Goal: Contribute content: Contribute content

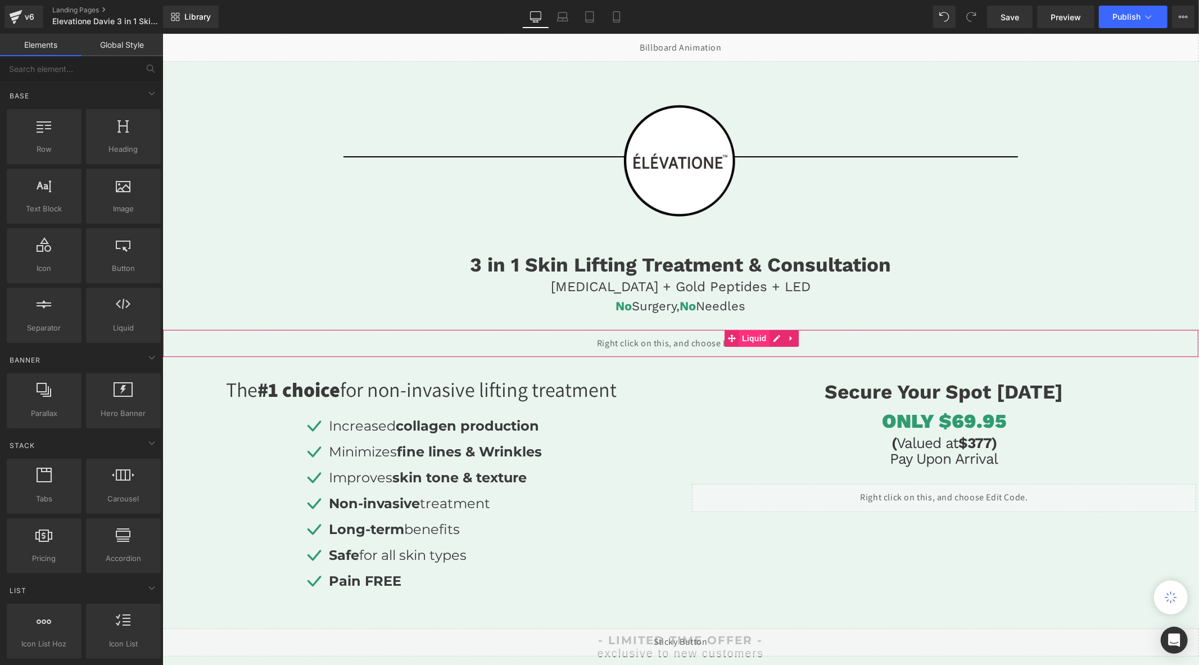
click at [755, 333] on span "Liquid" at bounding box center [753, 337] width 30 height 17
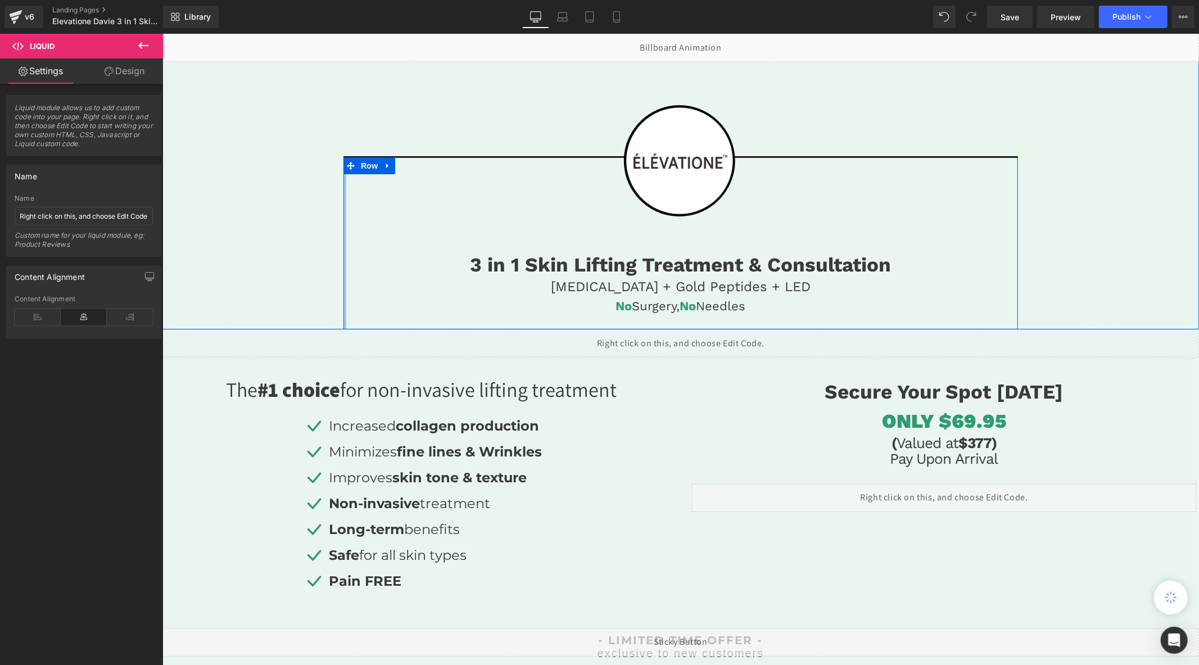
click at [343, 296] on div at bounding box center [344, 243] width 3 height 172
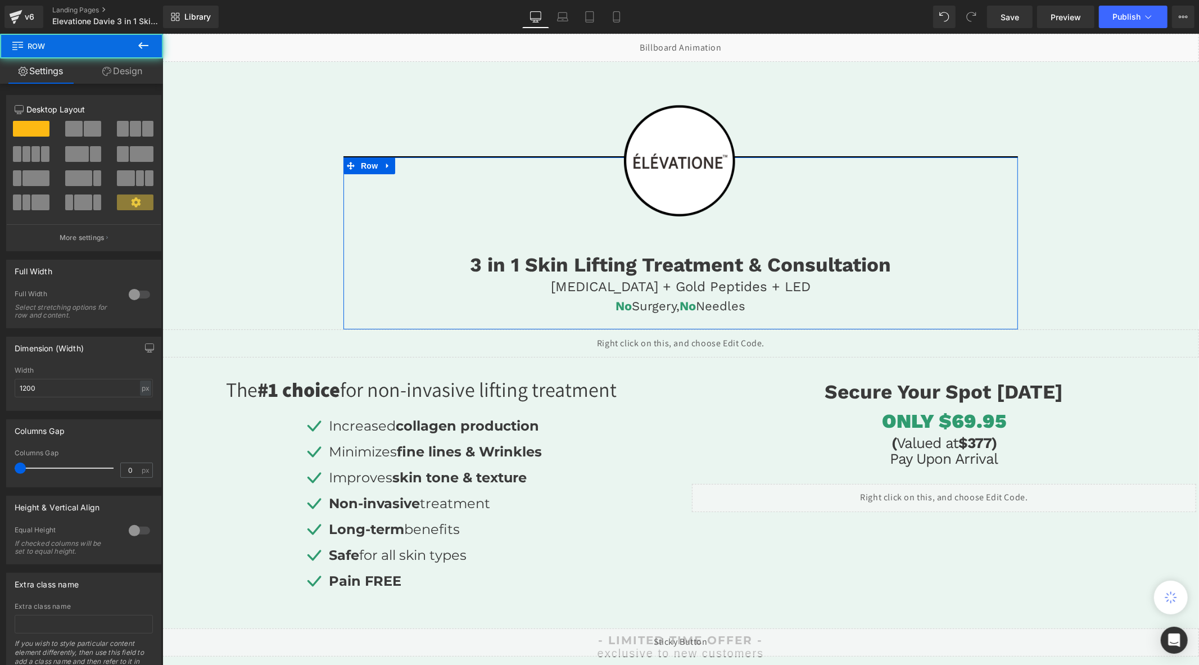
click at [131, 75] on link "Design" at bounding box center [121, 70] width 81 height 25
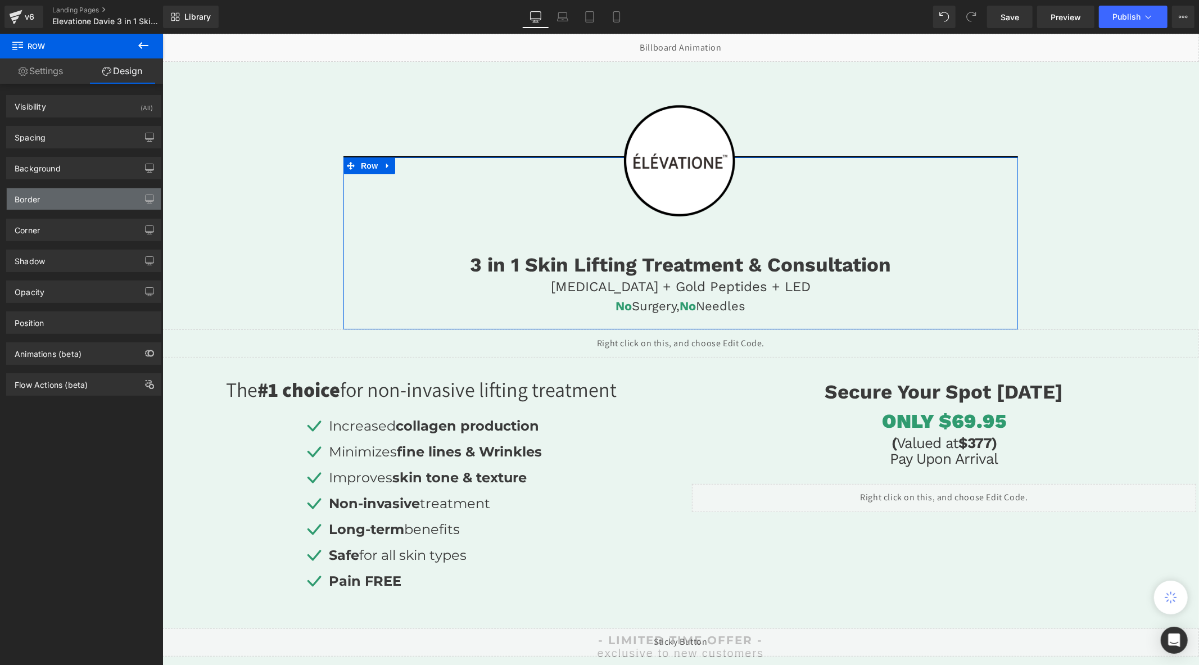
click at [58, 193] on div "Border" at bounding box center [84, 198] width 154 height 21
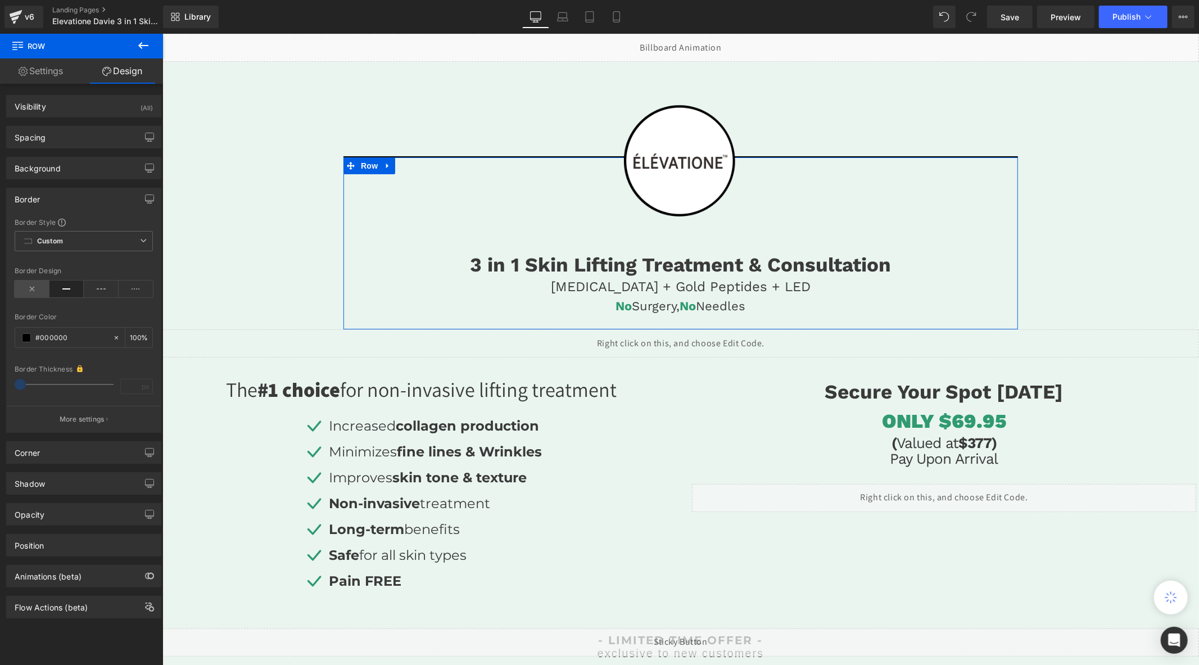
click at [24, 294] on icon at bounding box center [32, 288] width 35 height 17
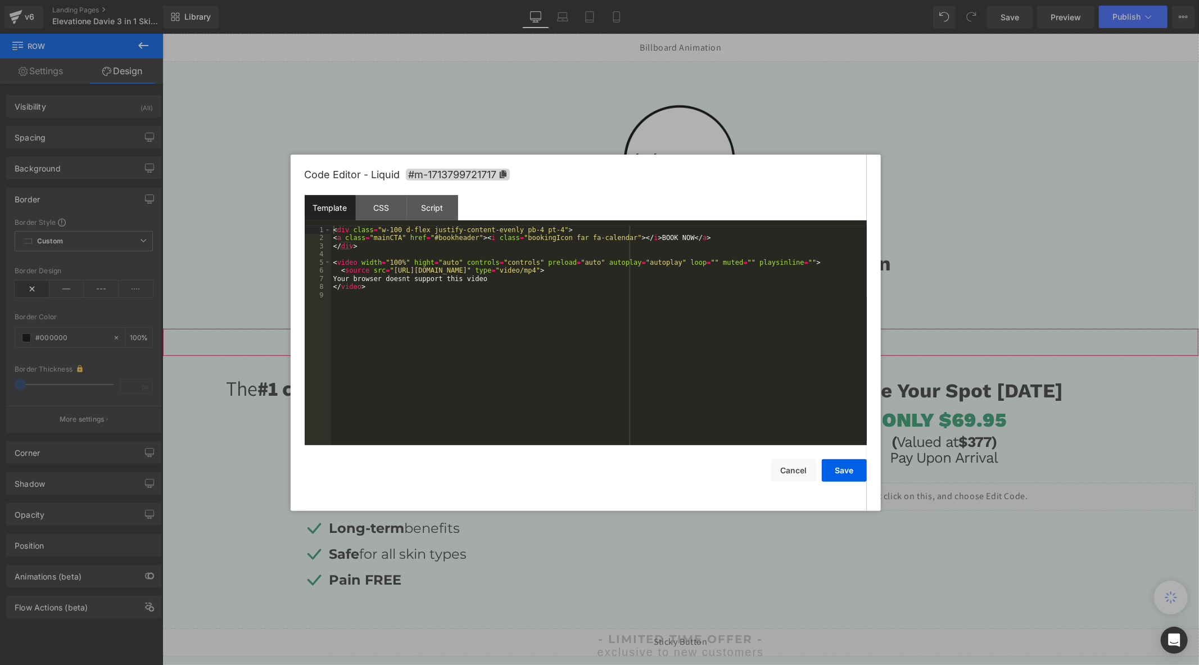
click at [772, 338] on div "Liquid" at bounding box center [680, 342] width 1036 height 28
drag, startPoint x: 1023, startPoint y: 276, endPoint x: 856, endPoint y: 241, distance: 171.2
click at [1023, 276] on div at bounding box center [599, 332] width 1199 height 665
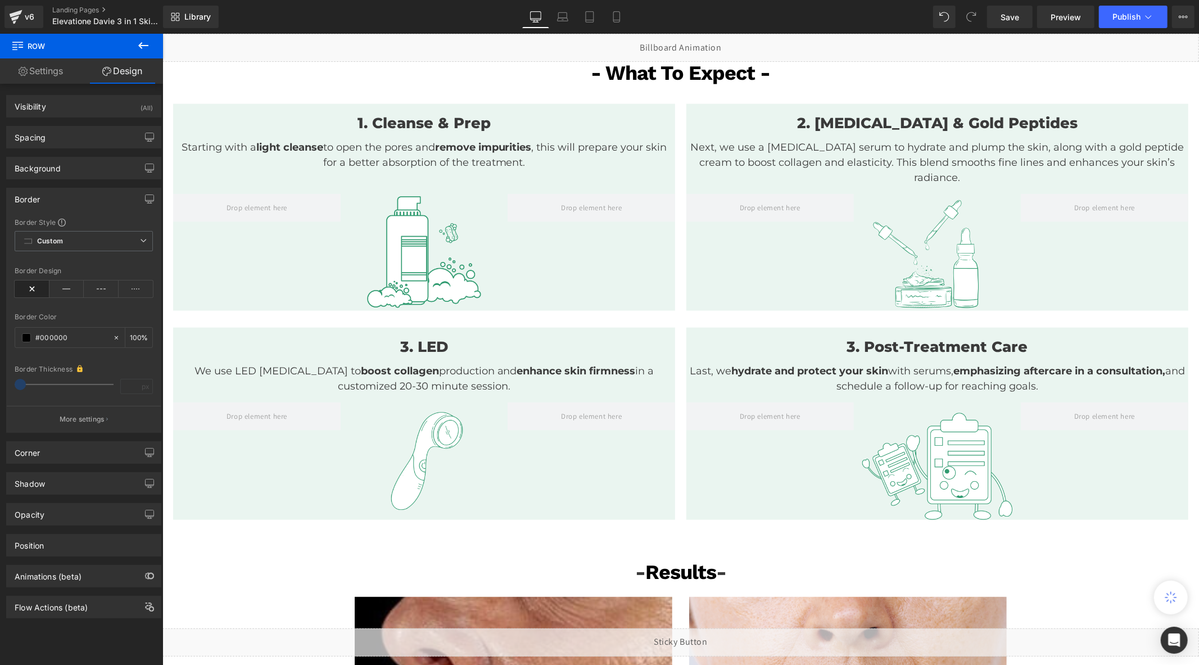
scroll to position [1061, 0]
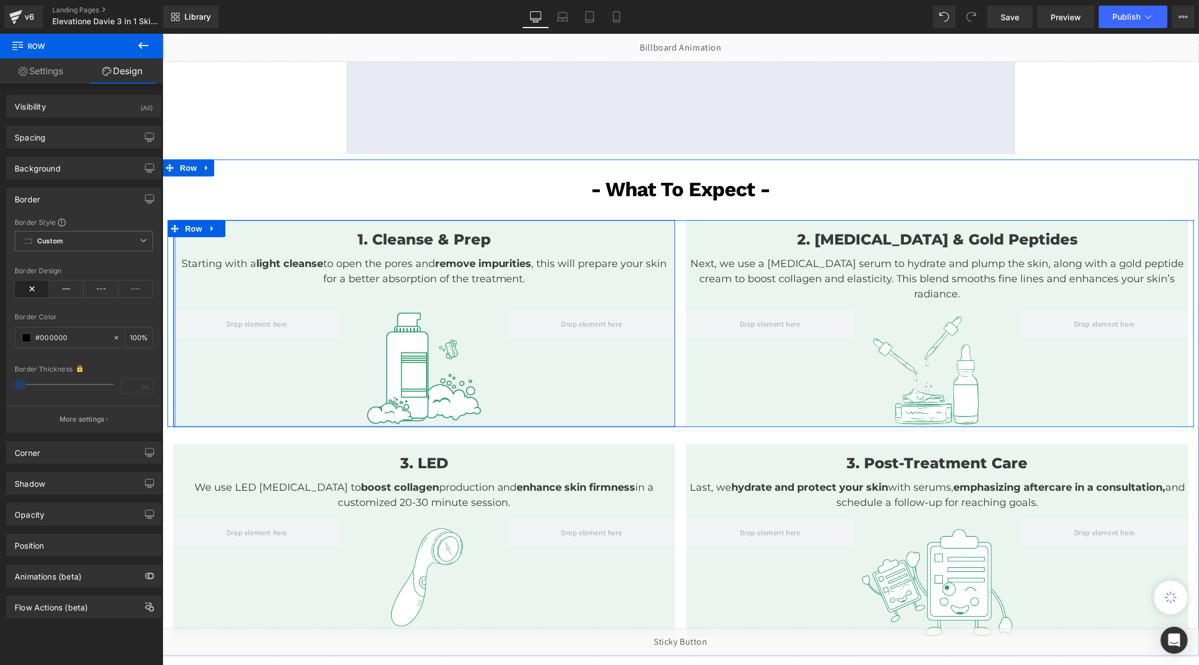
click at [173, 261] on div at bounding box center [174, 323] width 3 height 207
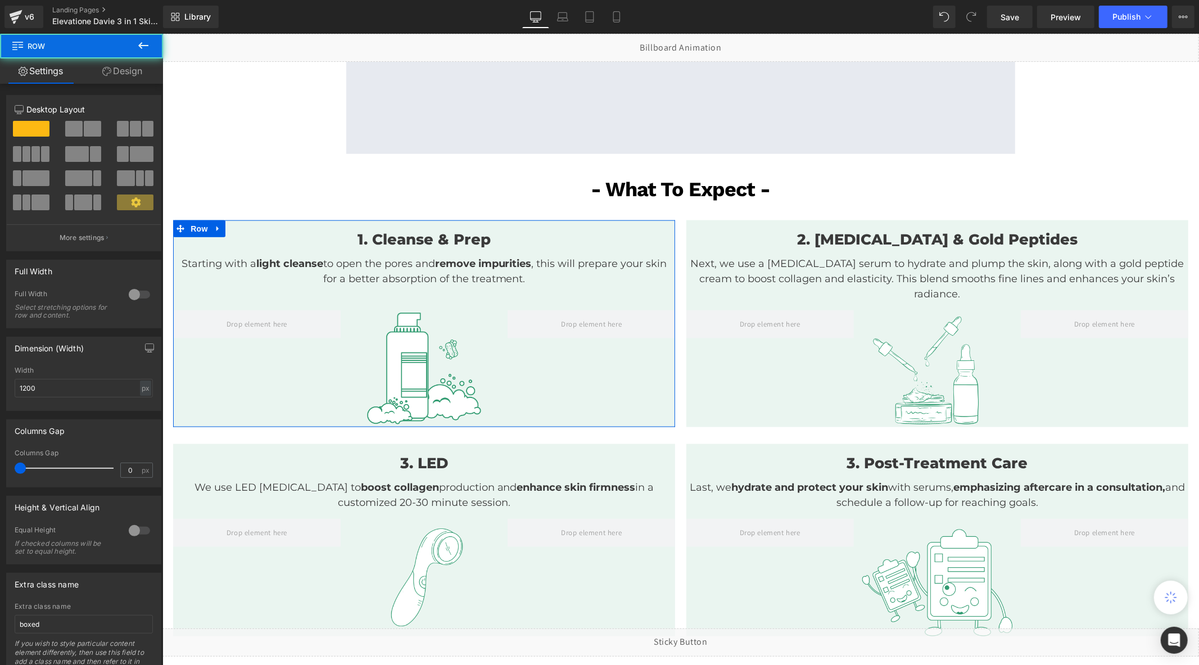
click at [121, 74] on link "Design" at bounding box center [121, 70] width 81 height 25
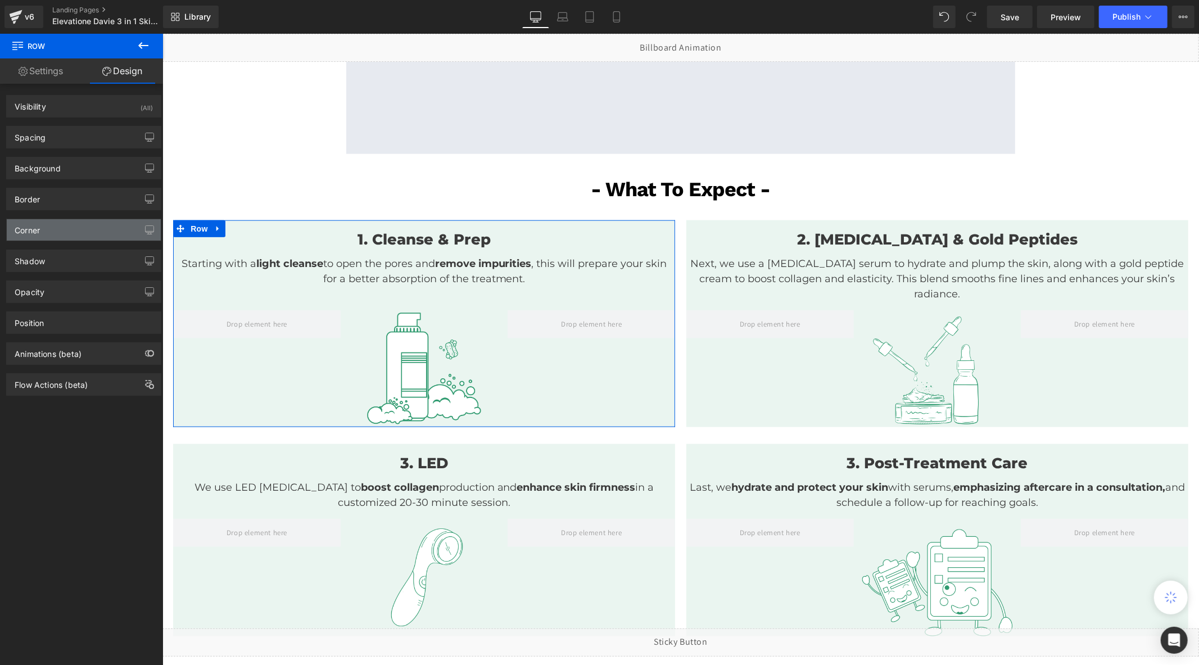
click at [69, 228] on div "Corner" at bounding box center [84, 229] width 154 height 21
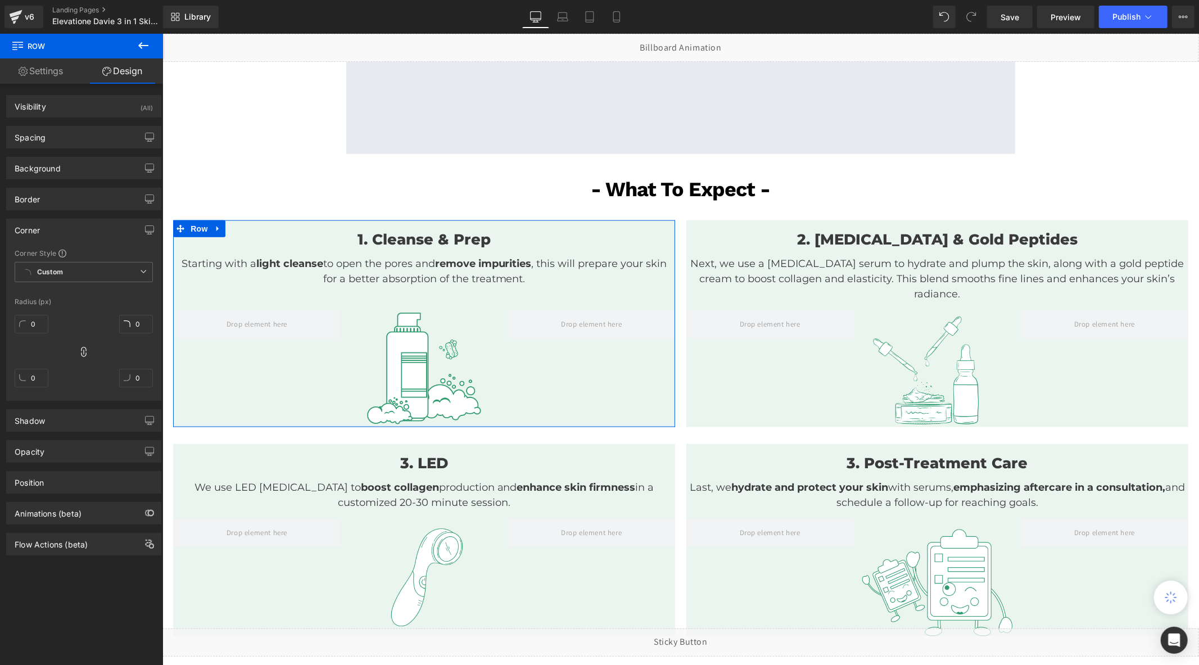
click at [81, 347] on icon at bounding box center [83, 352] width 5 height 10
click at [32, 327] on input "0" at bounding box center [32, 324] width 34 height 19
type input "30"
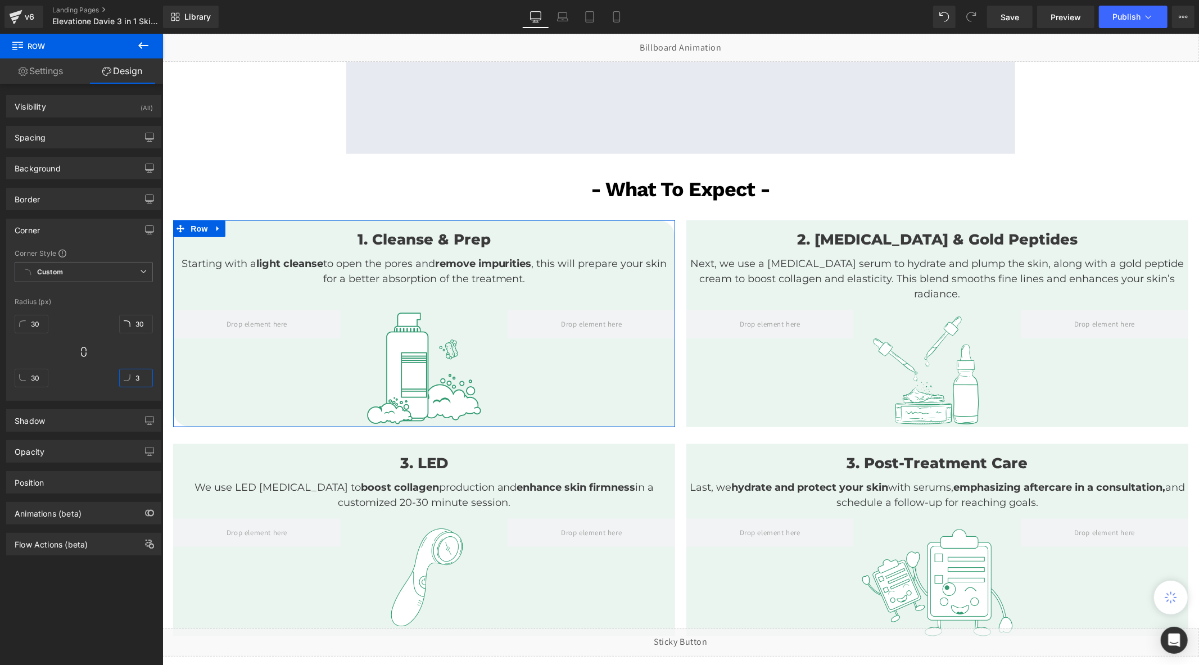
type input "30"
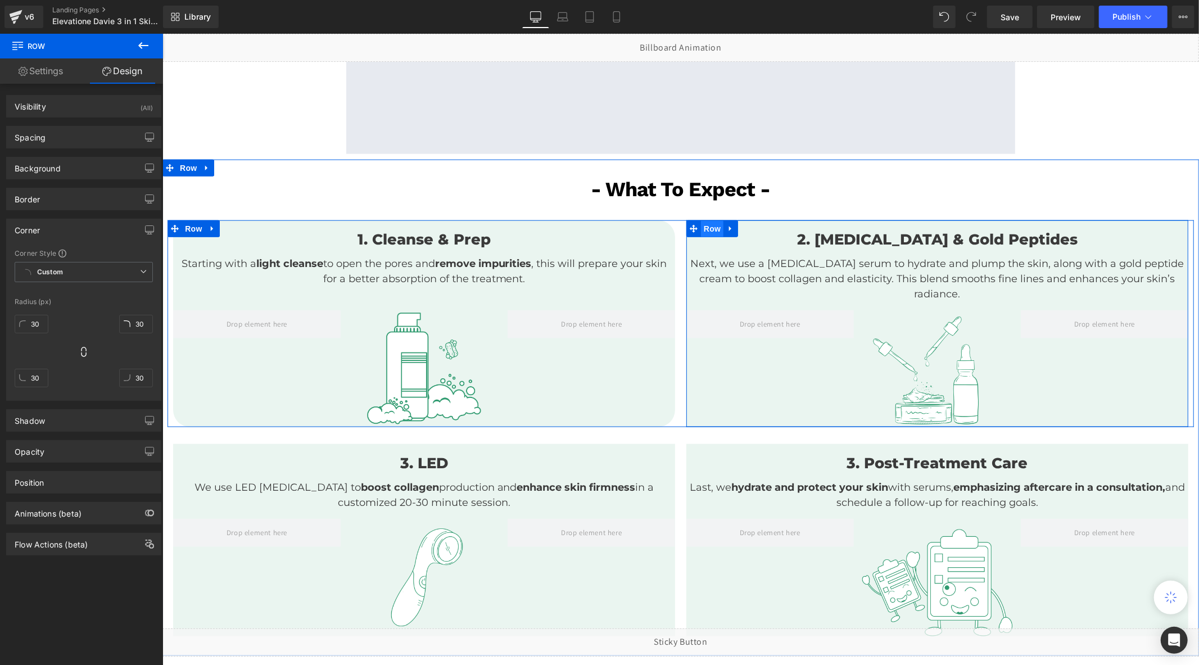
click at [706, 229] on span "Row" at bounding box center [711, 228] width 22 height 17
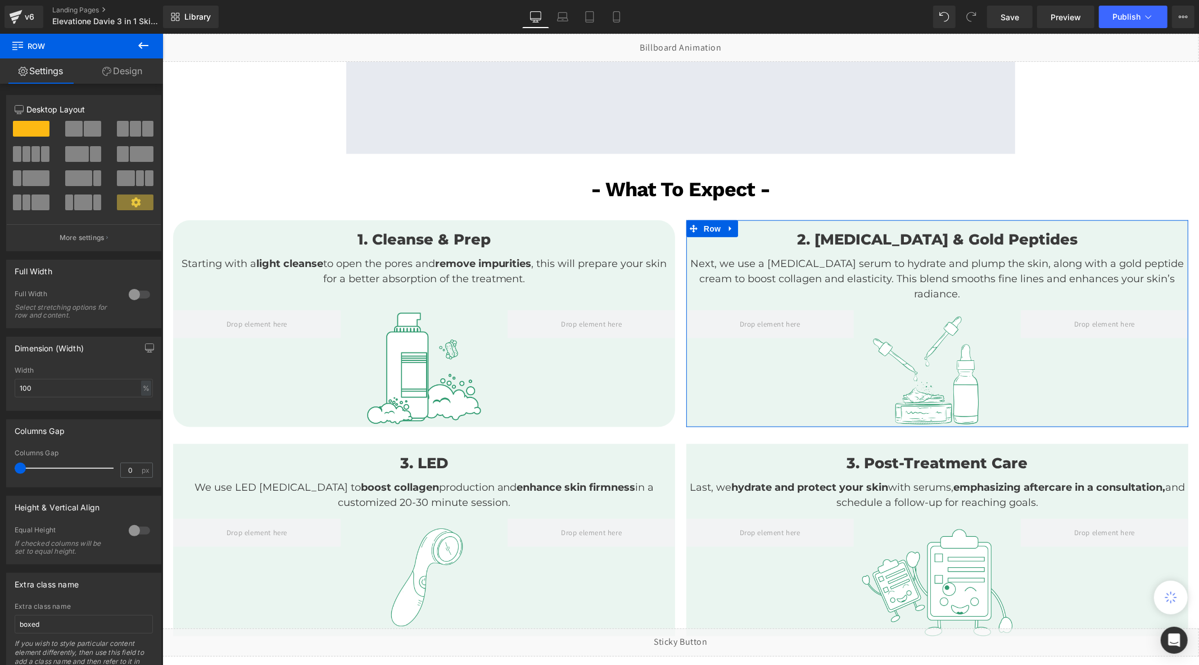
click at [114, 75] on link "Design" at bounding box center [121, 70] width 81 height 25
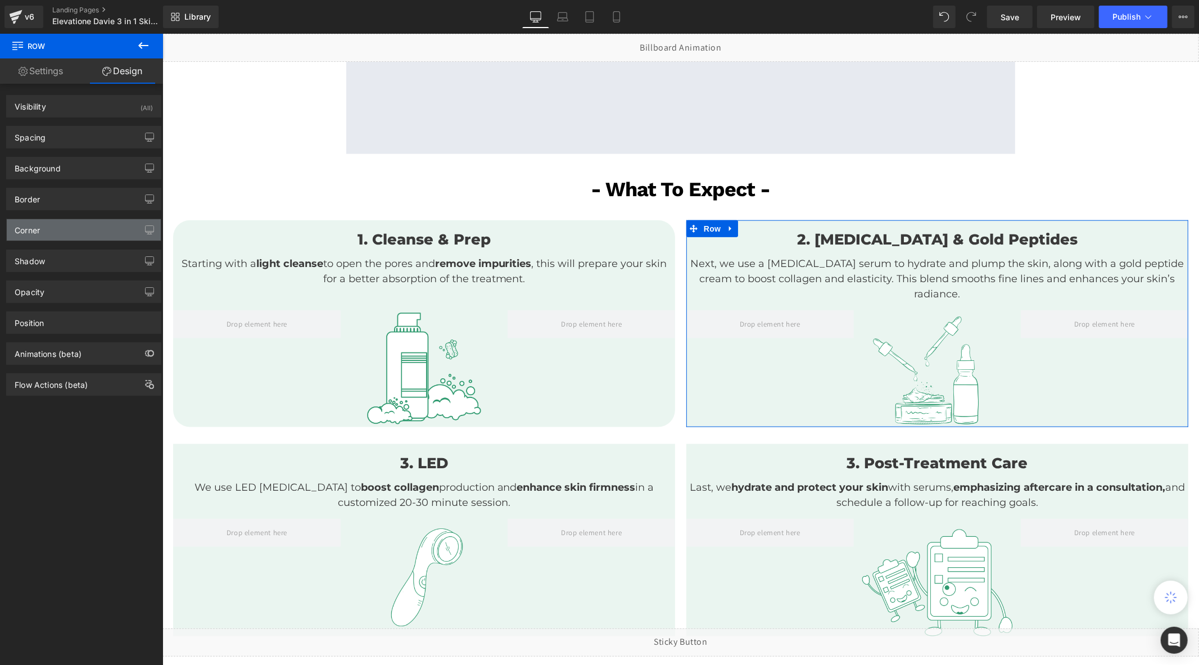
click at [53, 228] on div "Corner" at bounding box center [84, 229] width 154 height 21
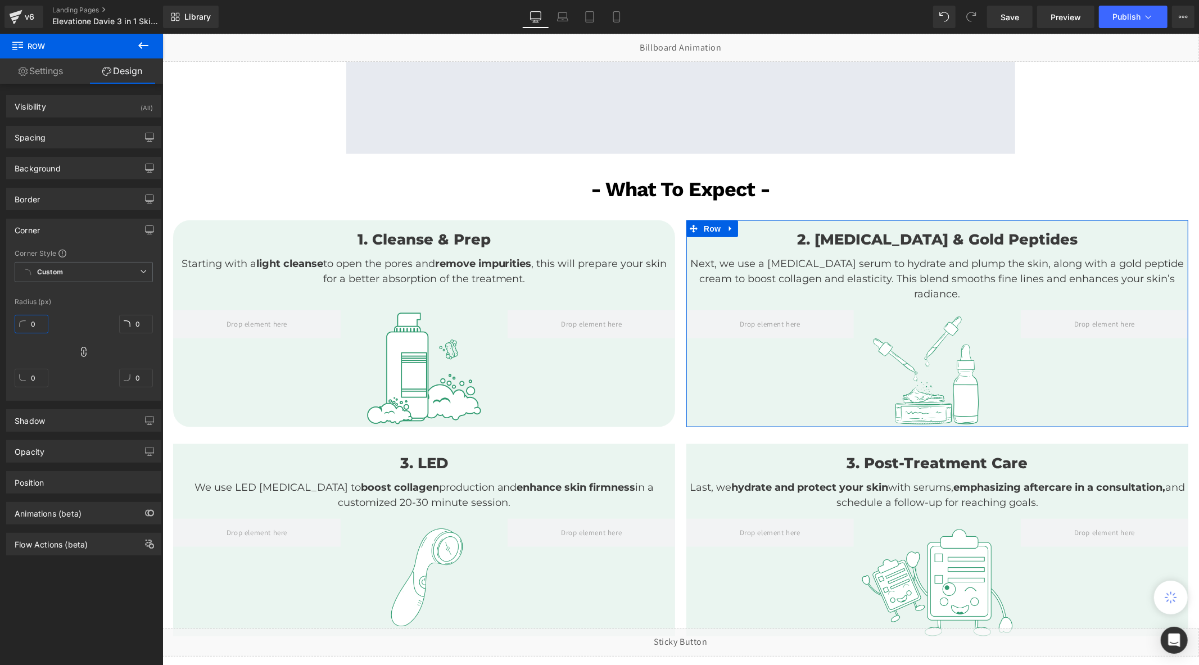
click at [43, 326] on input "0" at bounding box center [32, 324] width 34 height 19
type input "30"
type input "3"
click at [46, 324] on input "30" at bounding box center [32, 324] width 34 height 19
type input "30"
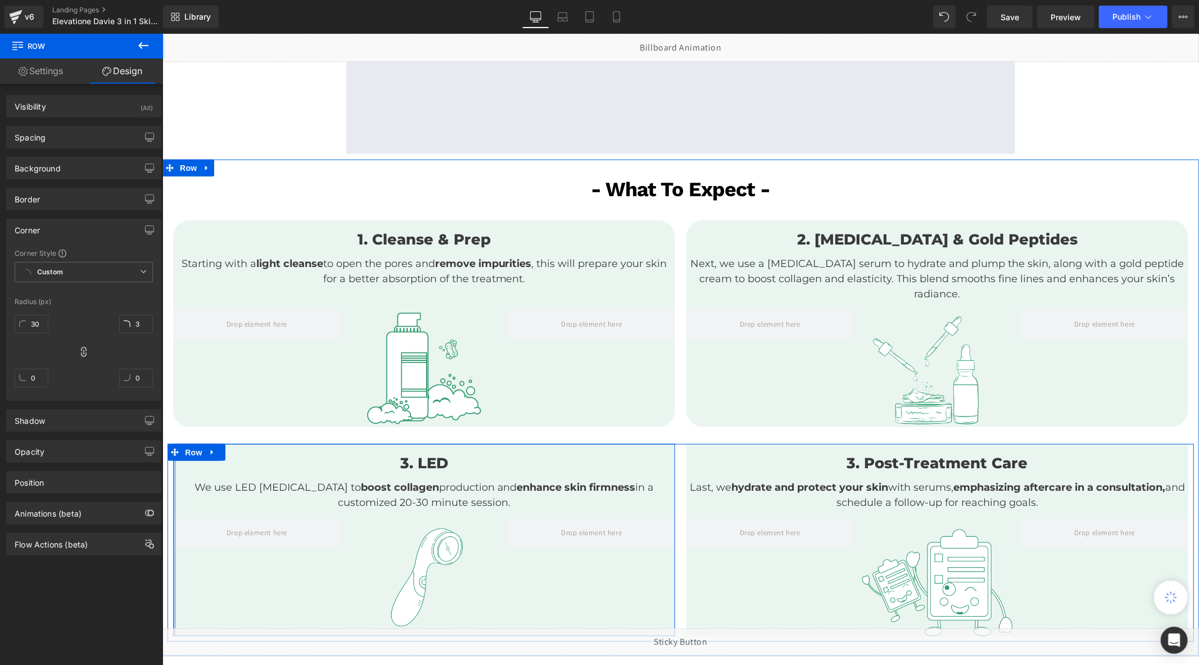
click at [174, 473] on div at bounding box center [174, 539] width 3 height 192
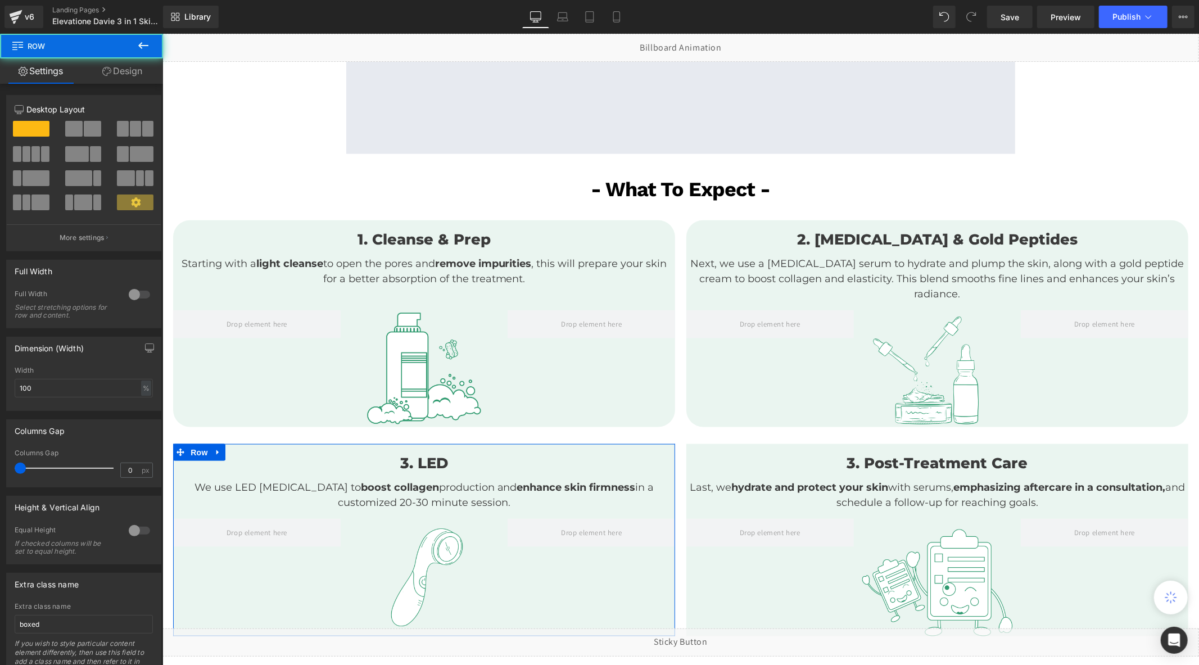
click at [130, 60] on link "Design" at bounding box center [121, 70] width 81 height 25
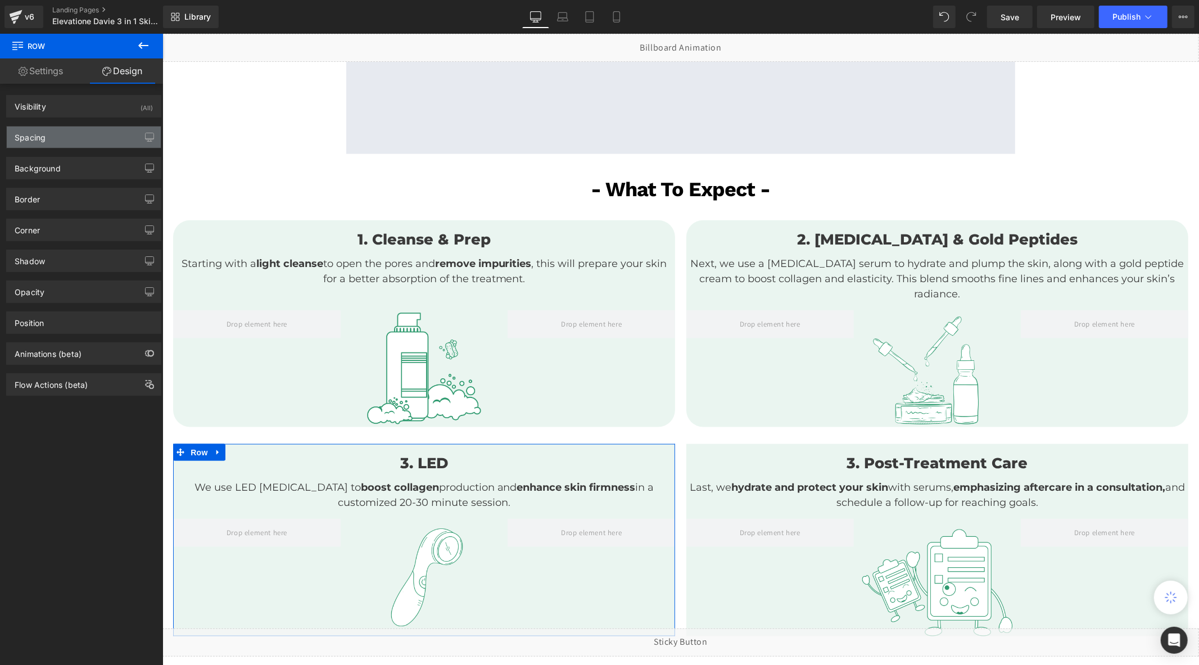
click at [46, 141] on div "Spacing" at bounding box center [30, 134] width 31 height 16
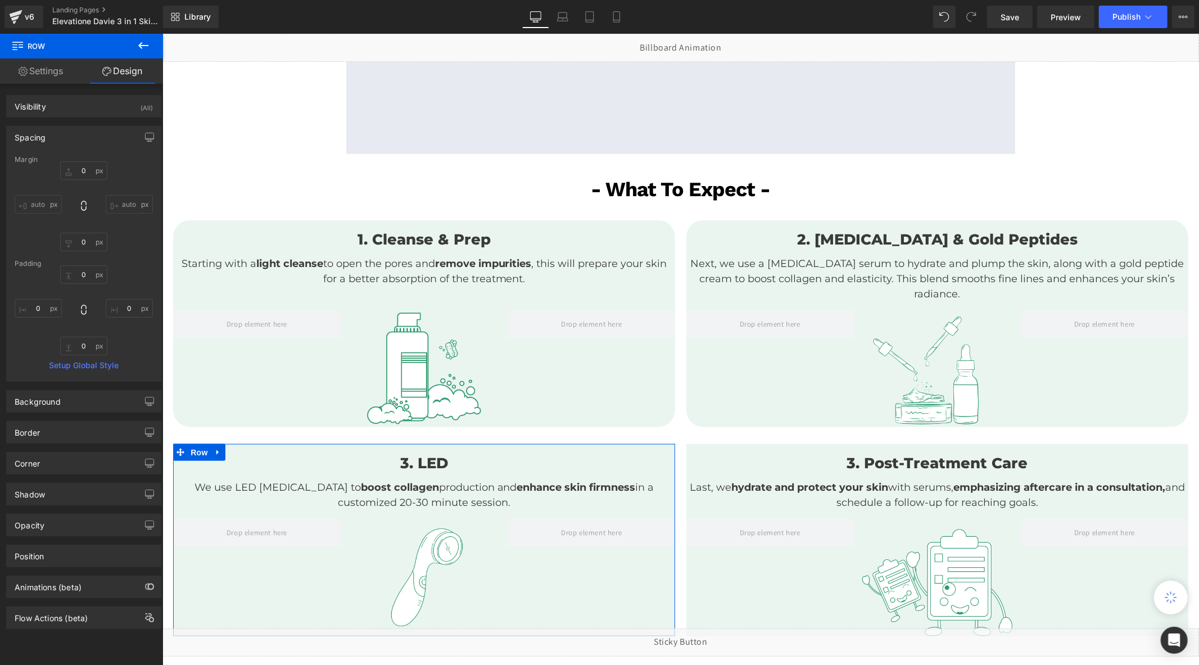
click at [52, 74] on link "Settings" at bounding box center [40, 70] width 81 height 25
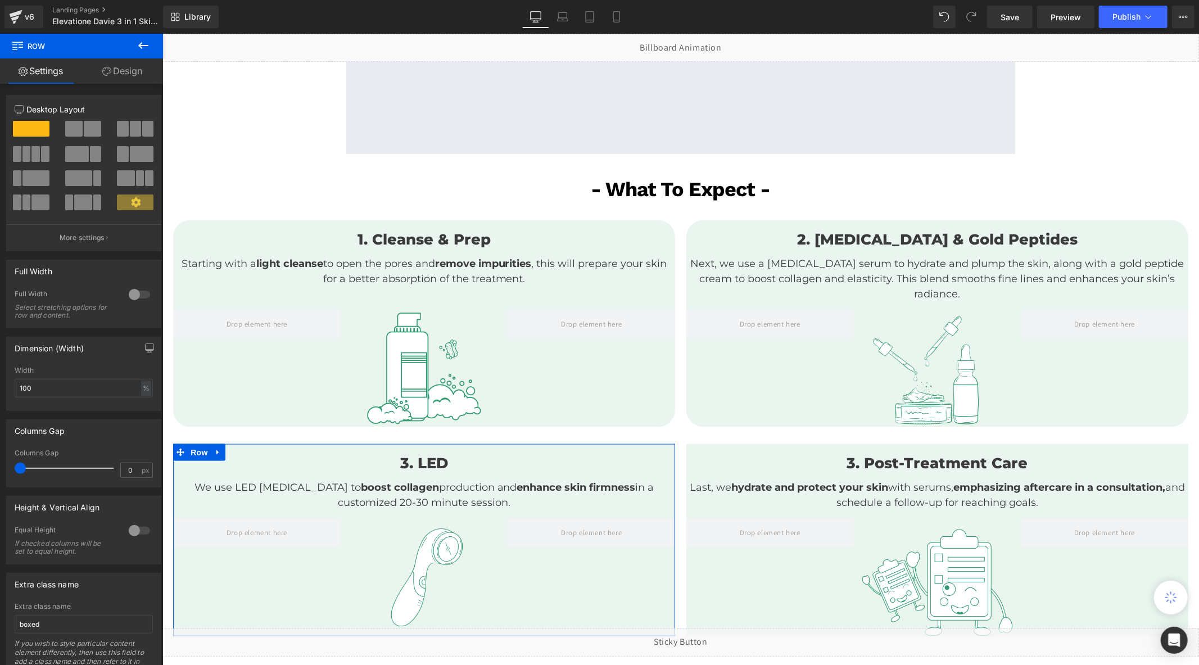
click at [122, 73] on link "Design" at bounding box center [121, 70] width 81 height 25
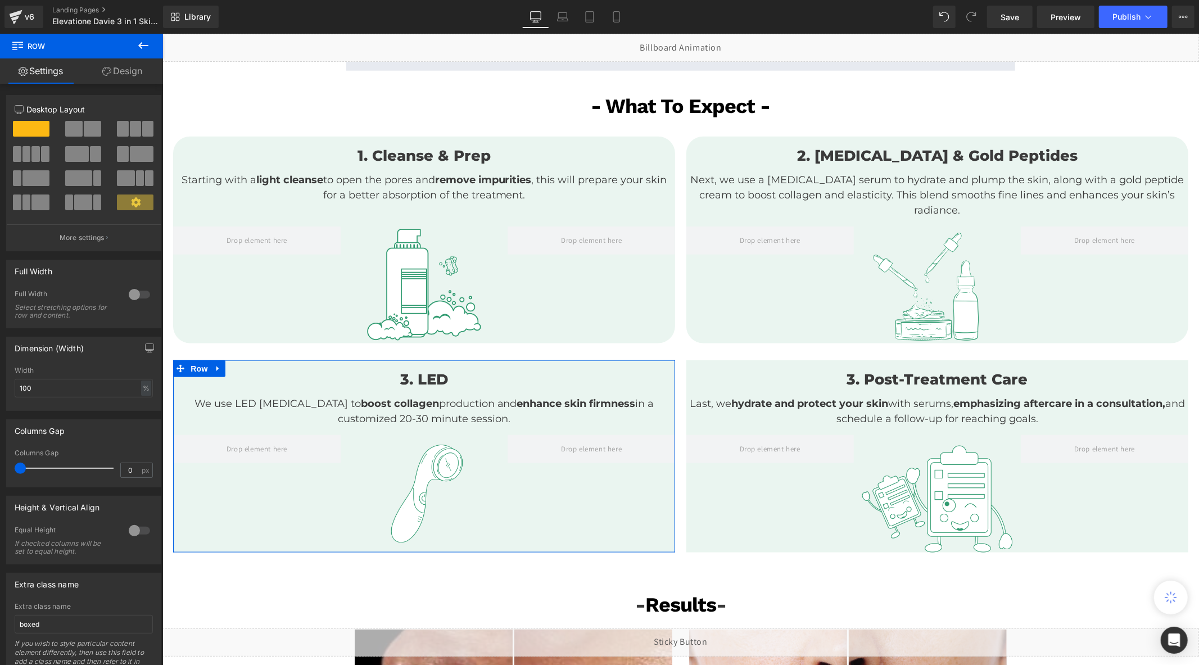
scroll to position [978, 0]
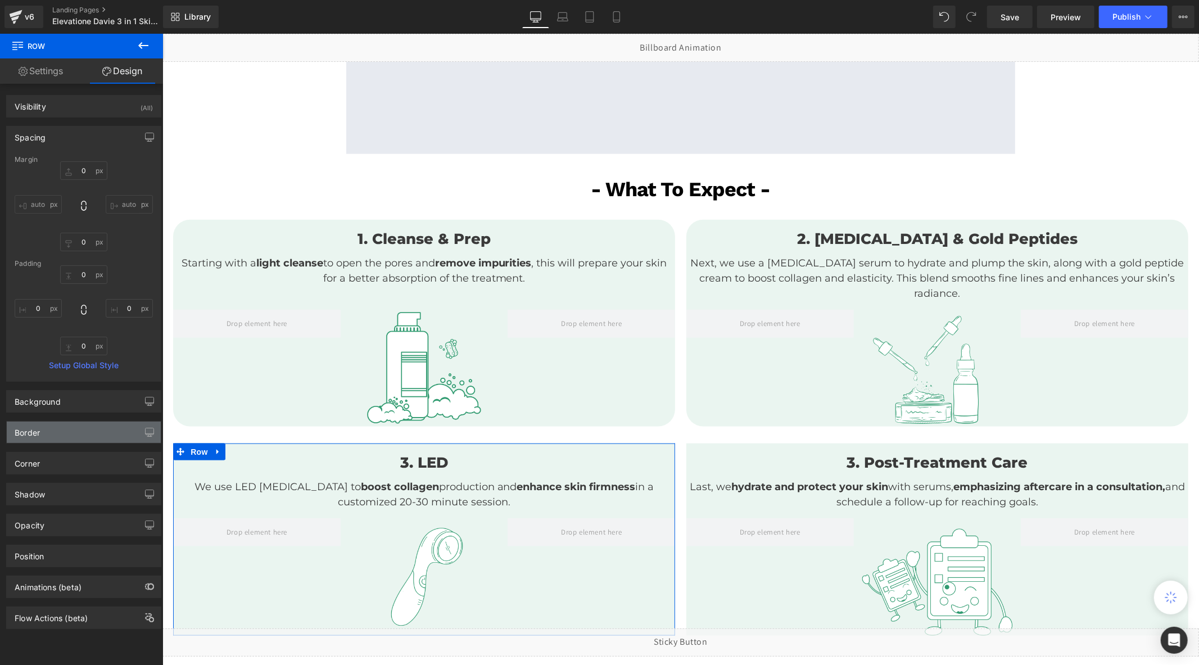
click at [41, 437] on div "Border" at bounding box center [84, 431] width 154 height 21
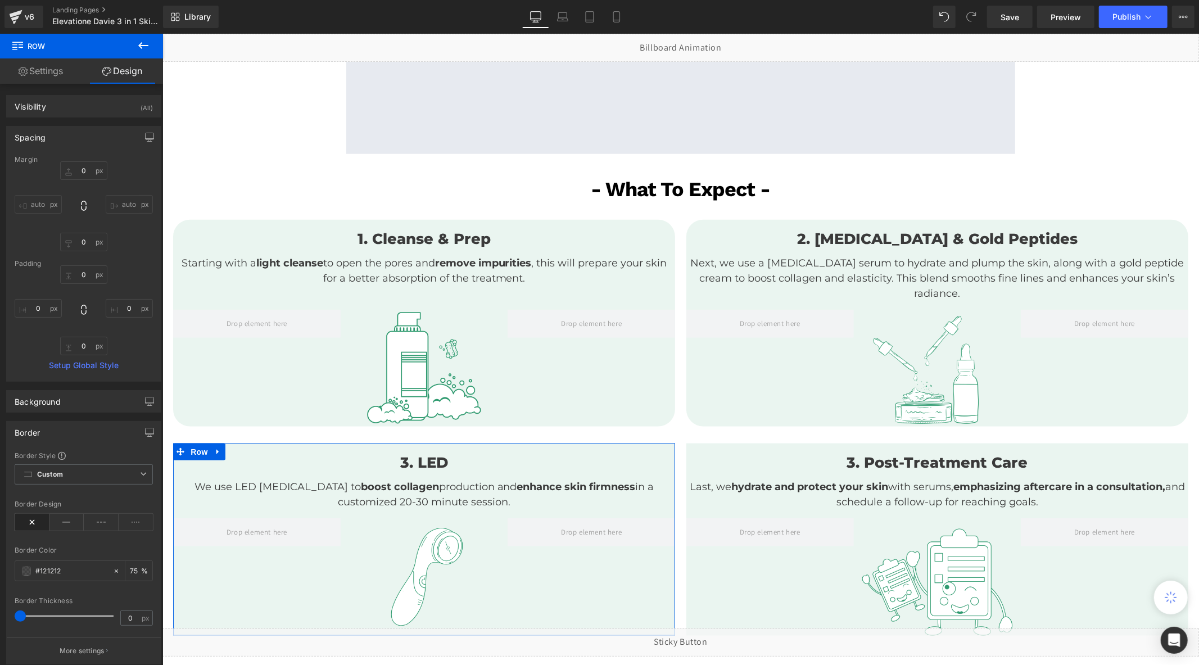
scroll to position [62, 0]
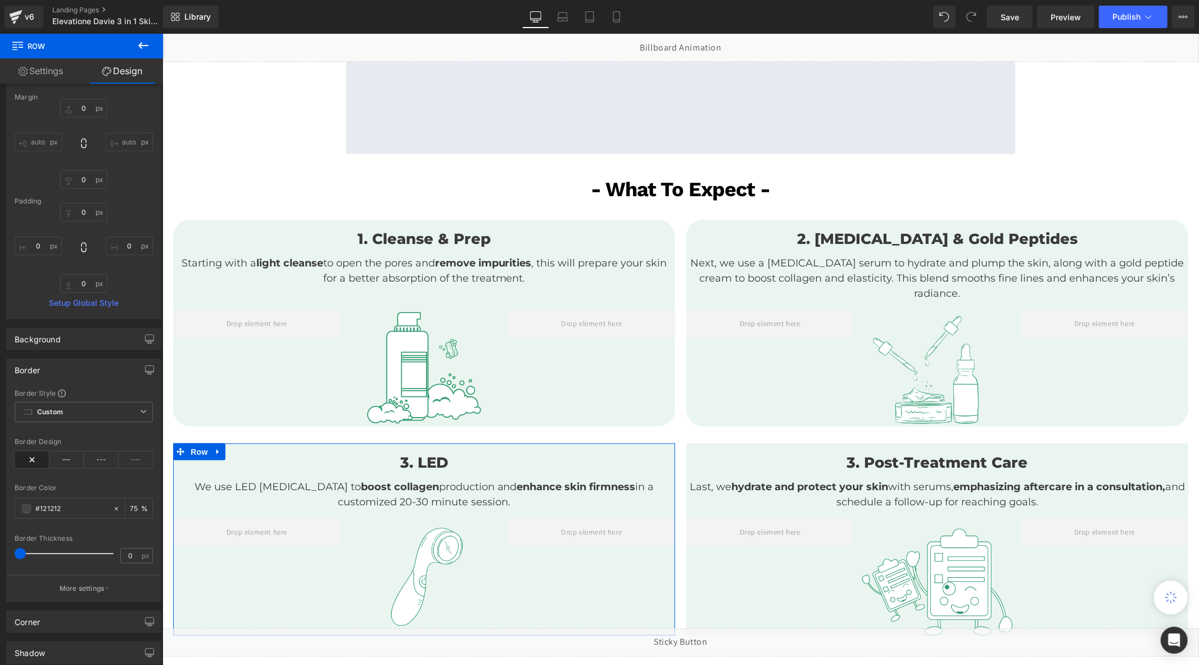
click at [43, 368] on div "Border" at bounding box center [84, 369] width 154 height 21
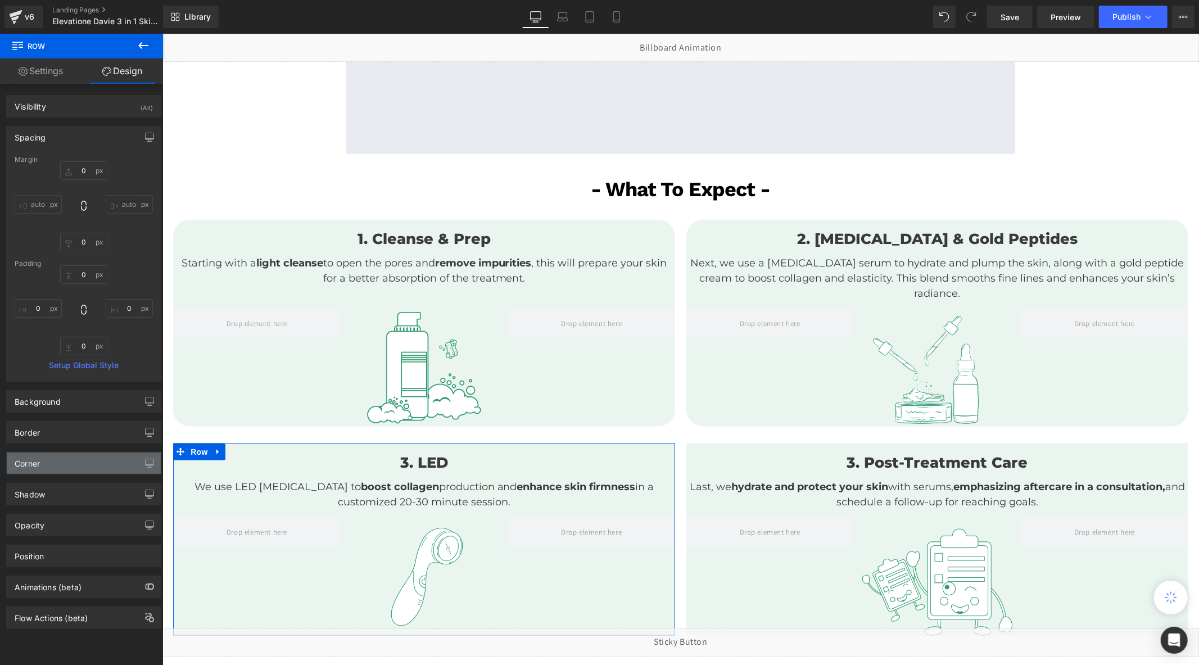
click at [58, 462] on div "Corner" at bounding box center [84, 462] width 154 height 21
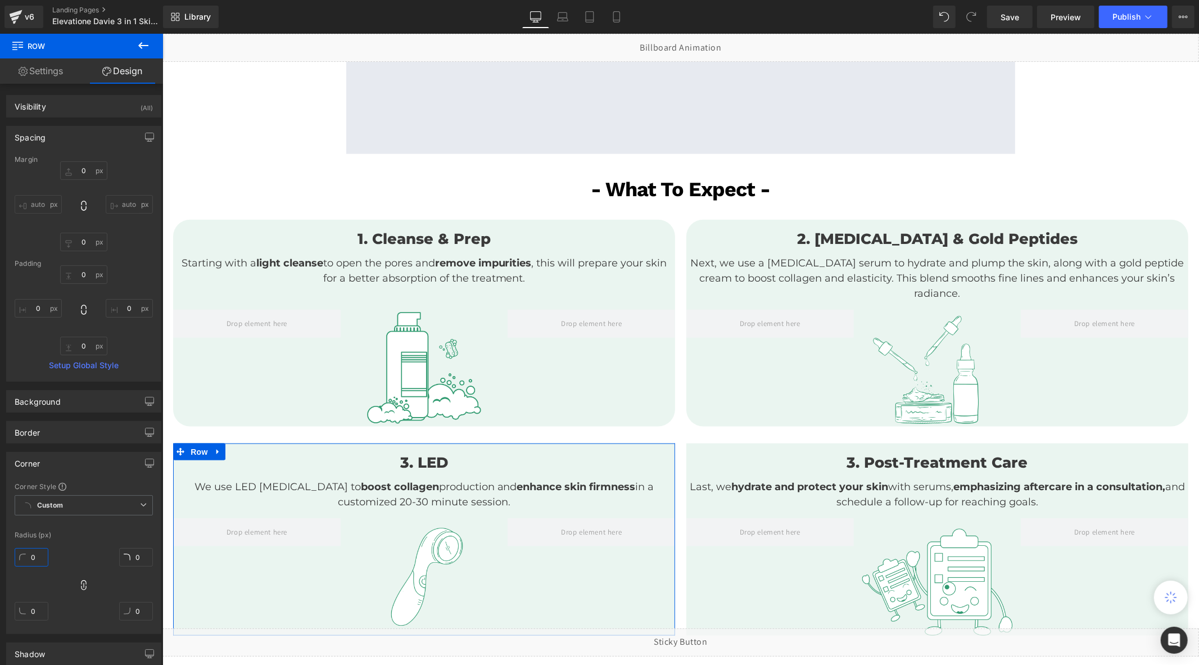
click at [32, 551] on input "0" at bounding box center [32, 557] width 34 height 19
type input "30"
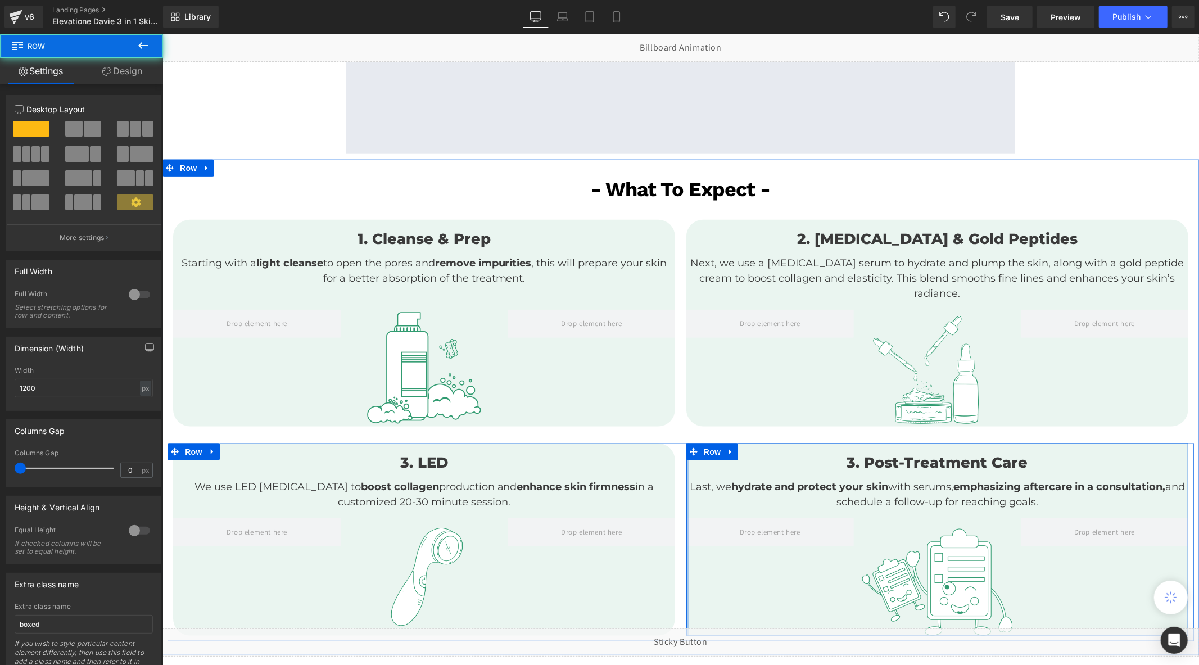
click at [686, 494] on div at bounding box center [687, 539] width 3 height 192
click at [702, 452] on span "Row" at bounding box center [711, 451] width 22 height 17
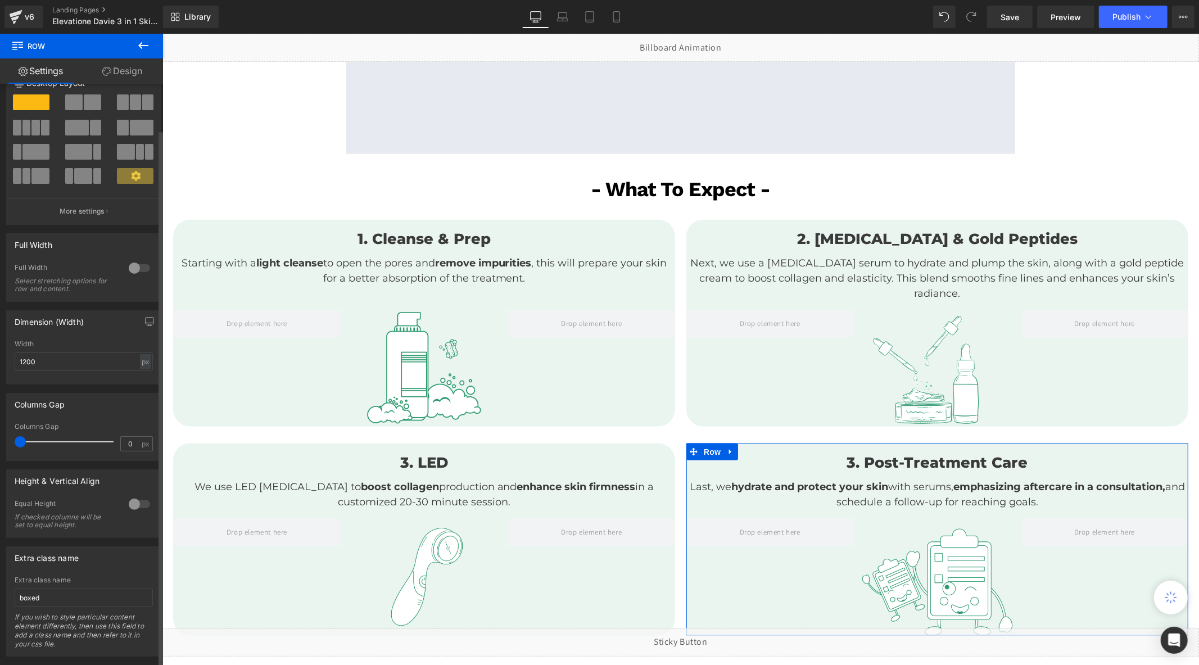
scroll to position [52, 0]
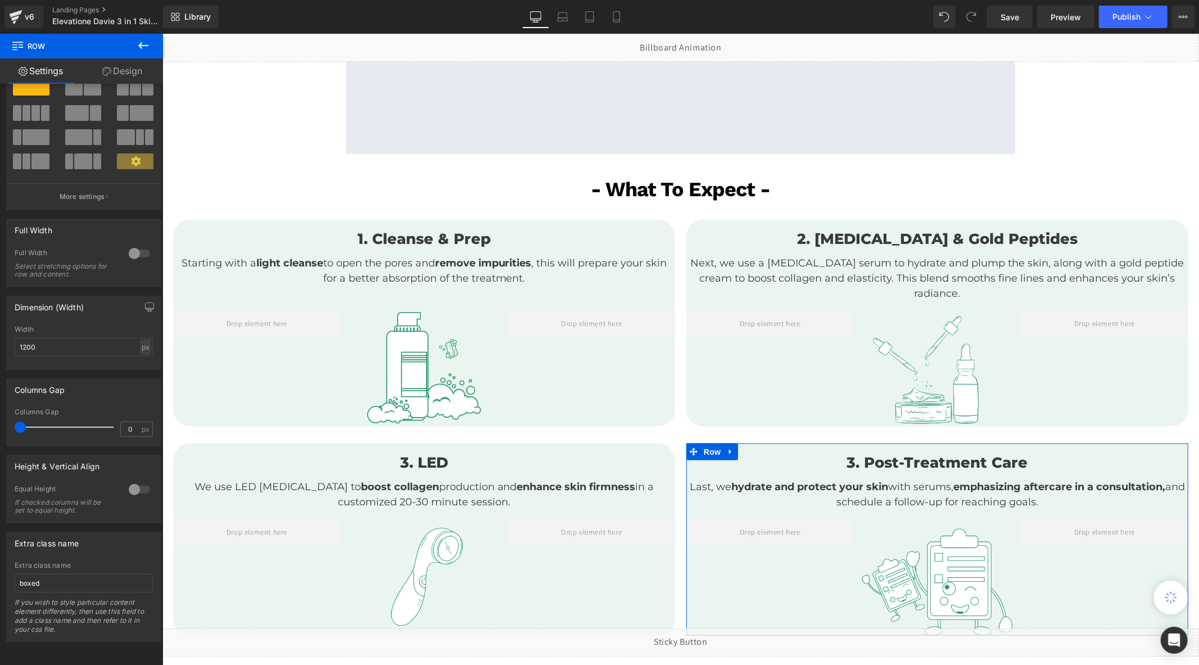
click at [122, 66] on link "Design" at bounding box center [121, 70] width 81 height 25
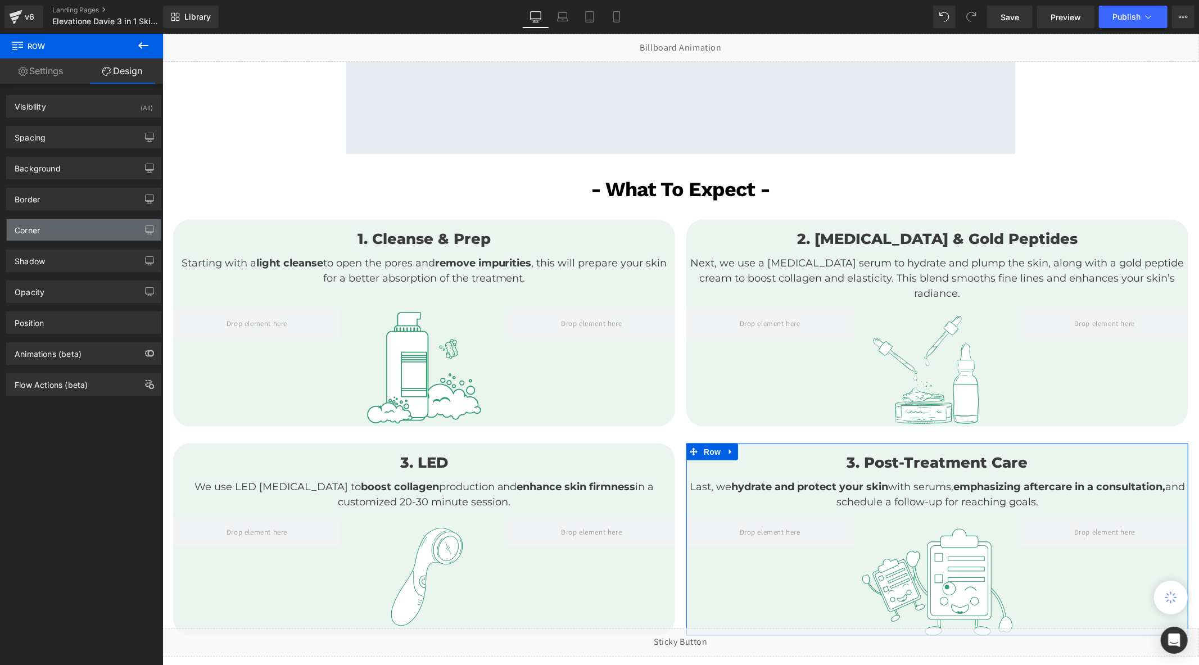
click at [44, 238] on div "Corner" at bounding box center [84, 229] width 154 height 21
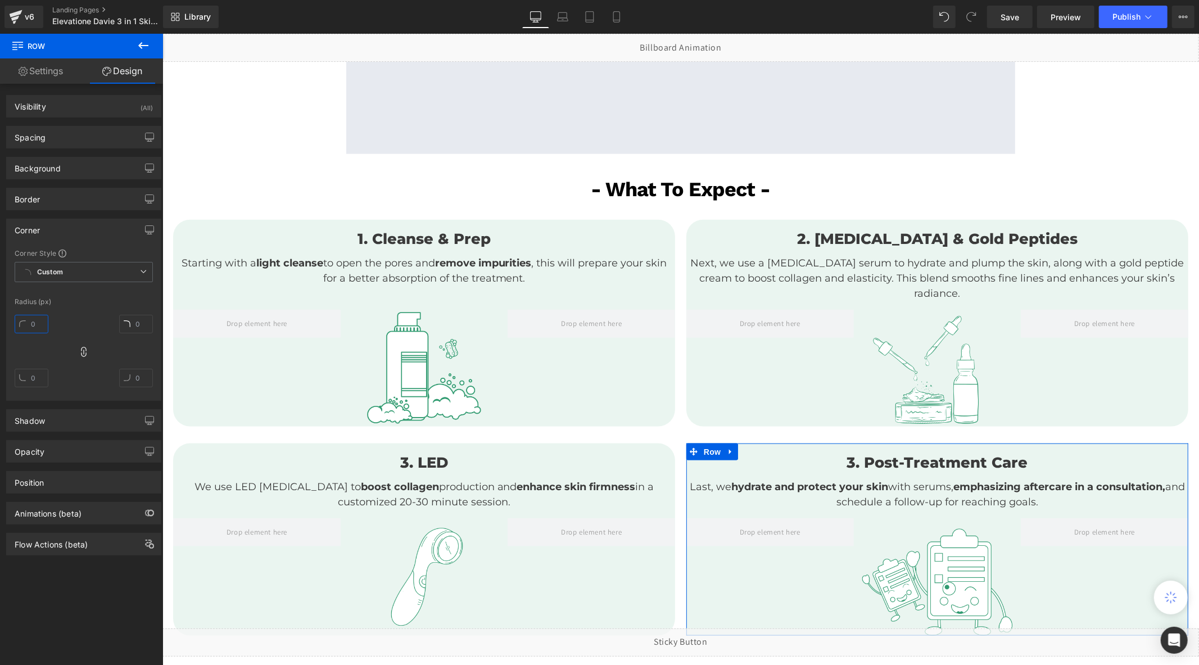
click at [31, 328] on input "text" at bounding box center [32, 324] width 34 height 19
type input "30"
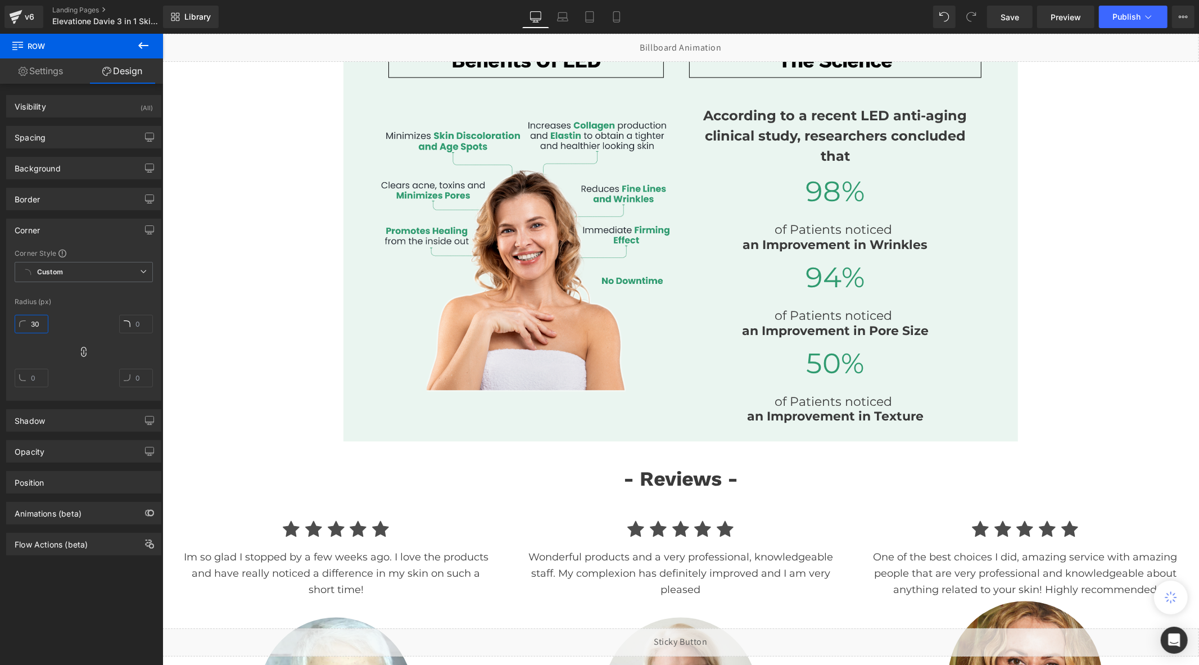
scroll to position [1852, 0]
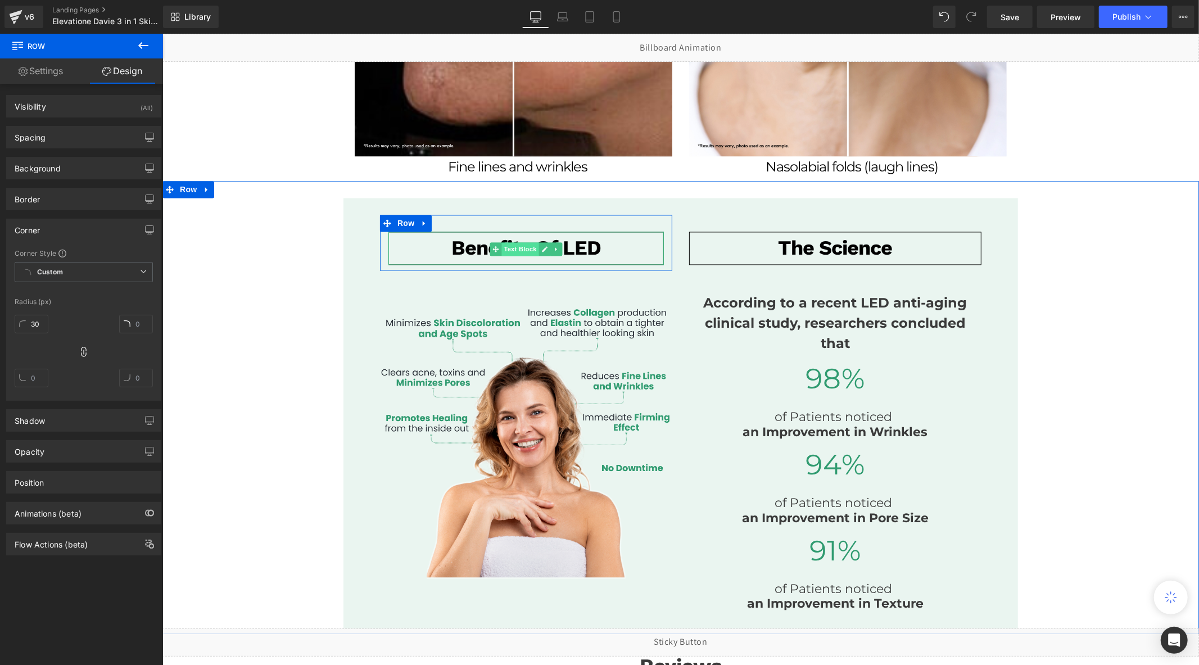
click at [519, 242] on span "Text Block" at bounding box center [519, 248] width 37 height 13
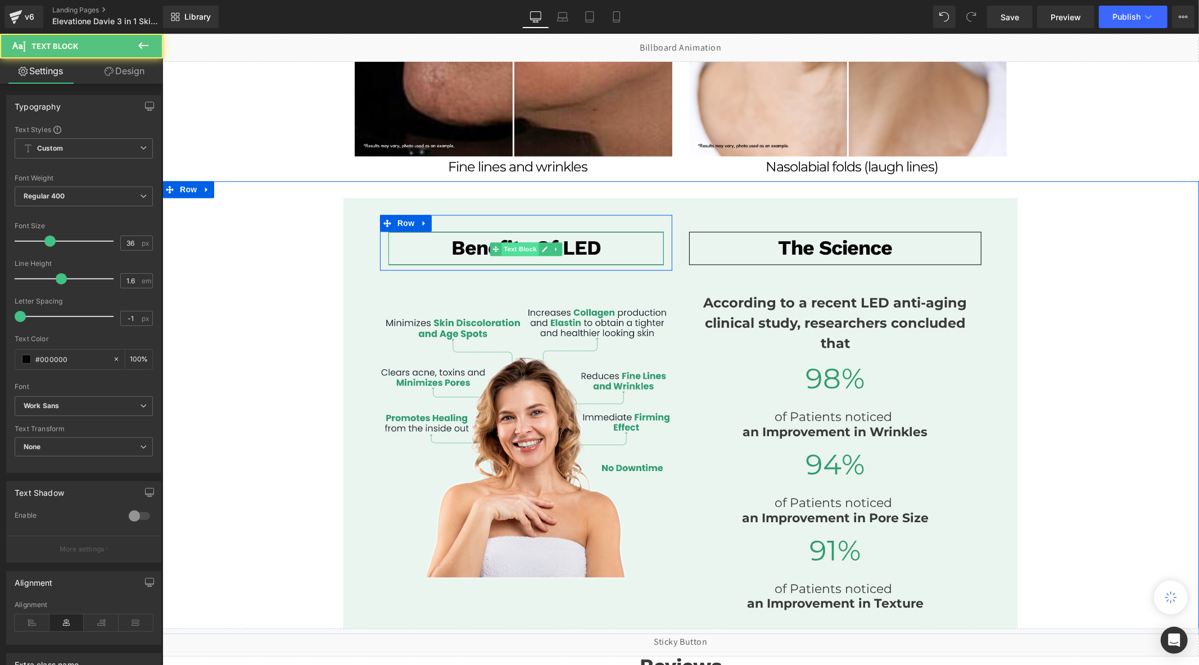
click at [520, 246] on span "Text Block" at bounding box center [519, 248] width 37 height 13
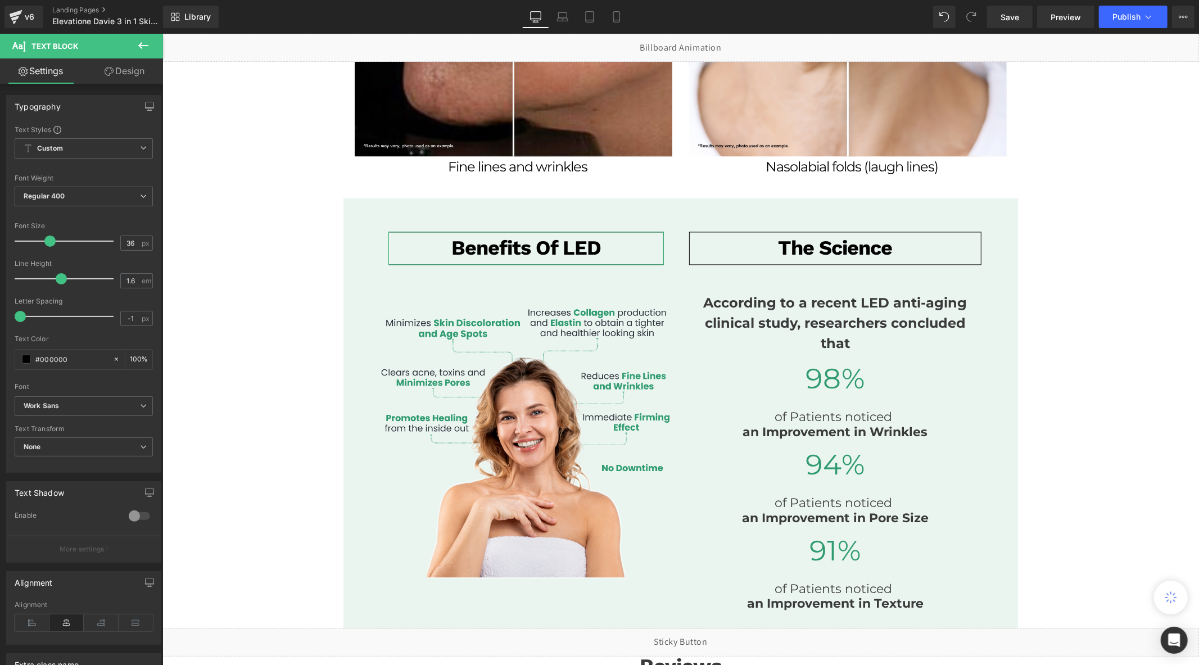
drag, startPoint x: 120, startPoint y: 69, endPoint x: 116, endPoint y: 138, distance: 69.2
click at [120, 69] on link "Design" at bounding box center [124, 70] width 81 height 25
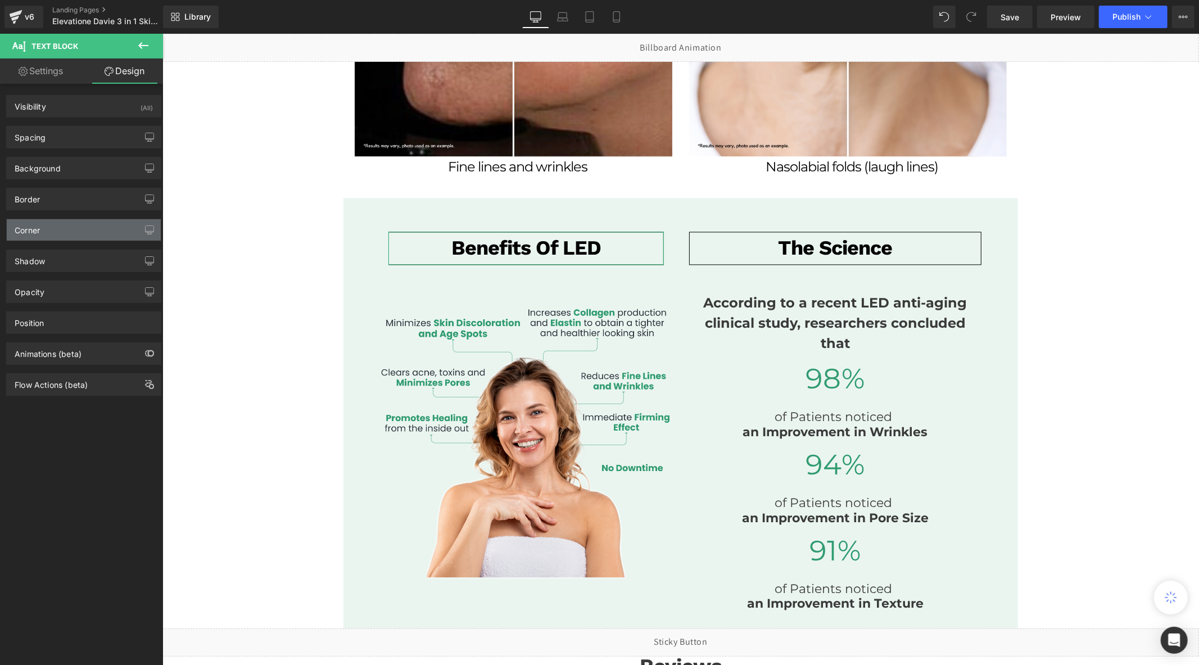
click at [65, 227] on div "Corner" at bounding box center [84, 229] width 154 height 21
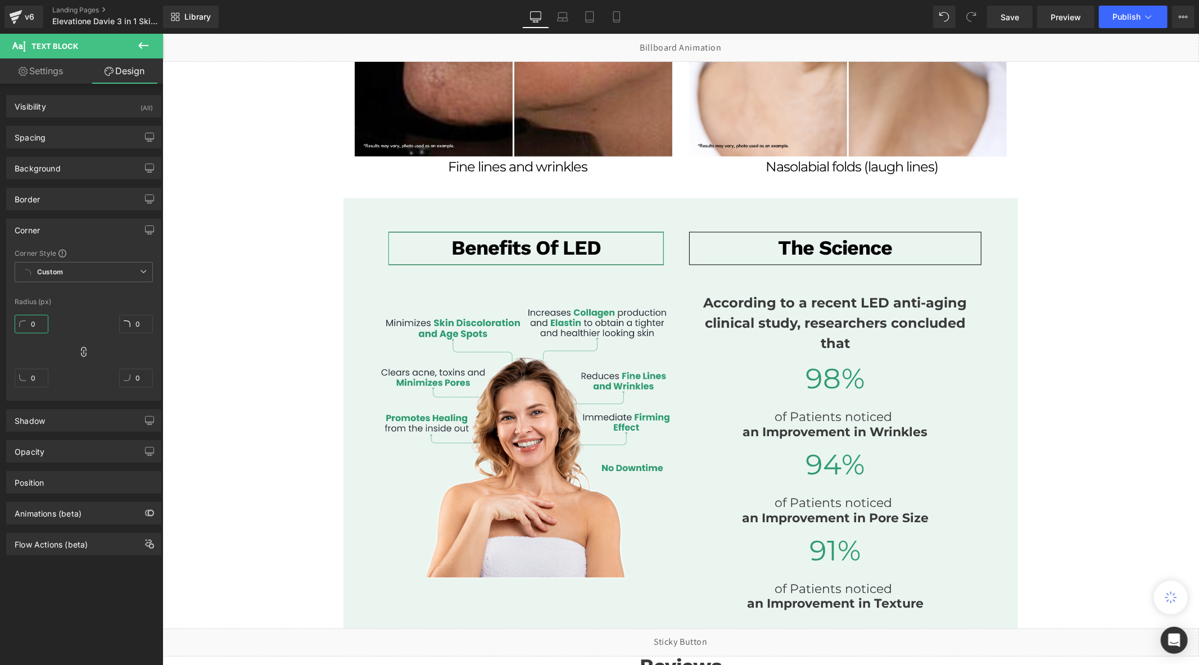
click at [30, 326] on input "0" at bounding box center [32, 324] width 34 height 19
type input "30"
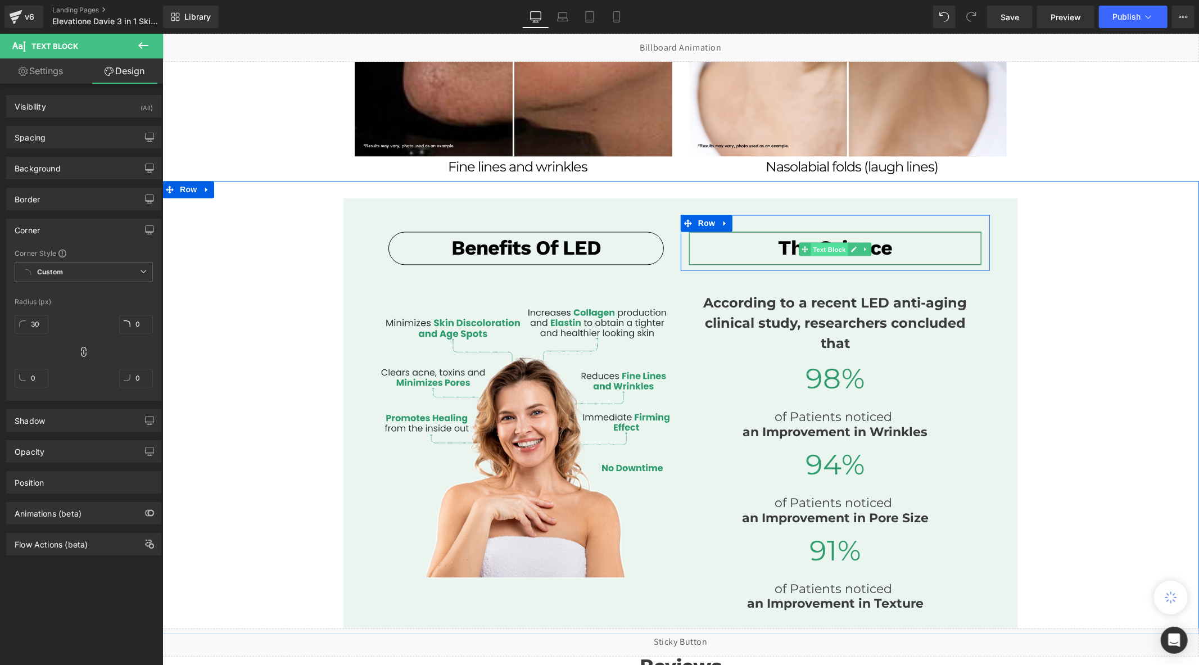
click at [821, 242] on span "Text Block" at bounding box center [828, 248] width 37 height 13
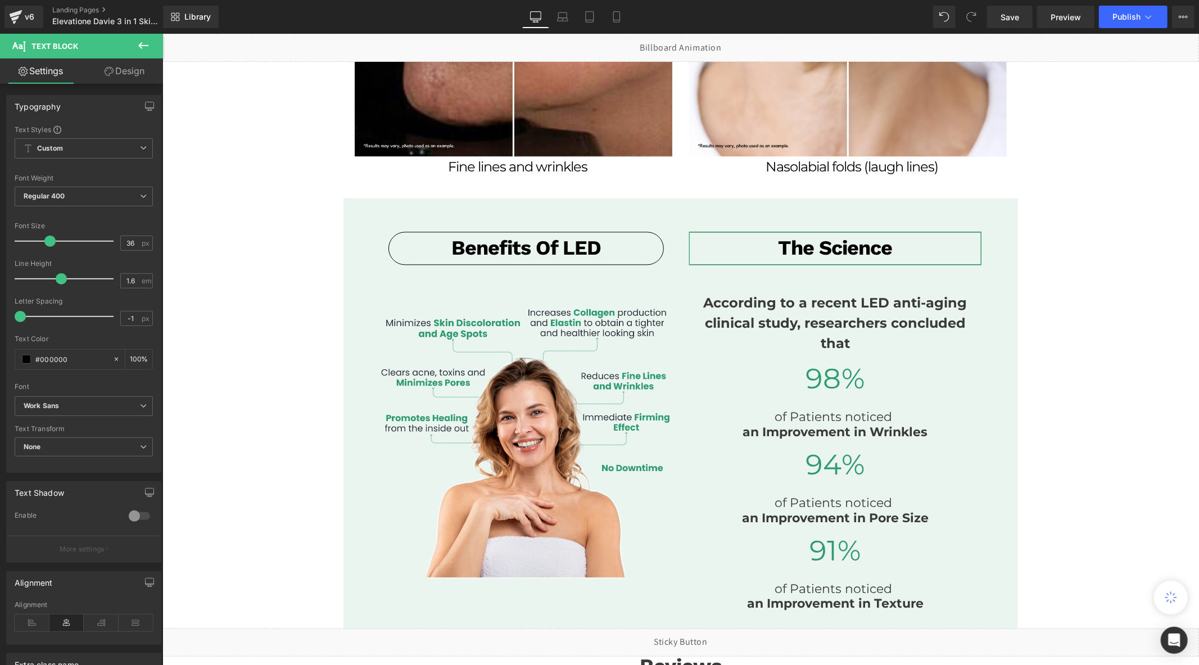
click at [119, 70] on link "Design" at bounding box center [124, 70] width 81 height 25
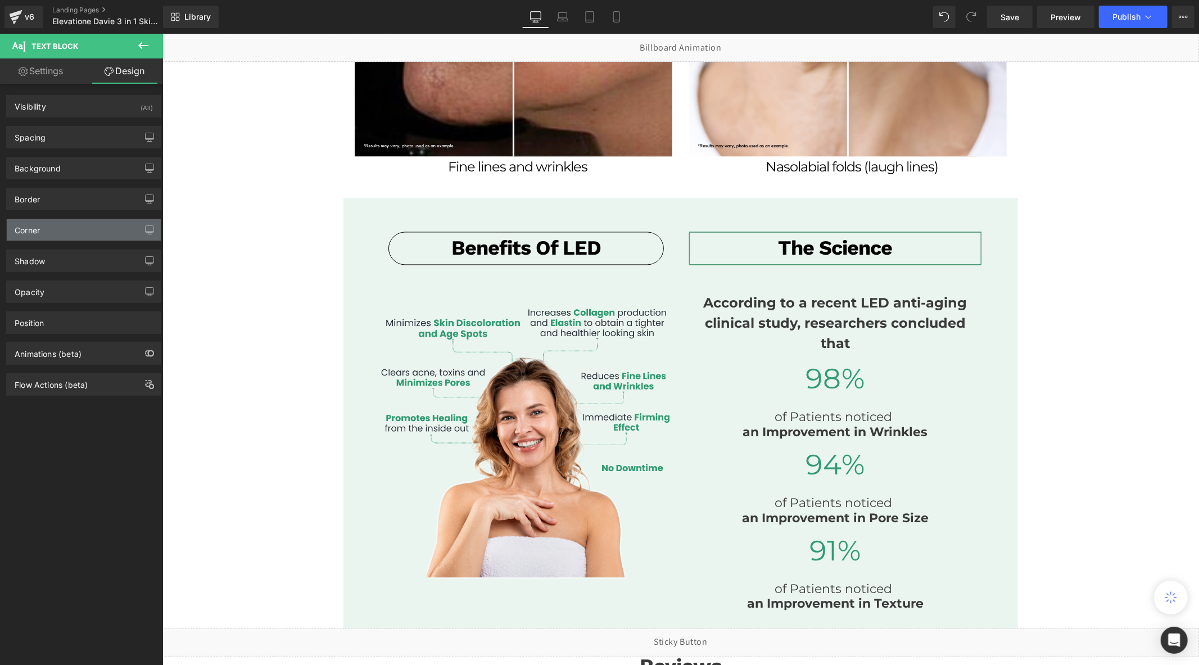
click at [69, 228] on div "Corner" at bounding box center [84, 229] width 154 height 21
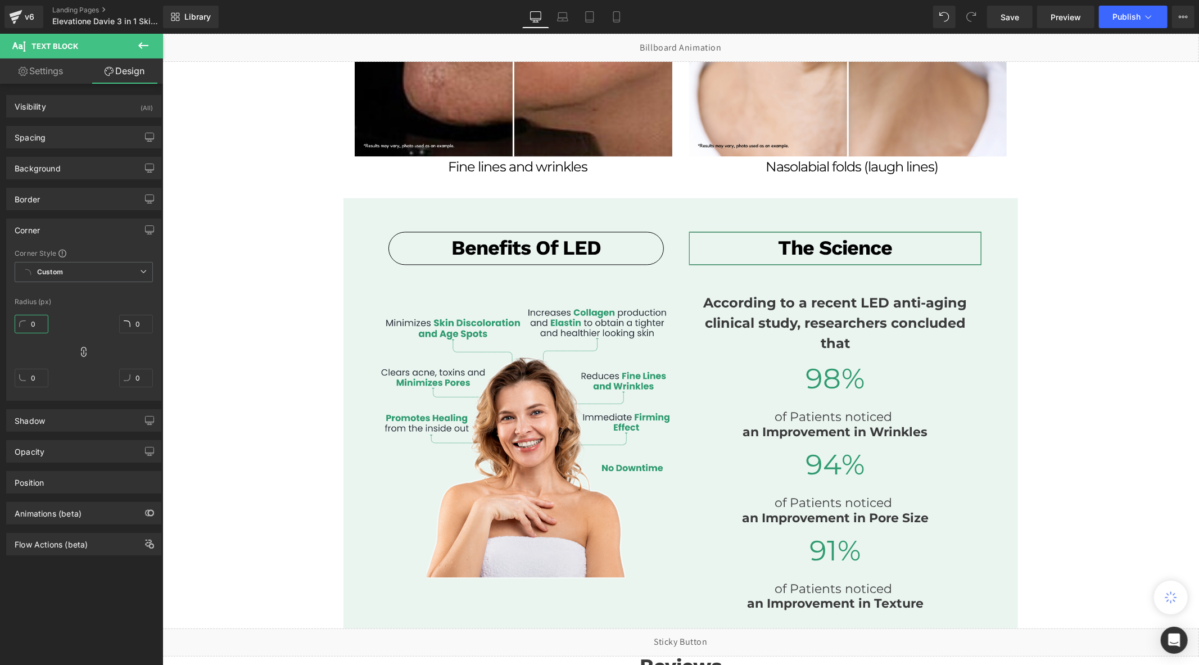
click at [33, 330] on input "0" at bounding box center [32, 324] width 34 height 19
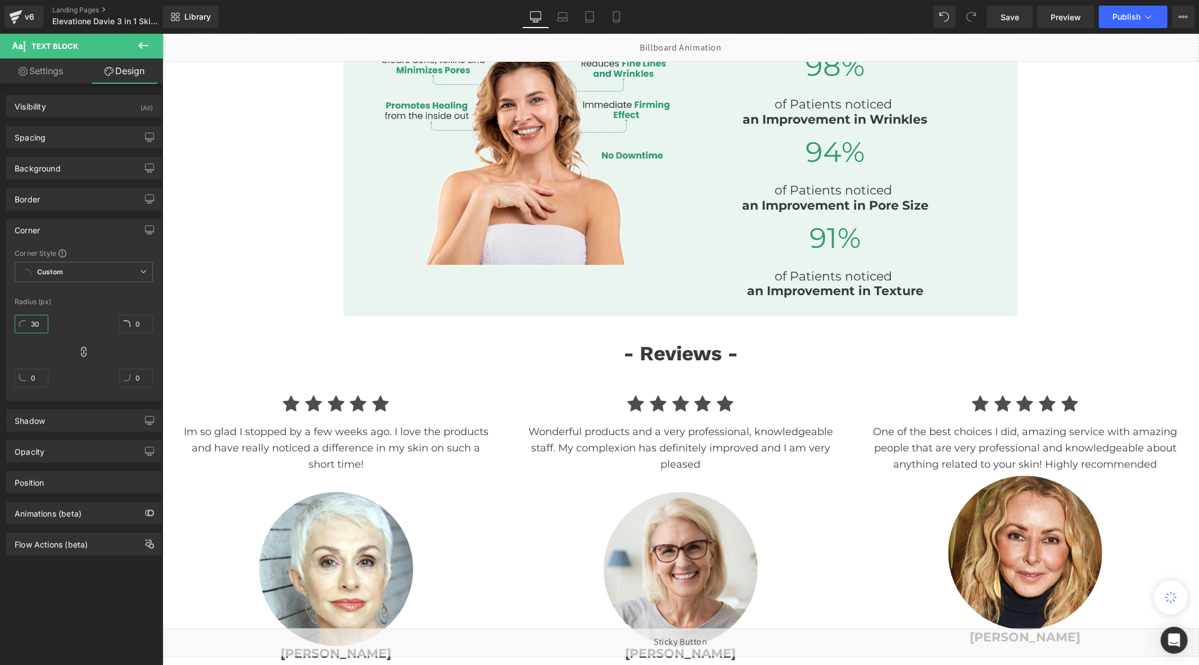
scroll to position [2476, 0]
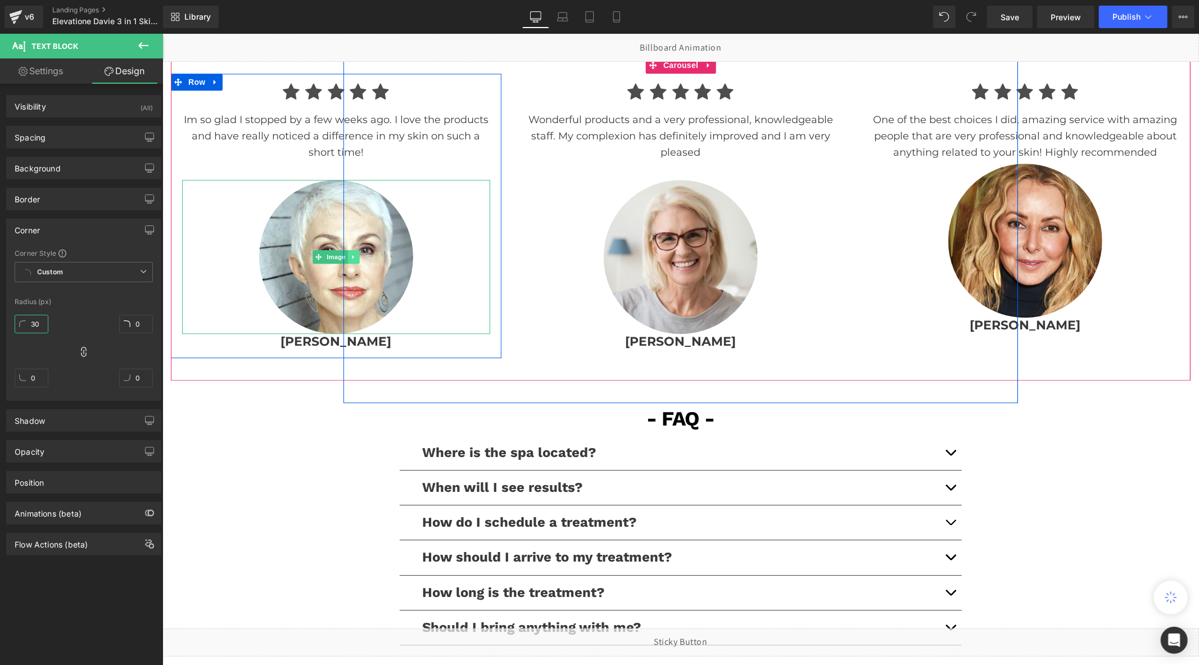
type input "30"
click at [350, 253] on icon at bounding box center [353, 256] width 6 height 7
click at [356, 253] on icon at bounding box center [359, 256] width 6 height 6
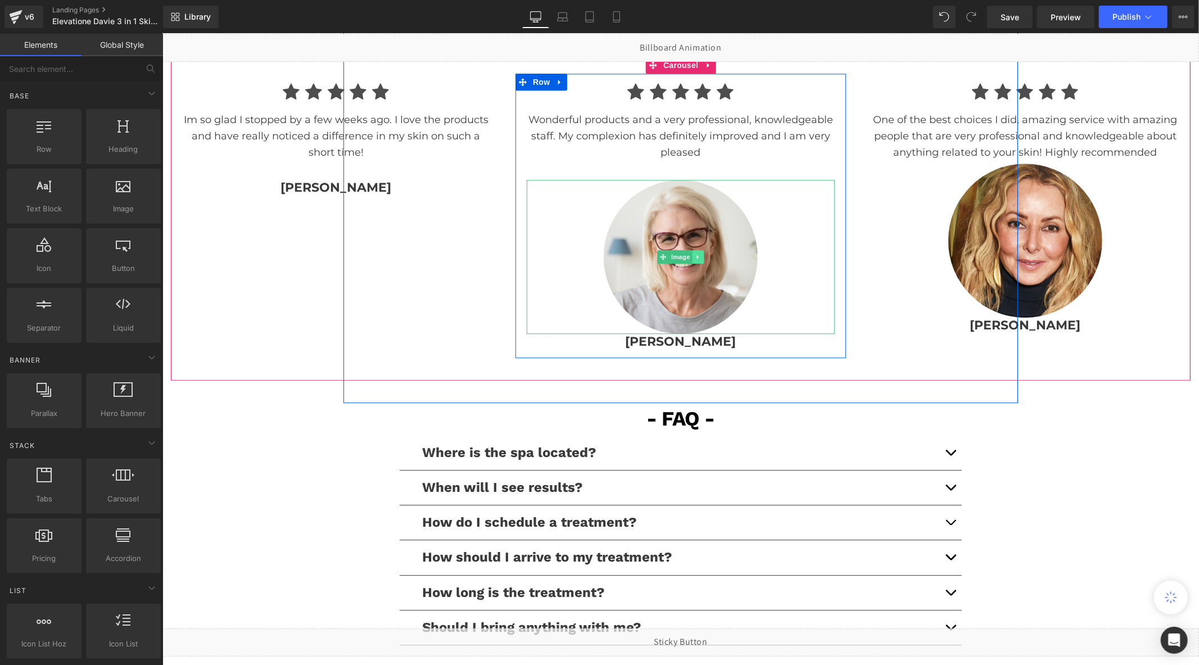
click at [695, 253] on icon at bounding box center [698, 256] width 6 height 7
click at [700, 253] on icon at bounding box center [703, 256] width 6 height 6
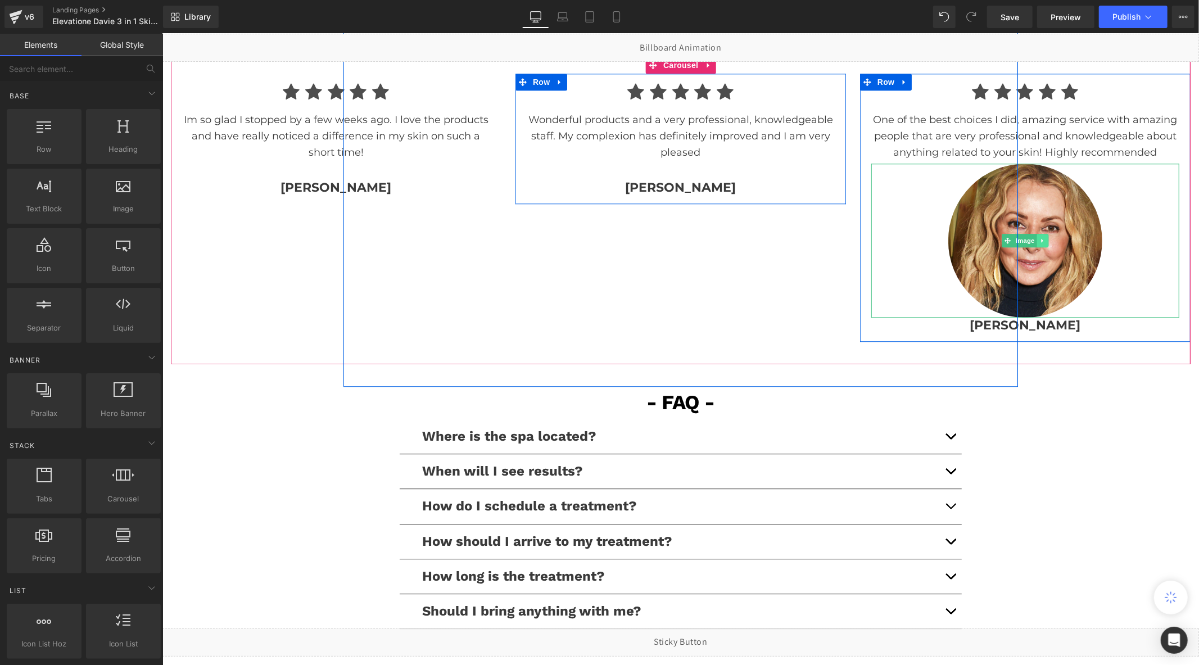
click at [1039, 237] on icon at bounding box center [1042, 240] width 6 height 7
click at [1043, 238] on link at bounding box center [1048, 239] width 12 height 13
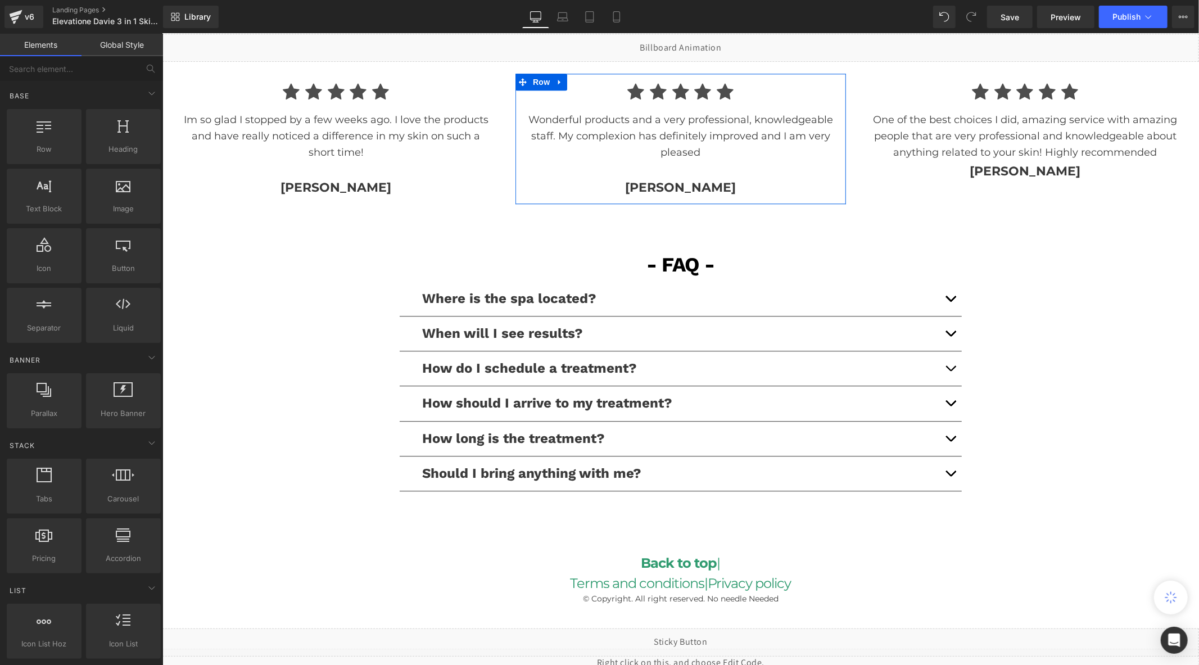
scroll to position [2675, 0]
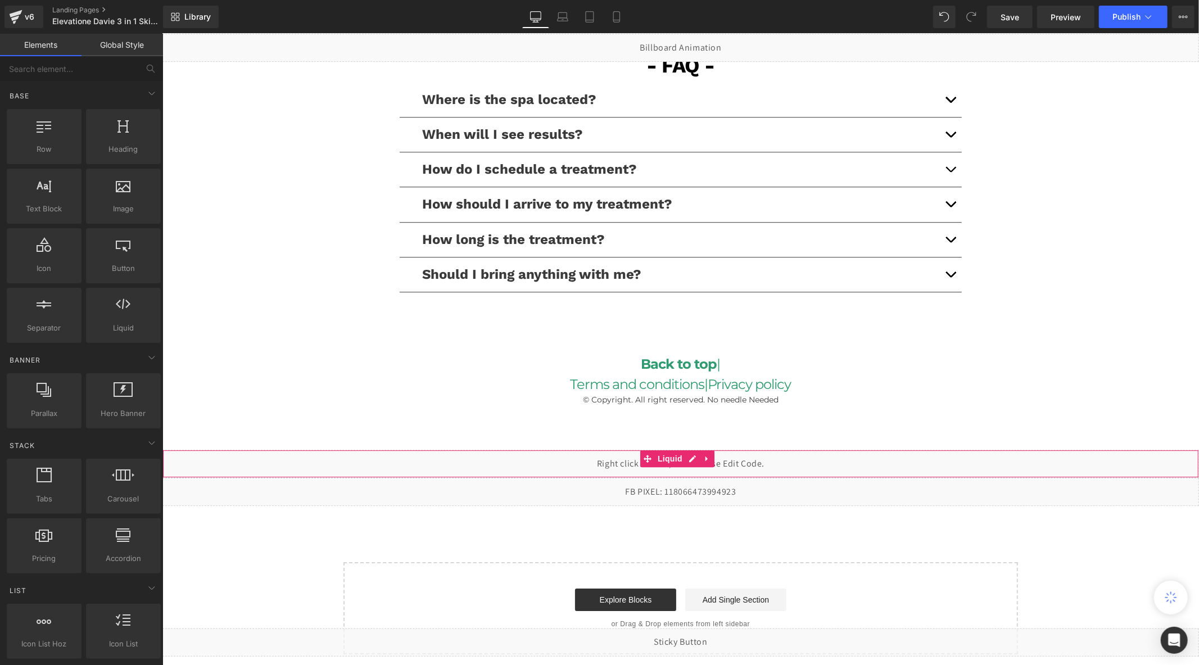
click at [696, 455] on div "Liquid" at bounding box center [680, 463] width 1036 height 28
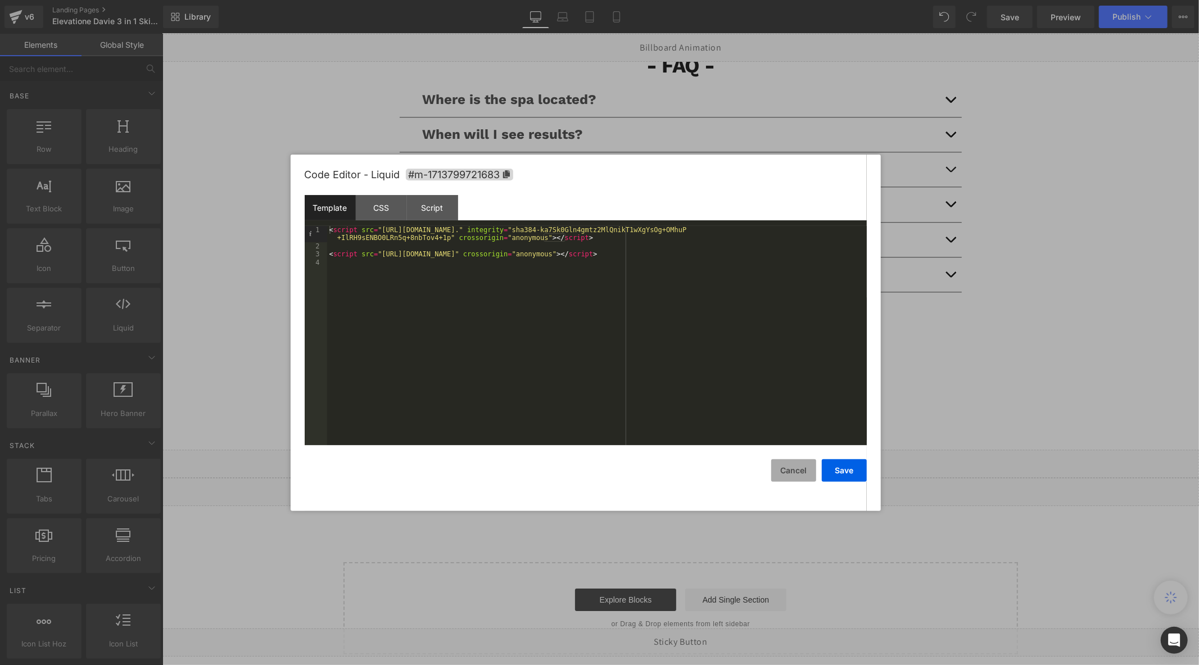
click at [779, 473] on button "Cancel" at bounding box center [793, 470] width 45 height 22
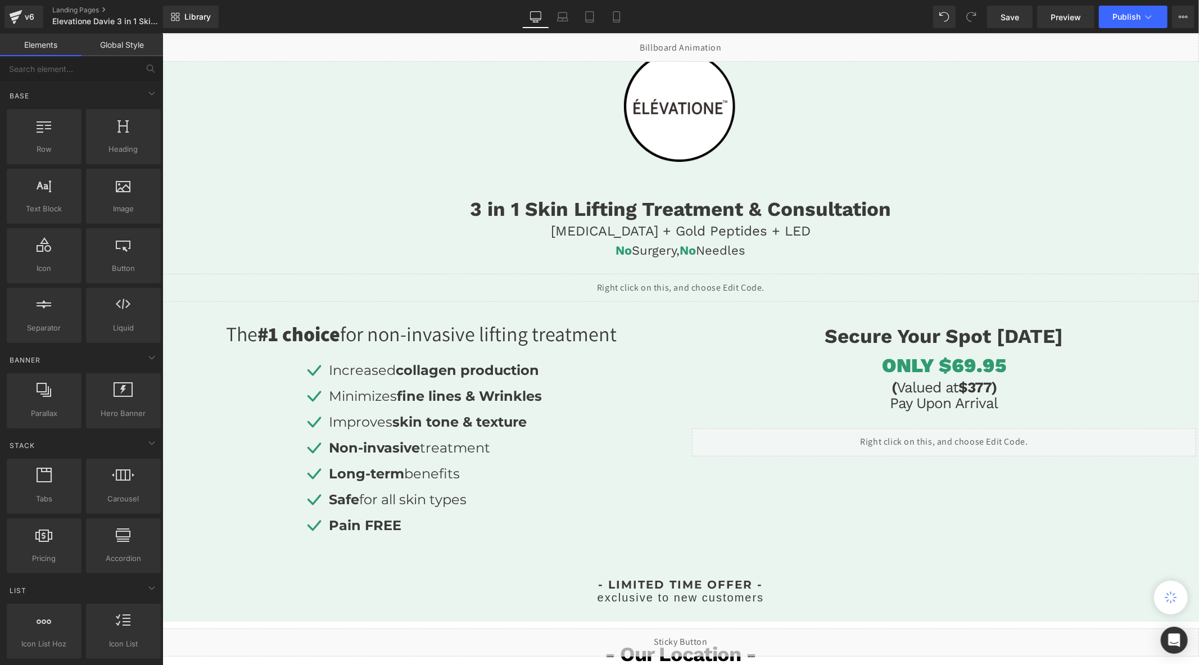
scroll to position [0, 0]
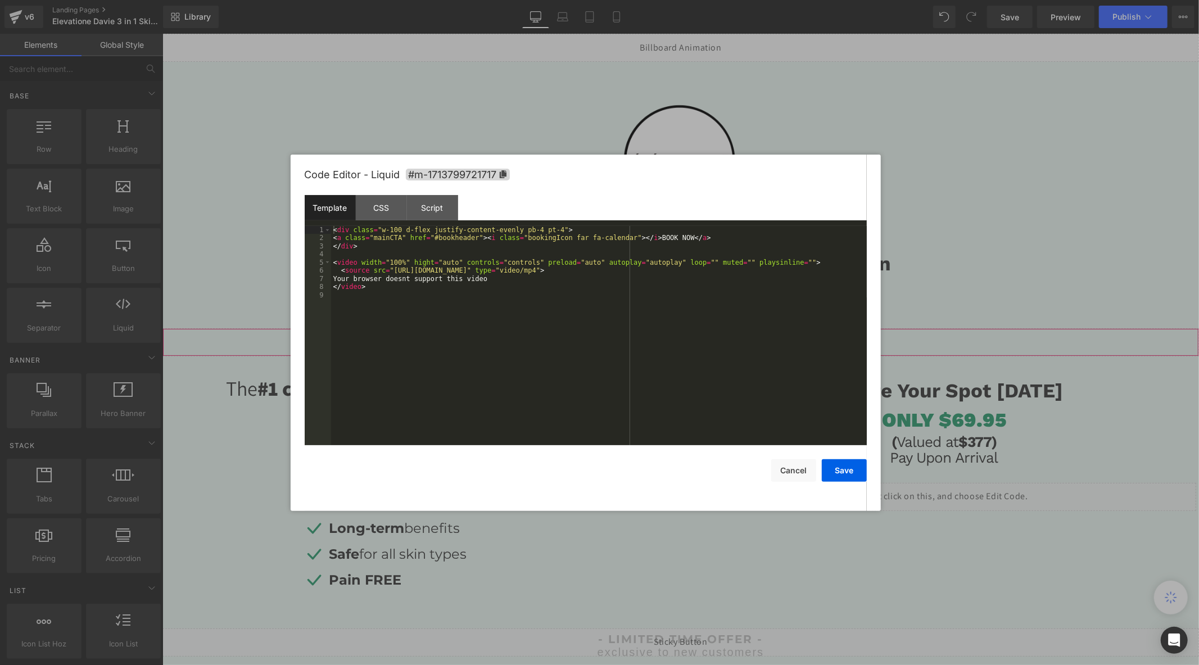
click at [778, 334] on div "Liquid" at bounding box center [680, 342] width 1036 height 28
click at [393, 208] on div "CSS" at bounding box center [381, 207] width 51 height 25
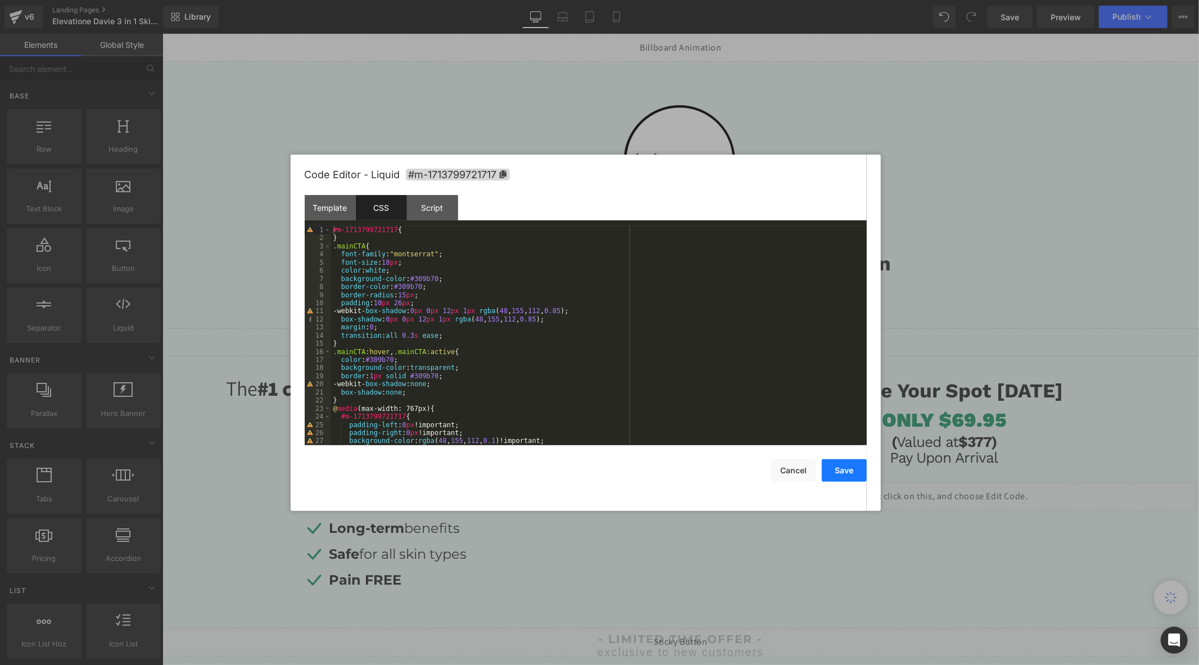
click at [832, 470] on button "Save" at bounding box center [844, 470] width 45 height 22
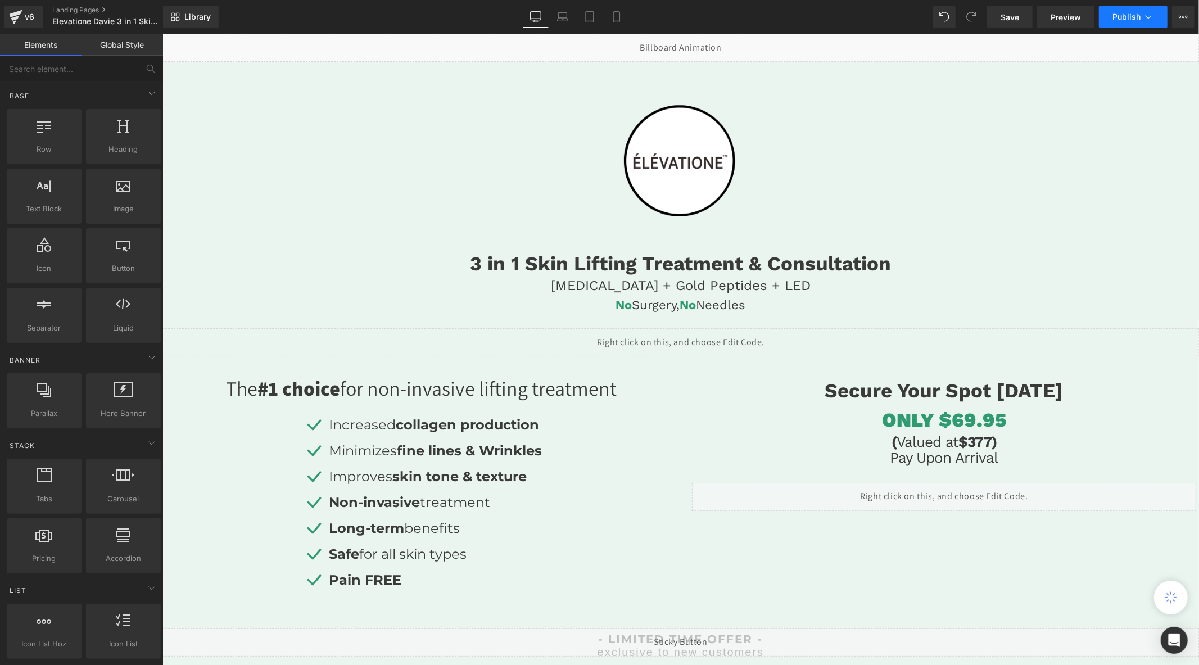
click at [1126, 22] on button "Publish" at bounding box center [1133, 17] width 69 height 22
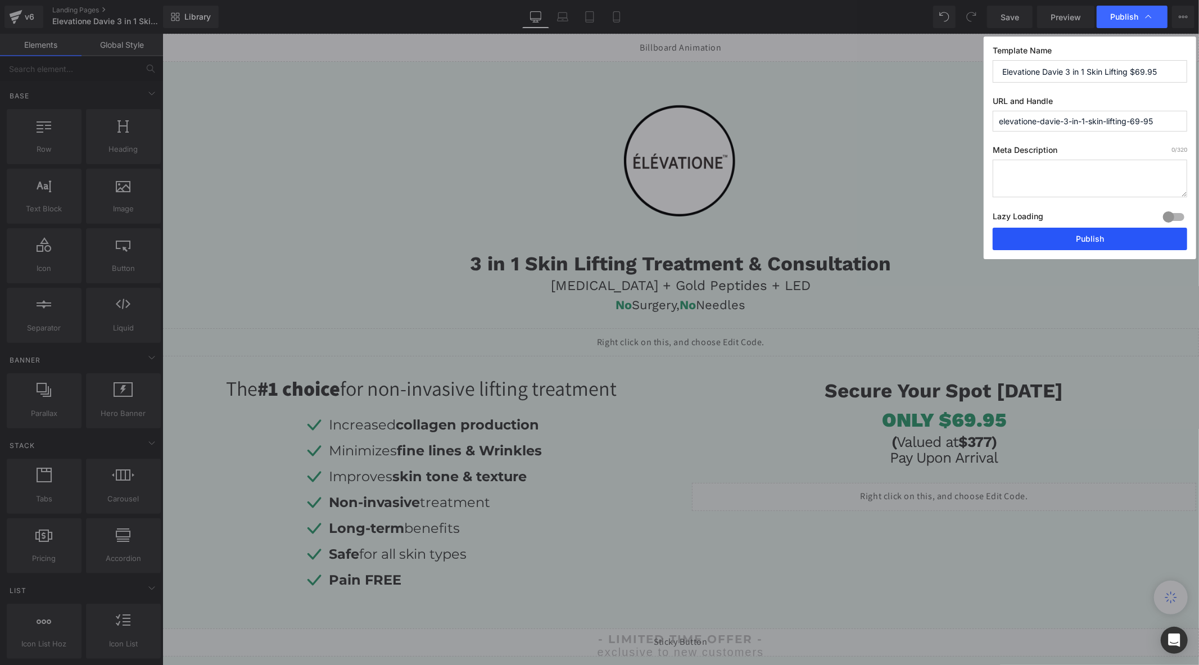
click at [1096, 236] on button "Publish" at bounding box center [1089, 239] width 194 height 22
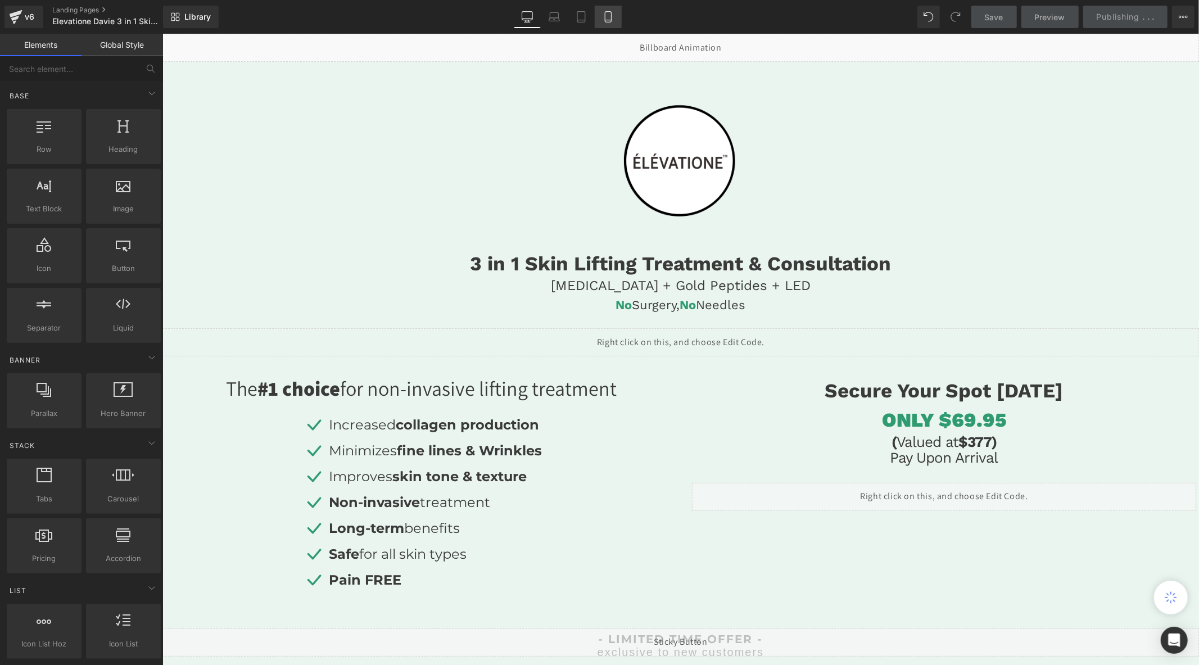
click at [615, 25] on link "Mobile" at bounding box center [608, 17] width 27 height 22
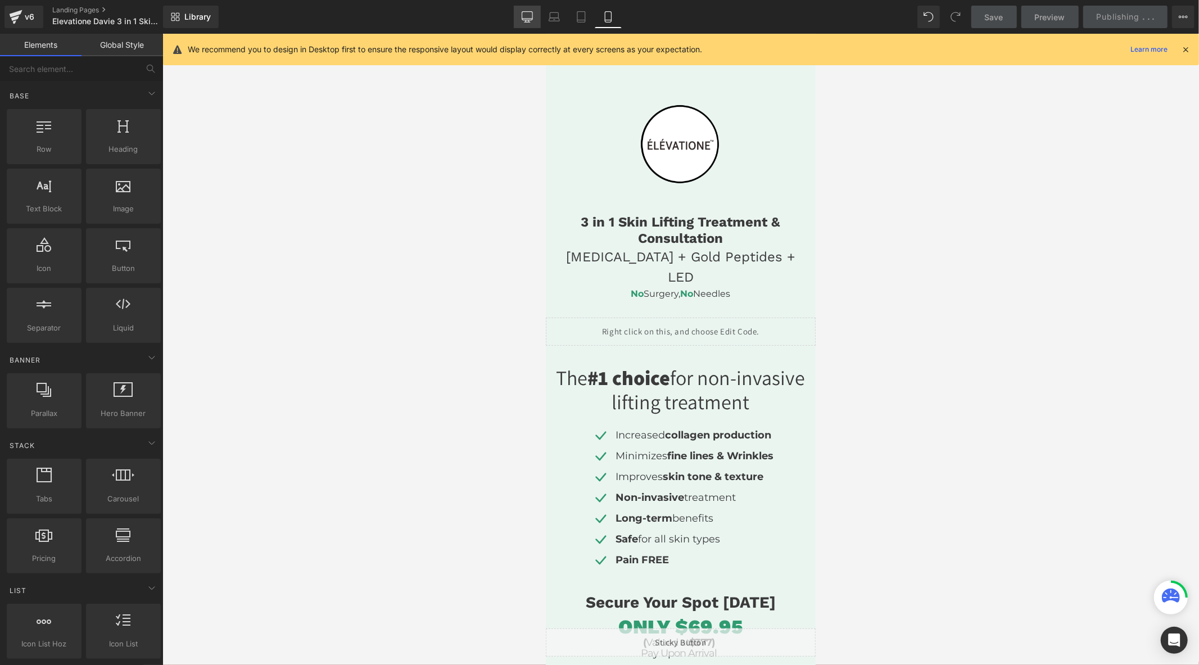
click at [529, 14] on icon at bounding box center [526, 16] width 11 height 11
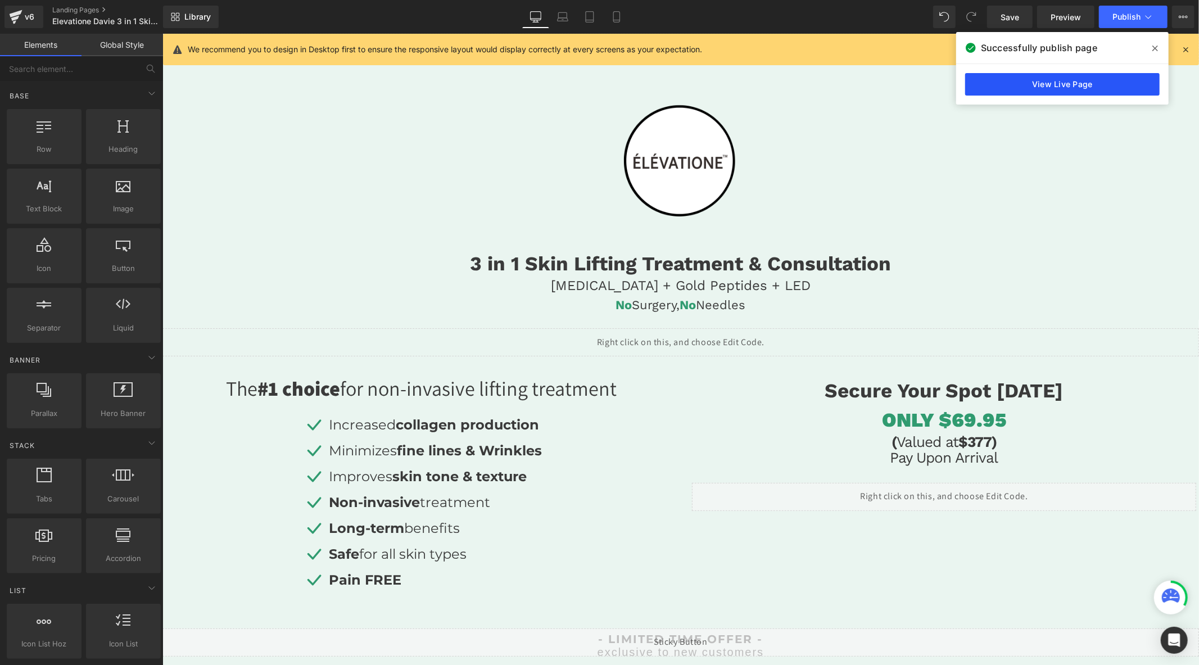
click at [1051, 83] on link "View Live Page" at bounding box center [1062, 84] width 194 height 22
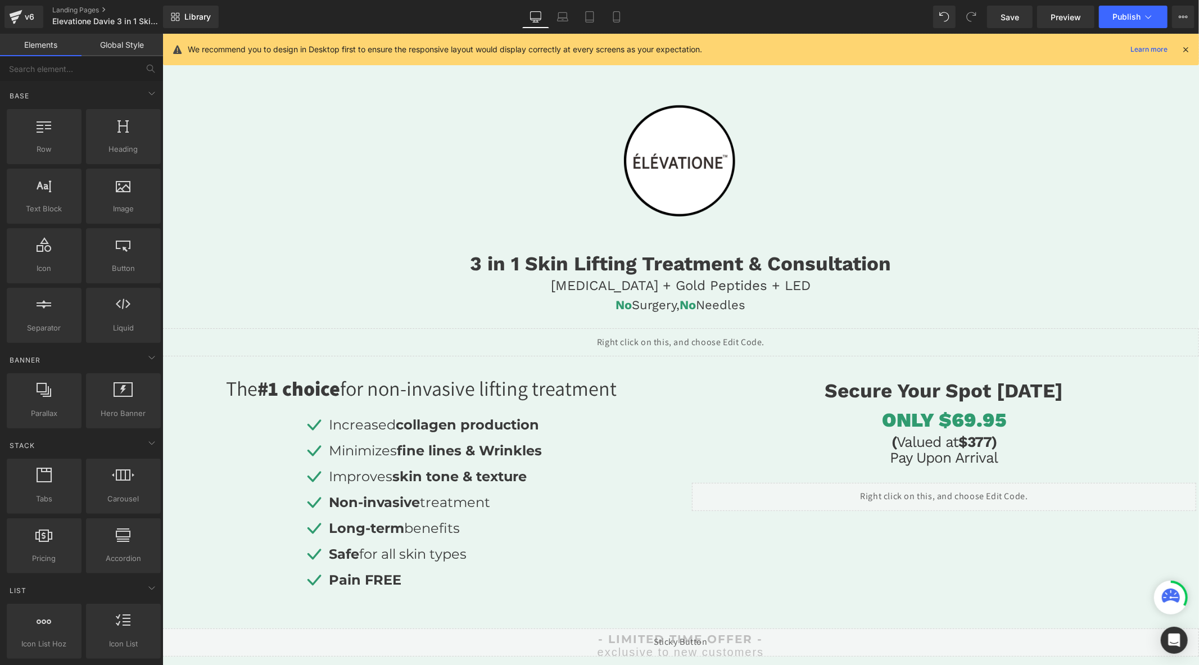
click at [773, 334] on div "Liquid" at bounding box center [680, 342] width 1036 height 28
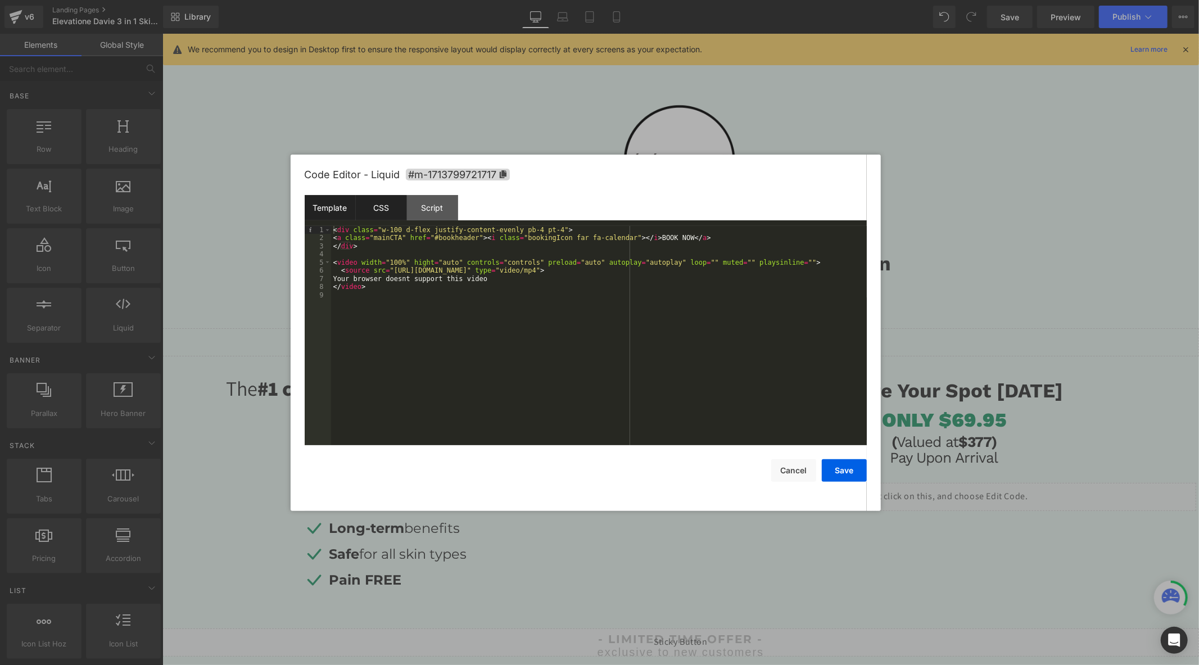
click at [385, 206] on div "CSS" at bounding box center [381, 207] width 51 height 25
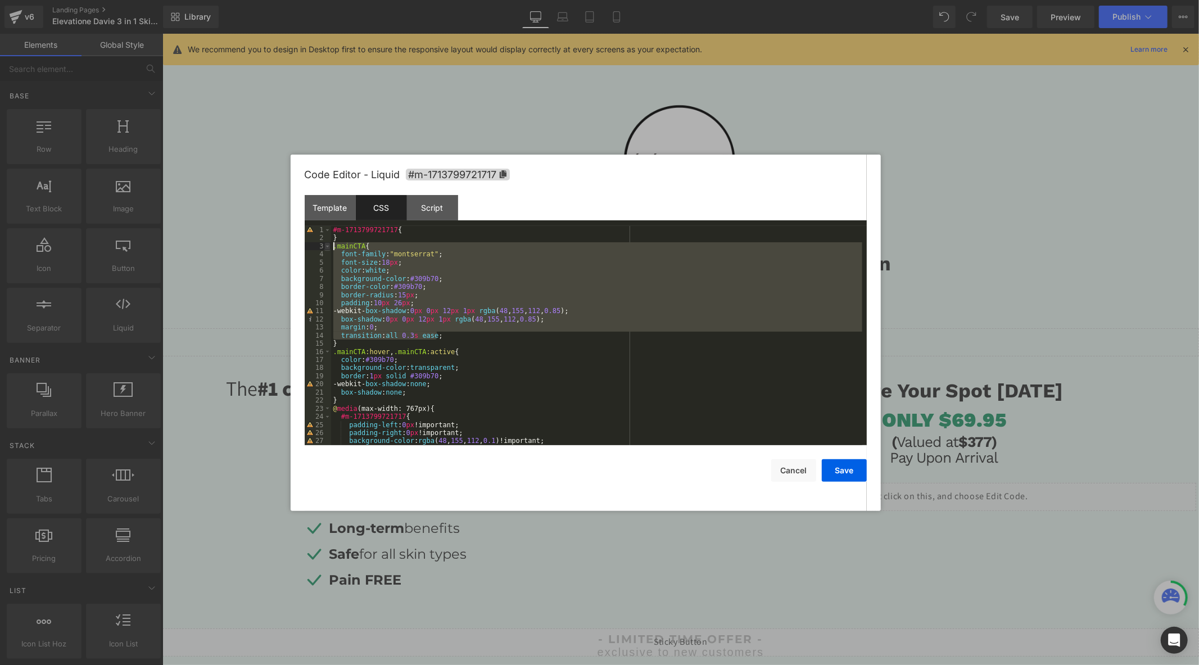
drag, startPoint x: 452, startPoint y: 338, endPoint x: 326, endPoint y: 250, distance: 152.9
click at [326, 250] on pre "1 2 3 4 5 6 7 8 9 10 11 12 13 14 15 16 17 18 19 20 21 22 23 24 25 26 27 28 #m-1…" at bounding box center [586, 335] width 562 height 219
click at [481, 347] on div "#m-1713799721717 { } .mainCTA { font-family : " montserrat " ; font-size : 18 p…" at bounding box center [596, 343] width 531 height 235
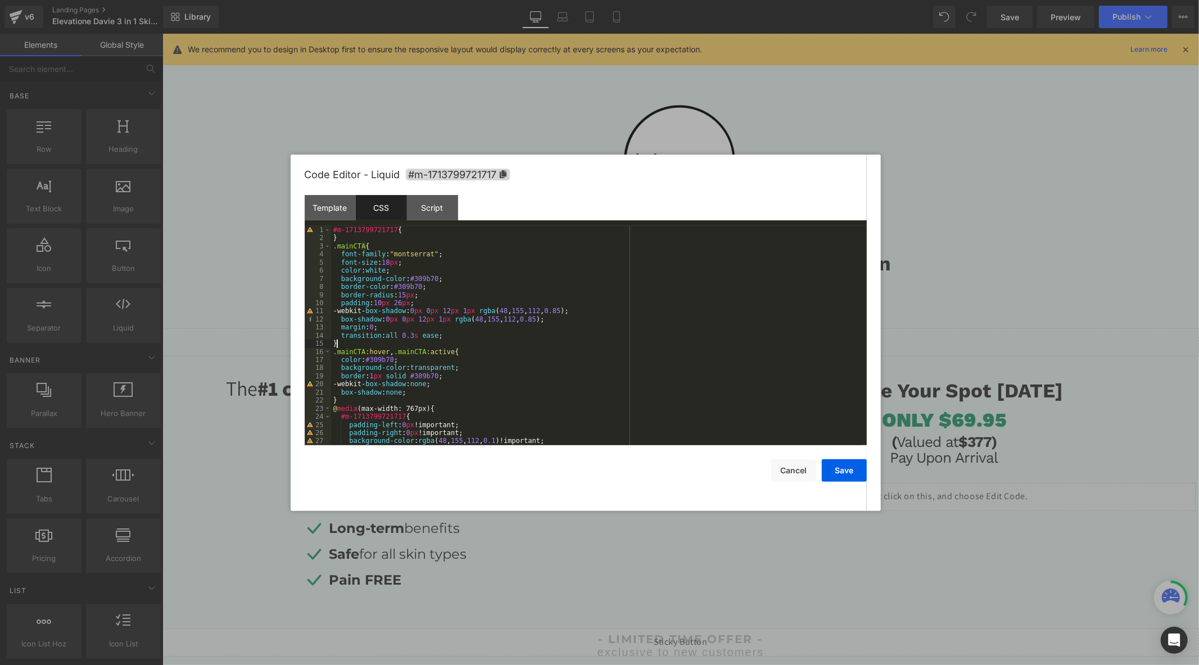
scroll to position [112, 0]
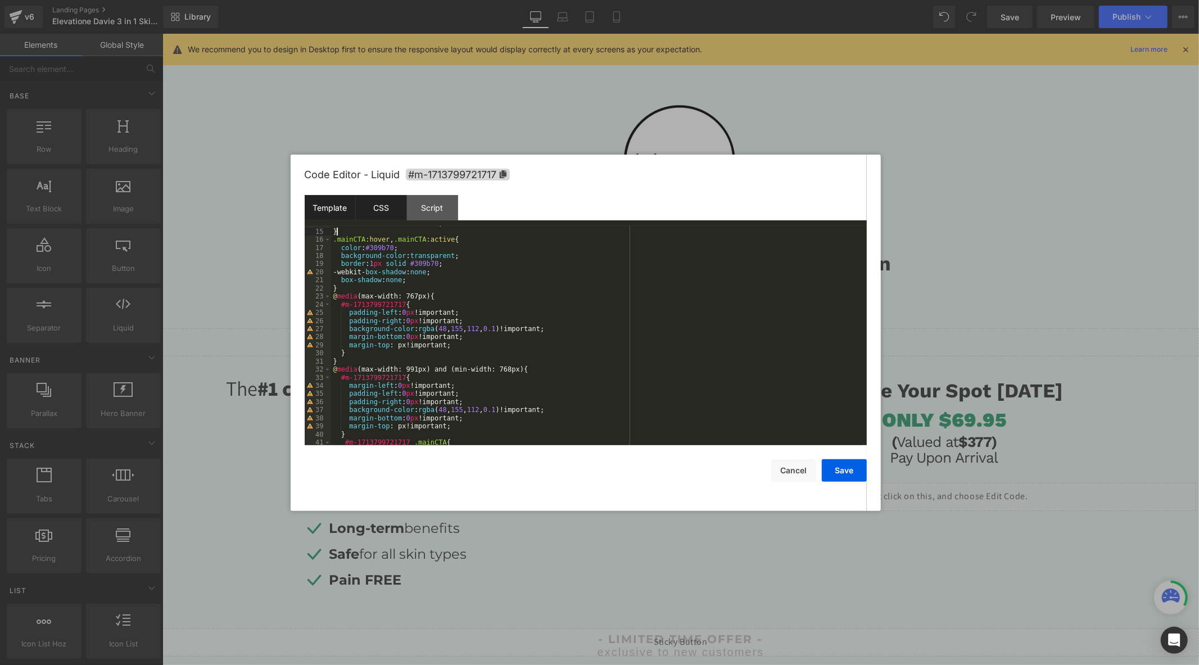
click at [341, 208] on div "Template" at bounding box center [330, 207] width 51 height 25
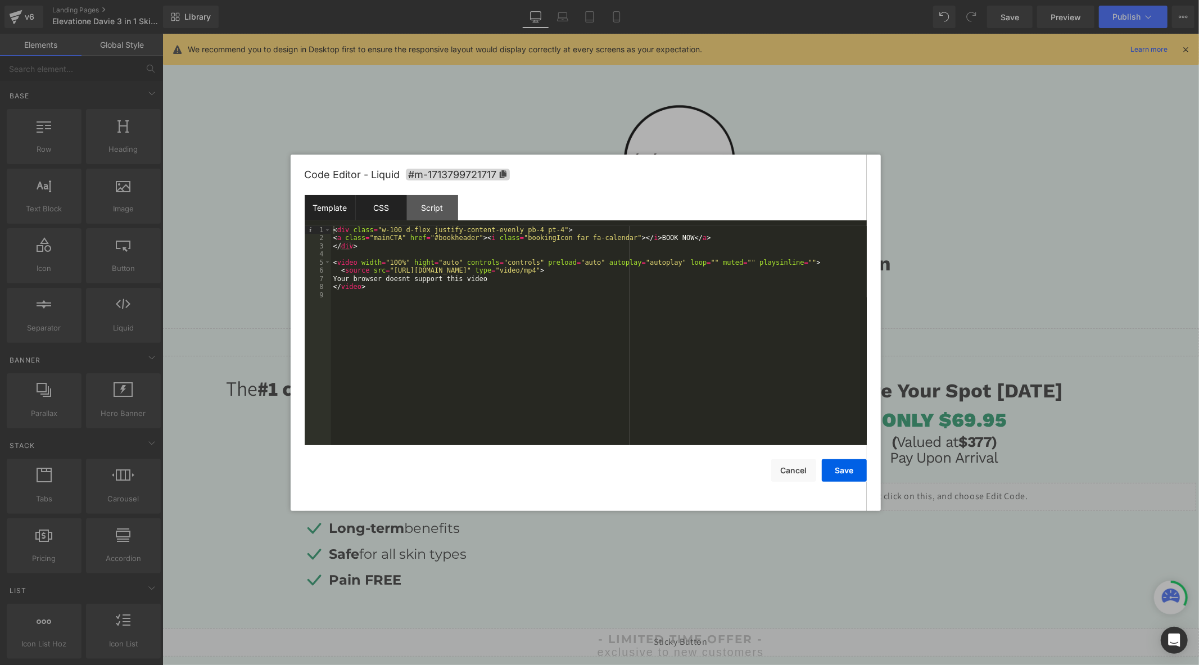
click at [380, 205] on div "CSS" at bounding box center [381, 207] width 51 height 25
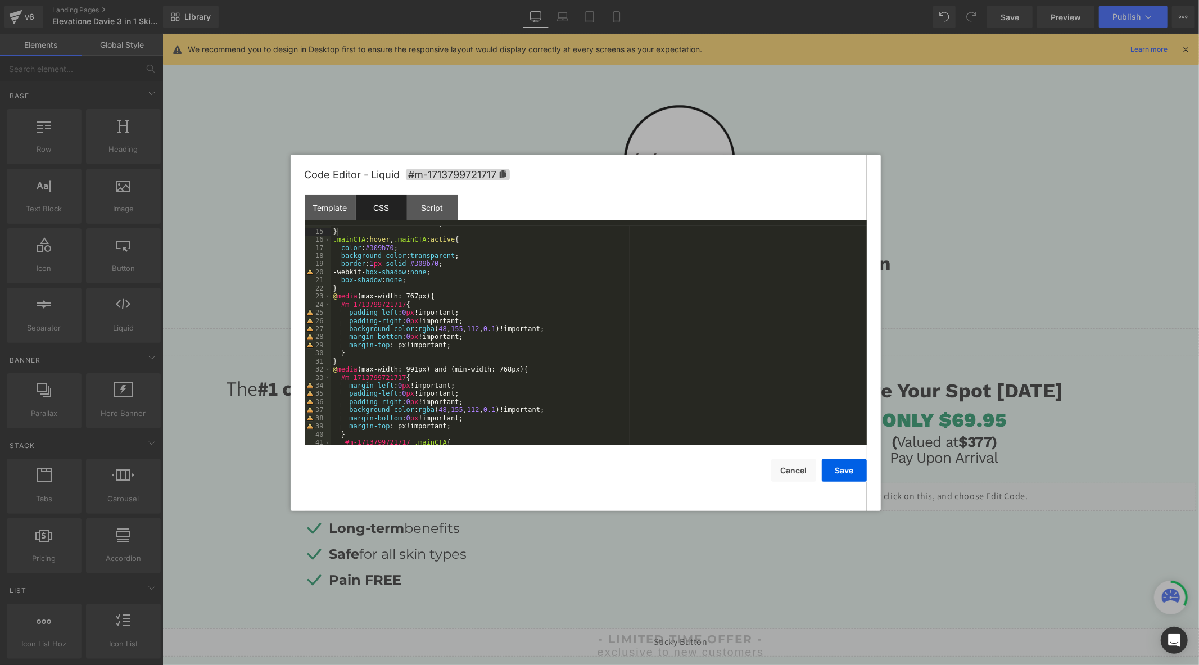
scroll to position [0, 0]
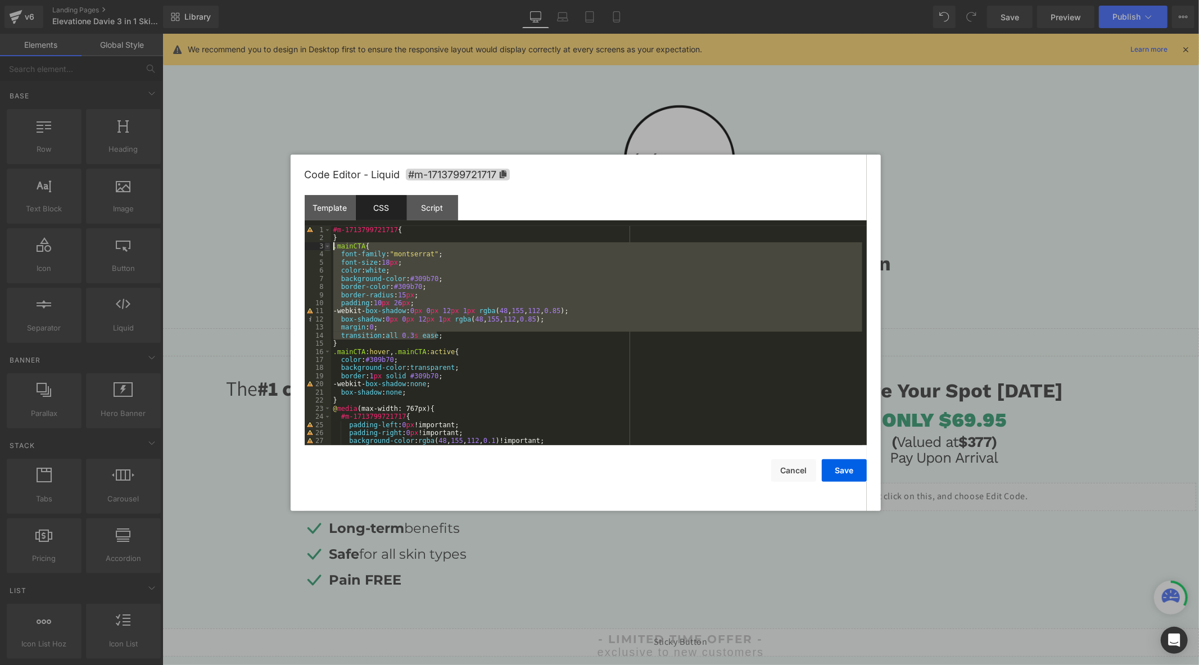
drag, startPoint x: 464, startPoint y: 336, endPoint x: 329, endPoint y: 249, distance: 160.5
click at [329, 249] on pre "1 2 3 4 5 6 7 8 9 10 11 12 13 14 15 16 17 18 19 20 21 22 23 24 25 26 27 28 #m-1…" at bounding box center [586, 335] width 562 height 219
drag, startPoint x: 489, startPoint y: 339, endPoint x: 480, endPoint y: 336, distance: 9.4
click at [489, 339] on div "#m-1713799721717 { } .mainCTA { font-family : " montserrat " ; font-size : 18 p…" at bounding box center [596, 335] width 531 height 219
drag, startPoint x: 475, startPoint y: 334, endPoint x: 330, endPoint y: 246, distance: 169.7
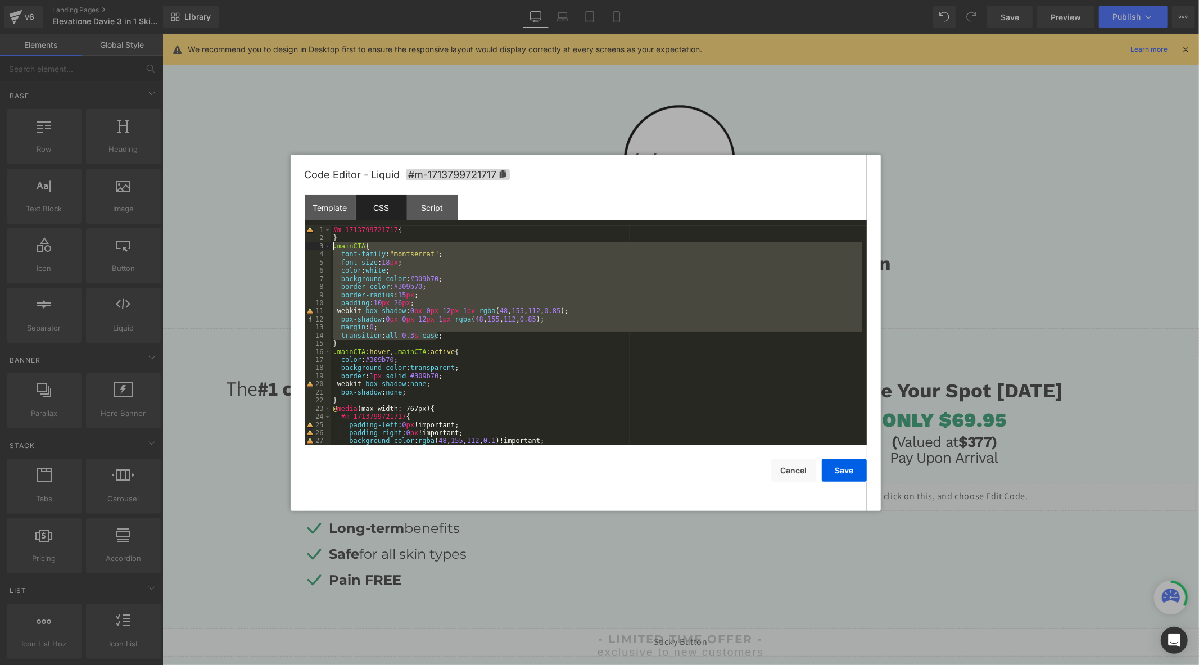
click at [331, 246] on div "#m-1713799721717 { } .mainCTA { font-family : " montserrat " ; font-size : 18 p…" at bounding box center [596, 343] width 531 height 235
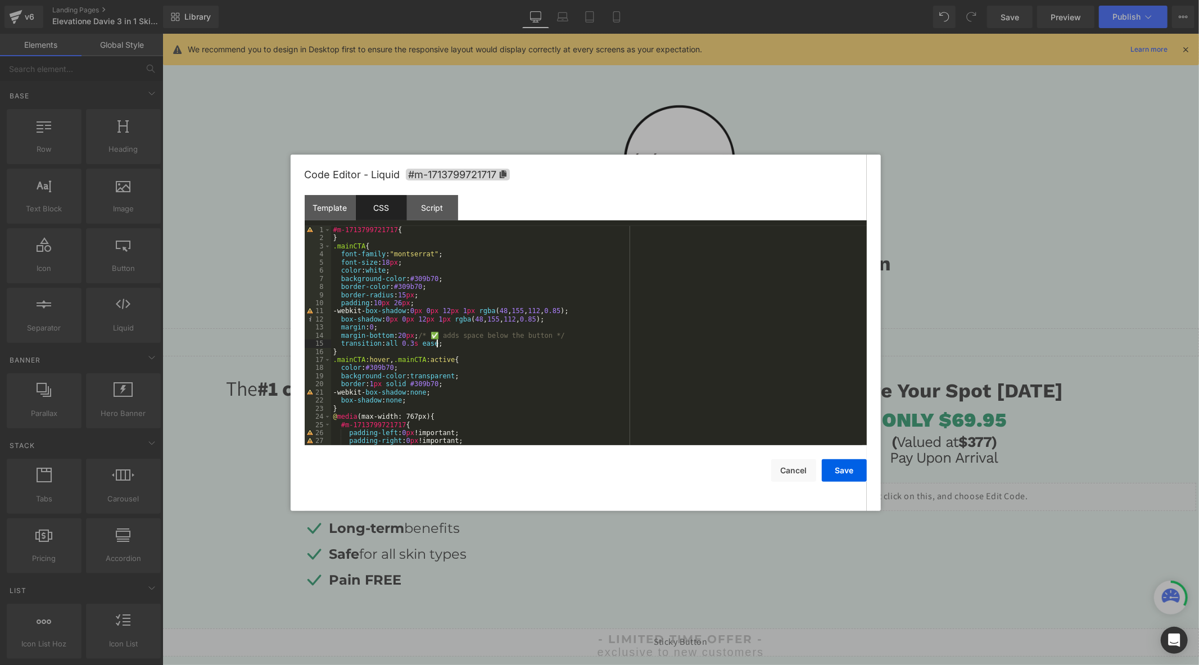
click at [555, 341] on div "#m-1713799721717 { } .mainCTA { font-family : " montserrat " ; font-size : 18 p…" at bounding box center [596, 343] width 531 height 235
drag, startPoint x: 561, startPoint y: 338, endPoint x: 416, endPoint y: 338, distance: 145.0
click at [416, 338] on div "#m-1713799721717 { } .mainCTA { font-family : " montserrat " ; font-size : 18 p…" at bounding box center [596, 343] width 531 height 235
click at [836, 471] on button "Save" at bounding box center [844, 470] width 45 height 22
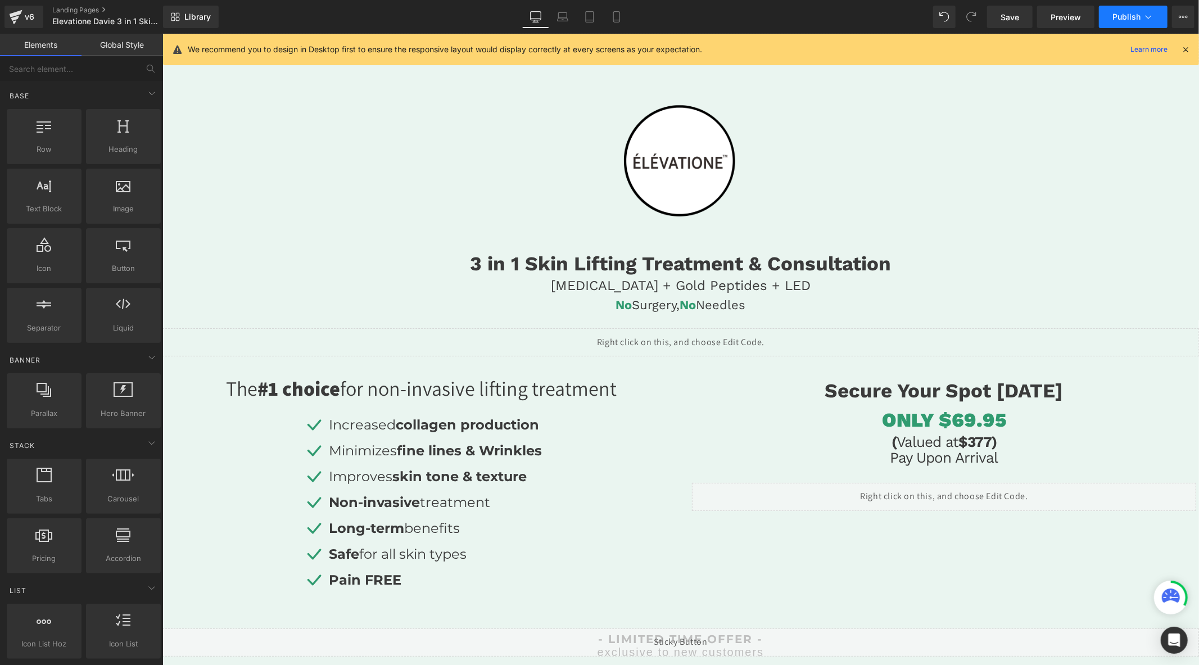
click at [1115, 12] on span "Publish" at bounding box center [1126, 16] width 28 height 9
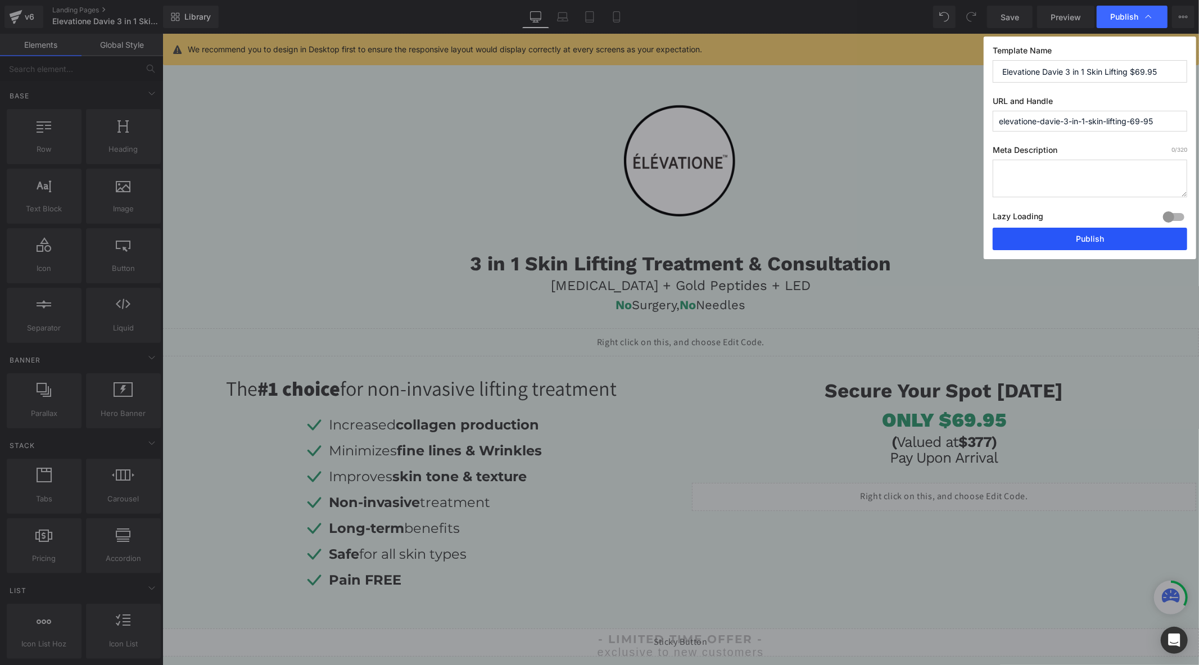
click at [1026, 246] on button "Publish" at bounding box center [1089, 239] width 194 height 22
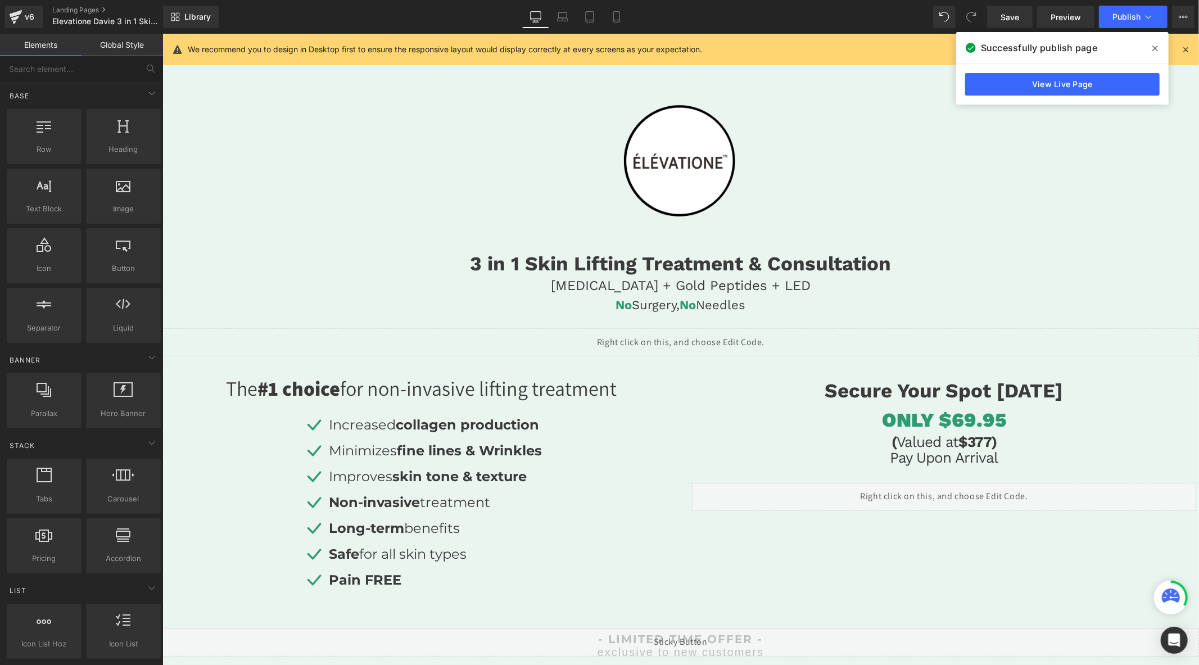
click at [772, 334] on div "Liquid" at bounding box center [680, 342] width 1036 height 28
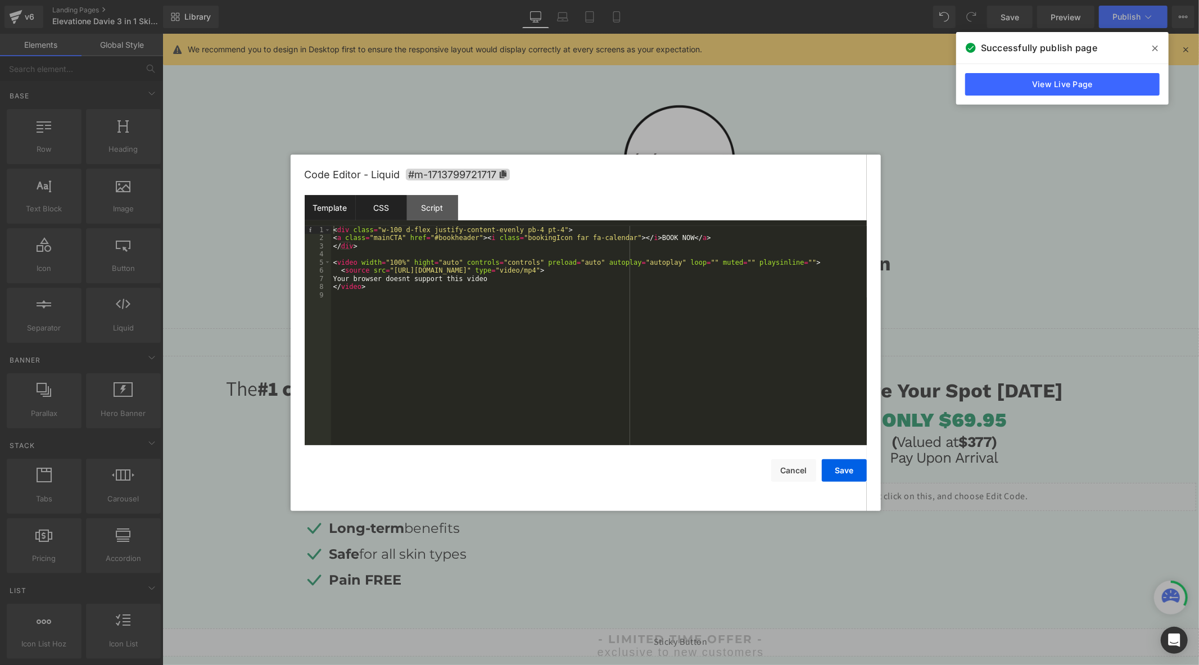
click at [388, 205] on div "CSS" at bounding box center [381, 207] width 51 height 25
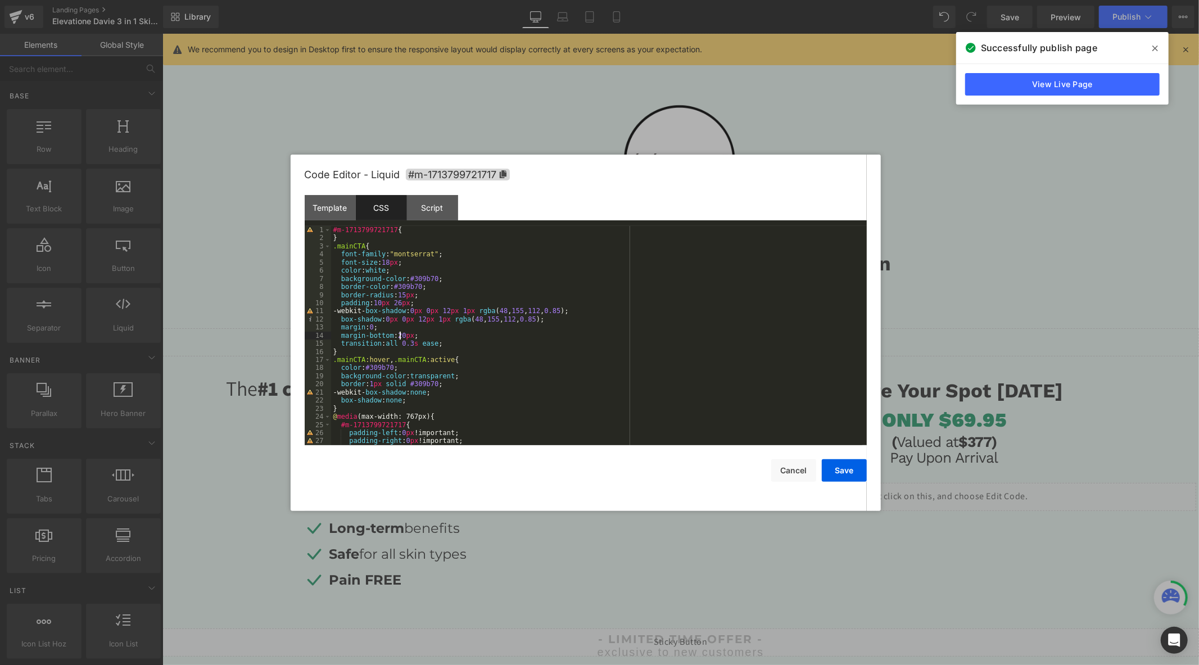
click at [401, 335] on div "#m-1713799721717 { } .mainCTA { font-family : " montserrat " ; font-size : 18 p…" at bounding box center [596, 343] width 531 height 235
drag, startPoint x: 854, startPoint y: 468, endPoint x: 716, endPoint y: 409, distance: 149.8
click at [854, 468] on button "Save" at bounding box center [844, 470] width 45 height 22
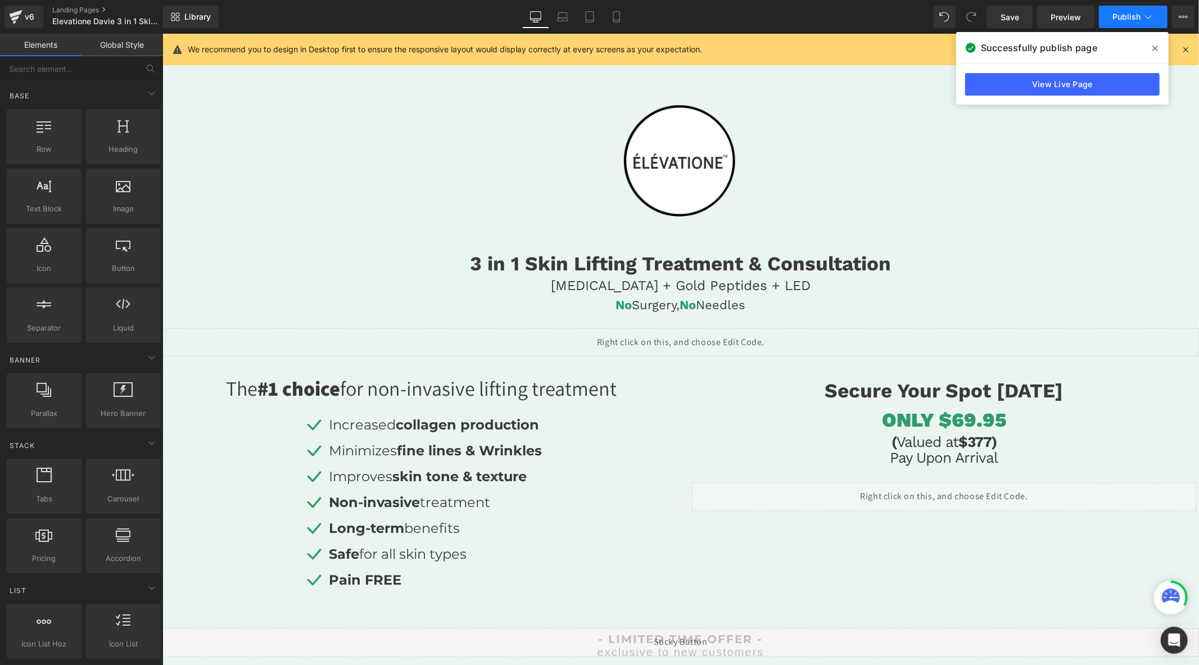
click at [1115, 19] on span "Publish" at bounding box center [1126, 16] width 28 height 9
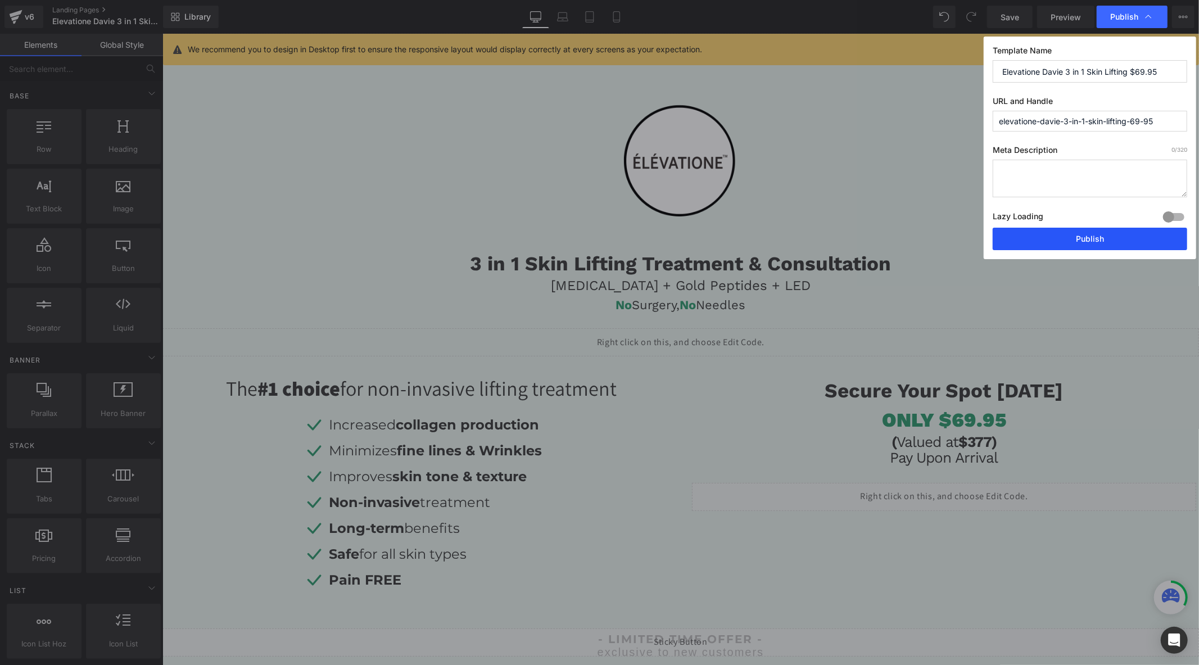
click at [1078, 240] on button "Publish" at bounding box center [1089, 239] width 194 height 22
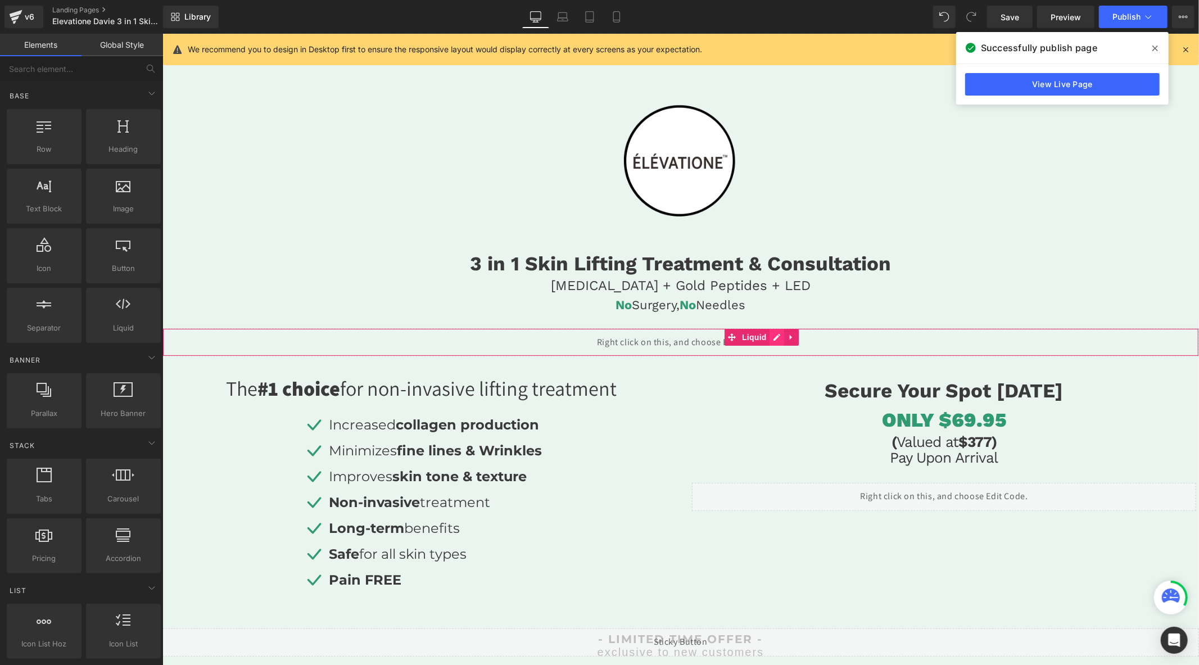
click at [773, 335] on div "Liquid" at bounding box center [680, 342] width 1036 height 28
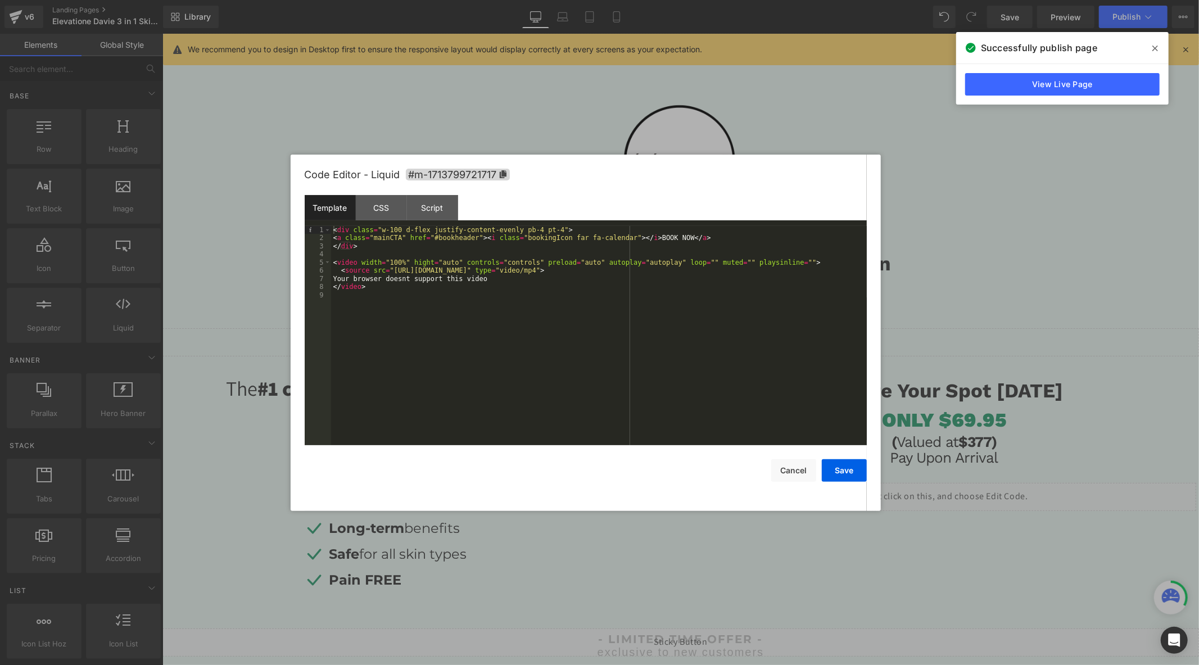
click at [411, 251] on div "< div class = "w-100 d-flex justify-content-evenly pb-4 pt-4" > < a class = "ma…" at bounding box center [599, 343] width 536 height 235
click at [842, 465] on button "Save" at bounding box center [844, 470] width 45 height 22
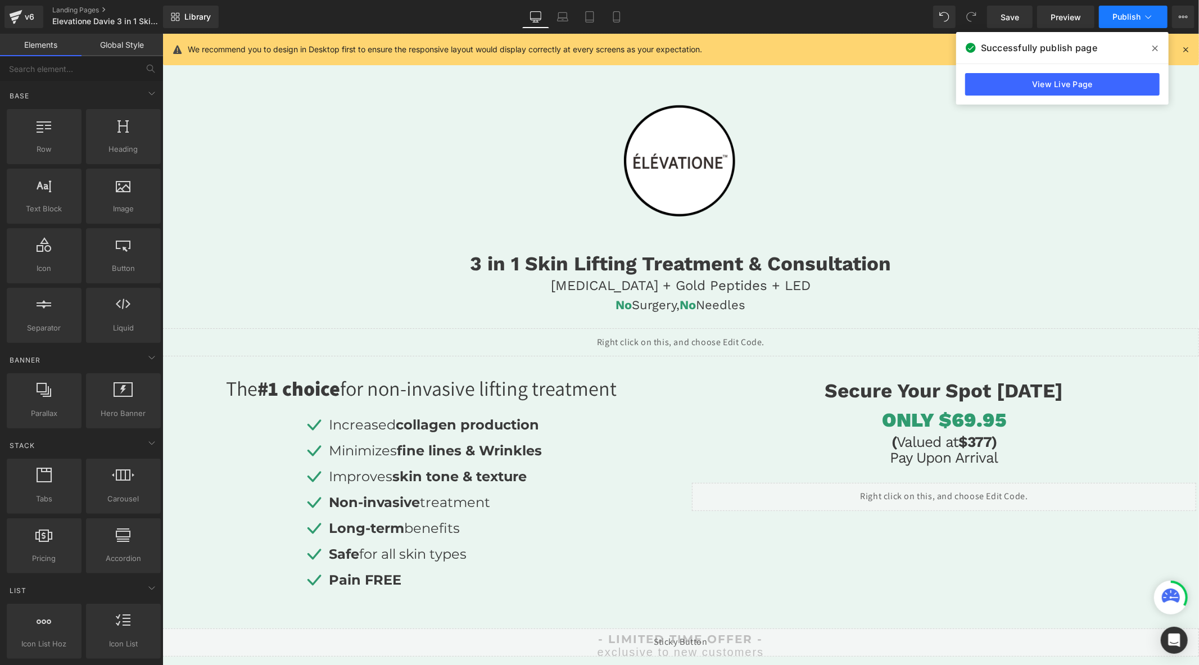
click at [1132, 21] on span "Publish" at bounding box center [1126, 16] width 28 height 9
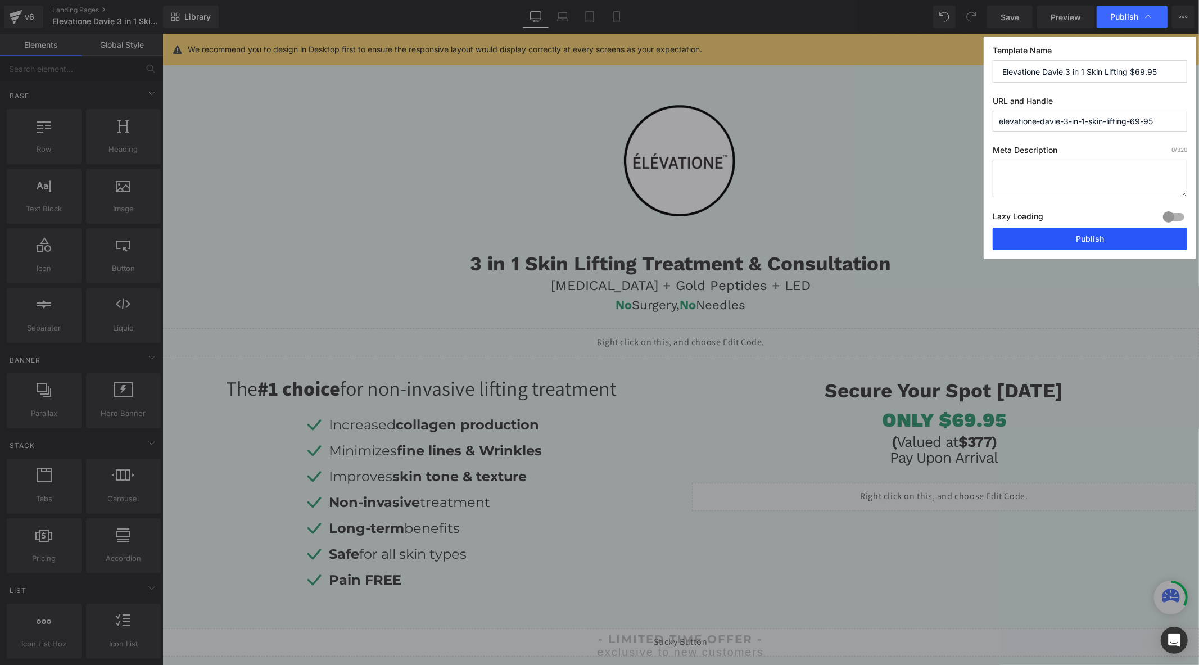
drag, startPoint x: 1072, startPoint y: 237, endPoint x: 775, endPoint y: 49, distance: 350.9
click at [1072, 237] on button "Publish" at bounding box center [1089, 239] width 194 height 22
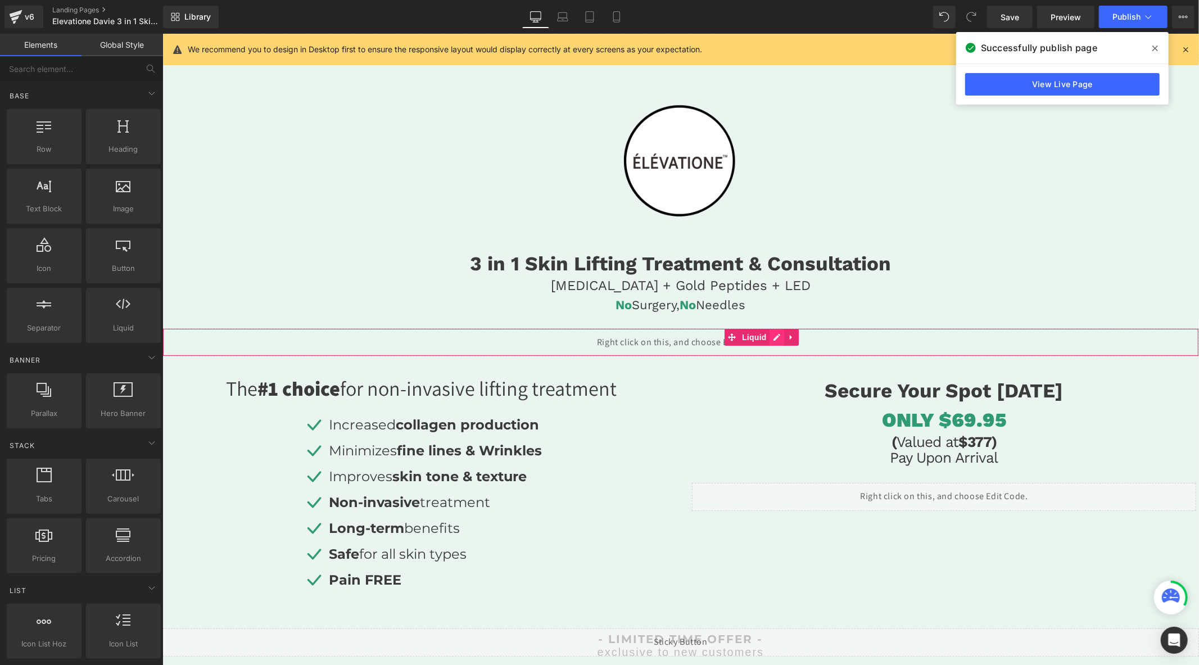
click at [778, 338] on div "Liquid" at bounding box center [680, 342] width 1036 height 28
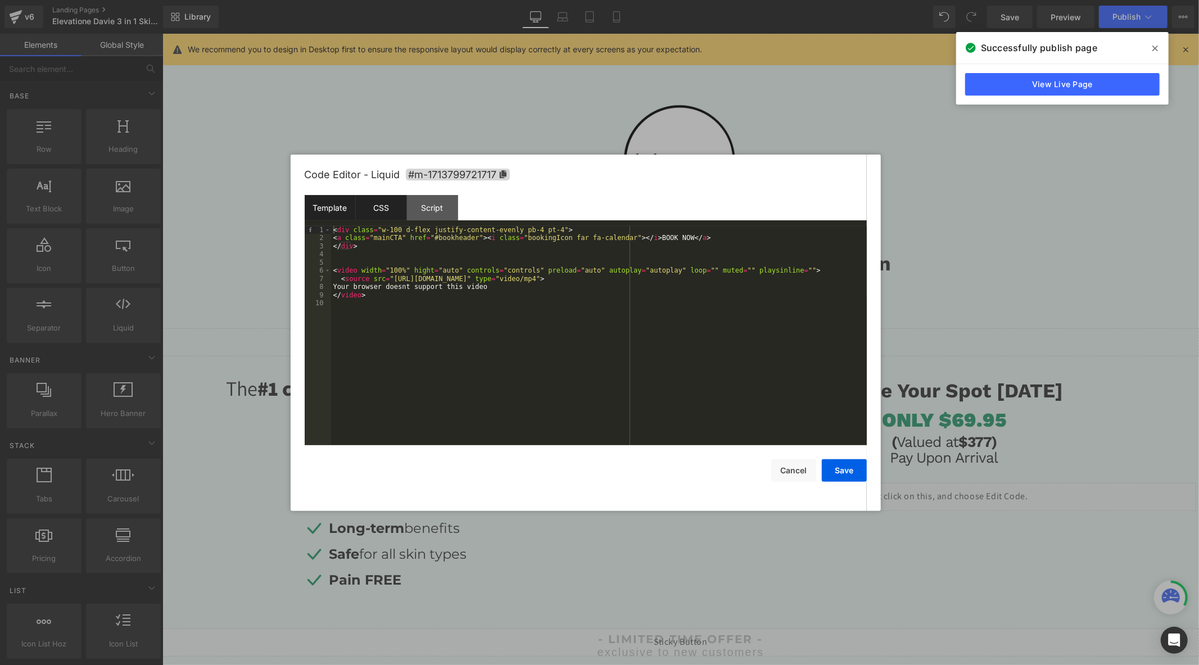
click at [396, 203] on div "CSS" at bounding box center [381, 207] width 51 height 25
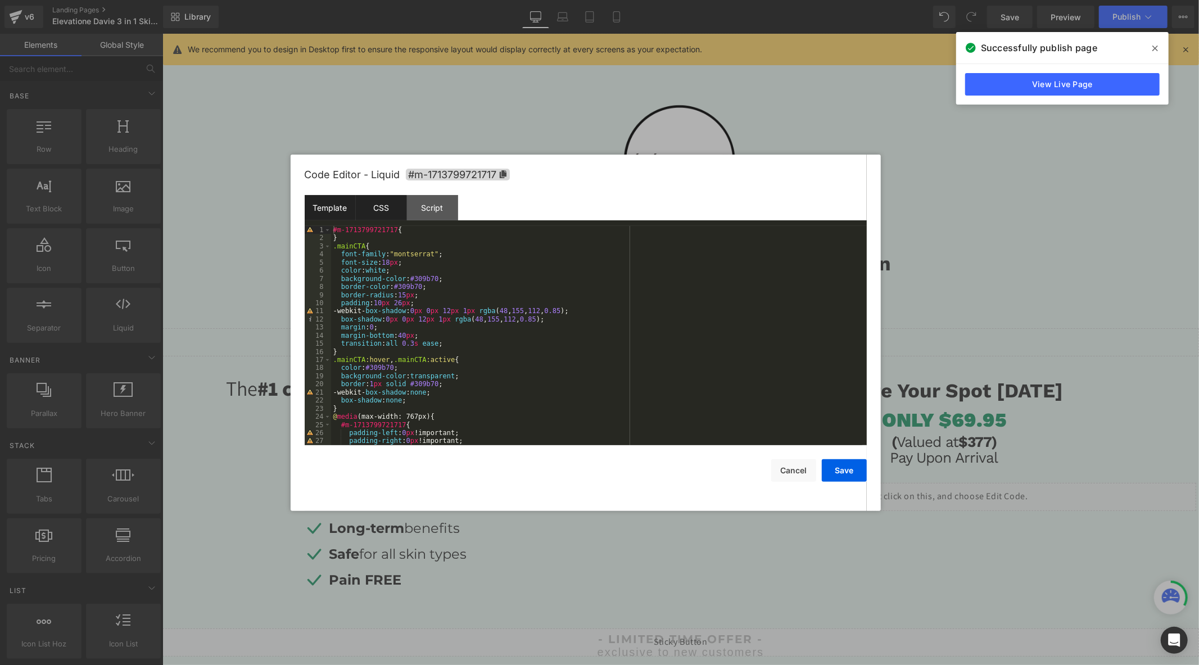
click at [346, 206] on div "Template" at bounding box center [330, 207] width 51 height 25
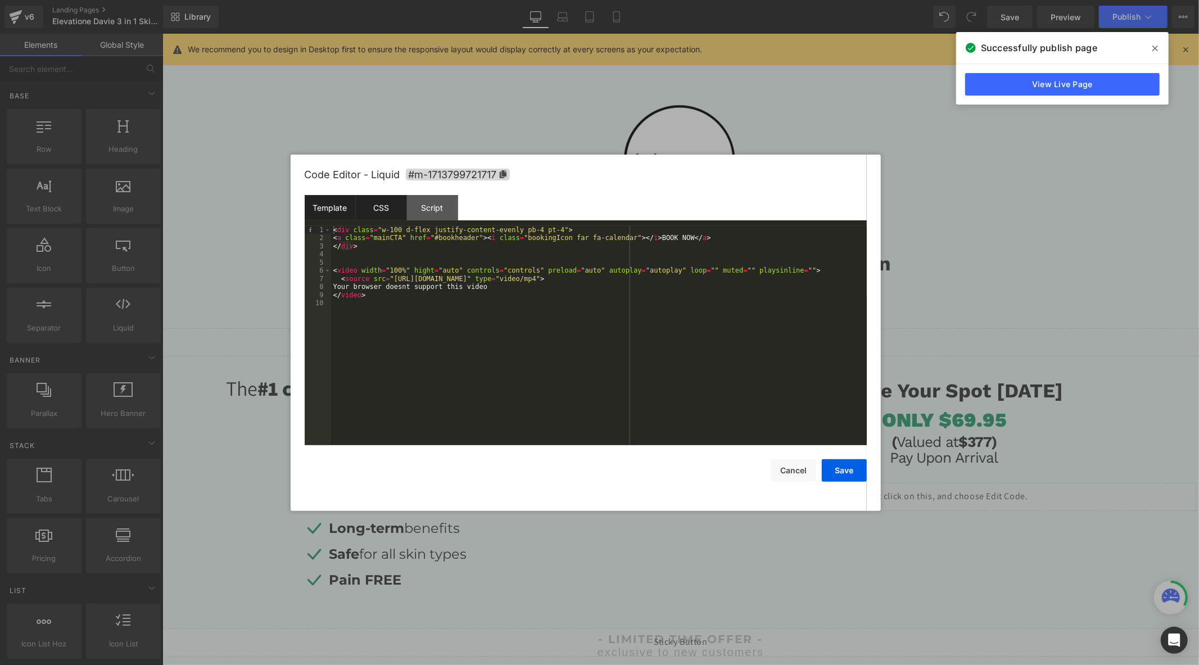
click at [388, 206] on div "CSS" at bounding box center [381, 207] width 51 height 25
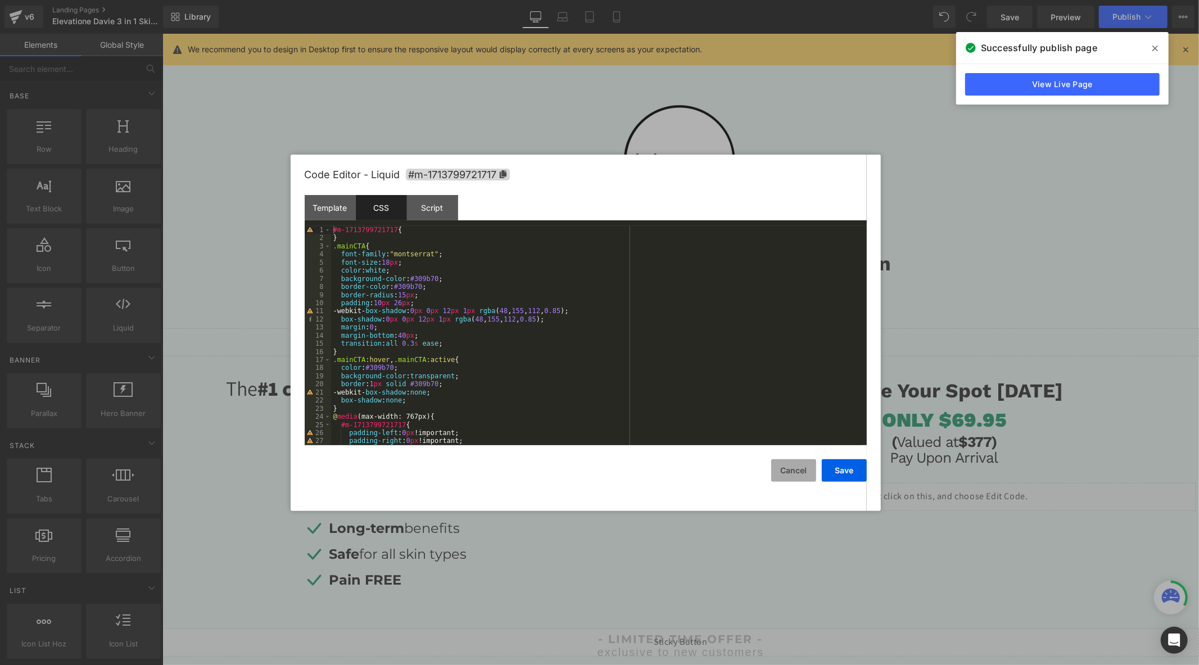
click at [800, 466] on button "Cancel" at bounding box center [793, 470] width 45 height 22
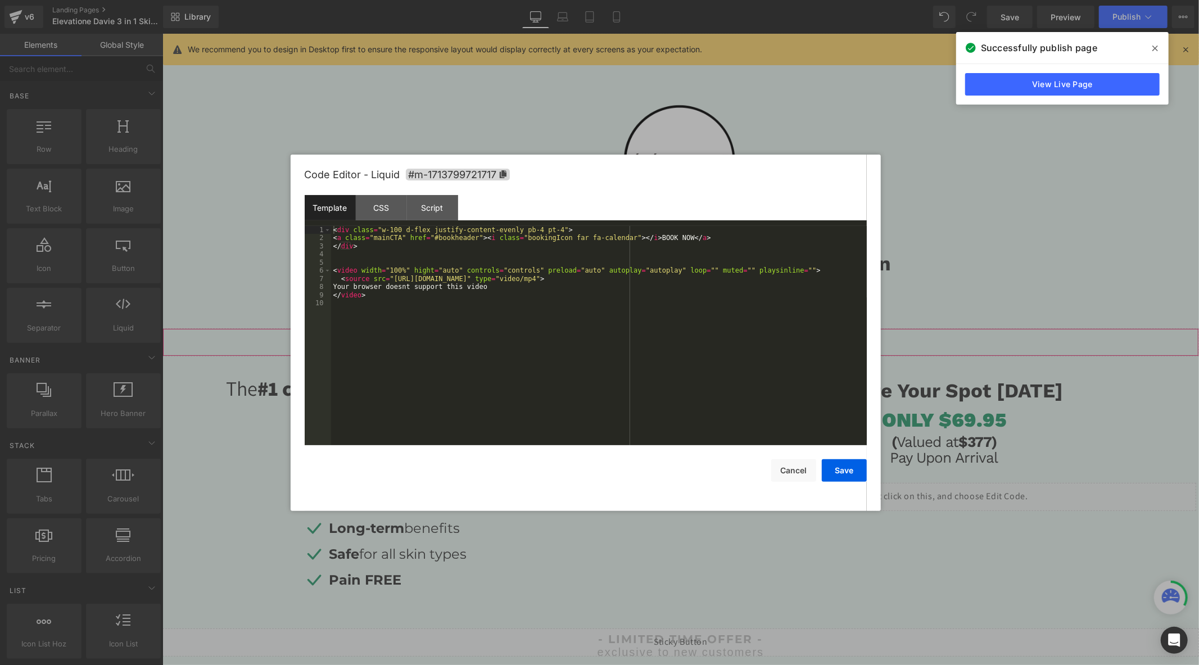
click at [774, 334] on icon at bounding box center [776, 337] width 8 height 8
click at [472, 352] on div "< div class = "w-100 d-flex justify-content-evenly pb-4 pt-4" > < a class = "ma…" at bounding box center [599, 343] width 536 height 235
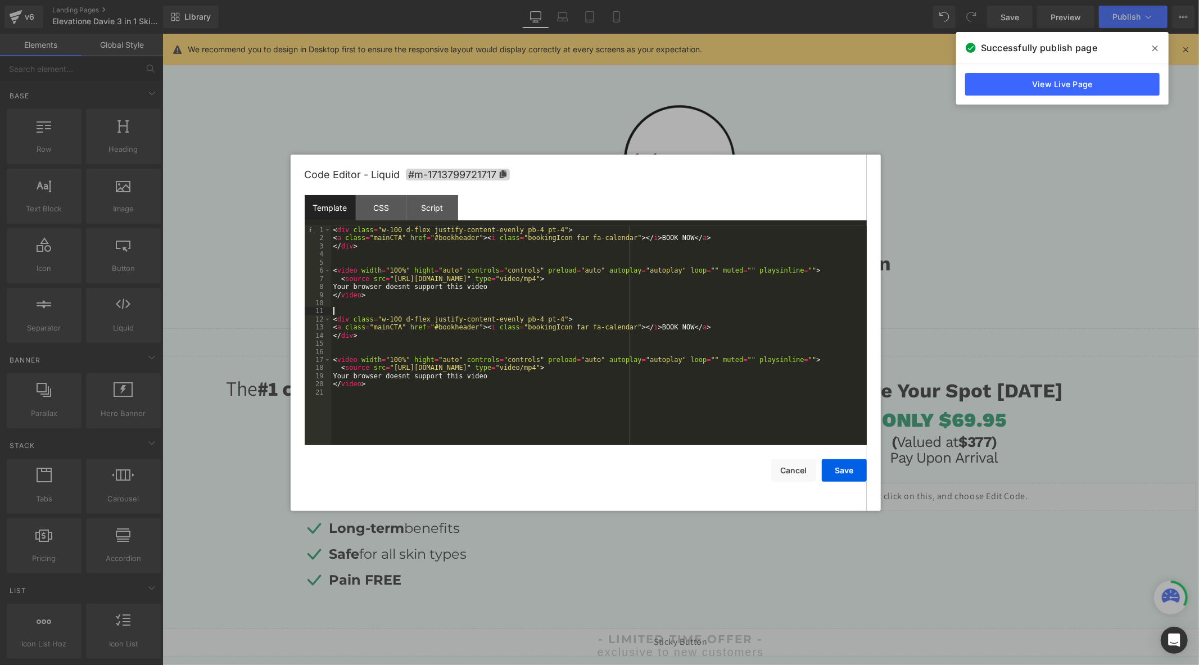
click at [385, 310] on div "< div class = "w-100 d-flex justify-content-evenly pb-4 pt-4" > < a class = "ma…" at bounding box center [599, 343] width 536 height 235
drag, startPoint x: 389, startPoint y: 280, endPoint x: 659, endPoint y: 281, distance: 269.2
click at [659, 281] on div "< div class = "w-100 d-flex justify-content-evenly pb-4 pt-4" > < a class = "ma…" at bounding box center [599, 343] width 536 height 235
drag, startPoint x: 659, startPoint y: 371, endPoint x: 390, endPoint y: 367, distance: 268.6
click at [390, 367] on div "< div class = "w-100 d-flex justify-content-evenly pb-4 pt-4" > < a class = "ma…" at bounding box center [599, 343] width 536 height 235
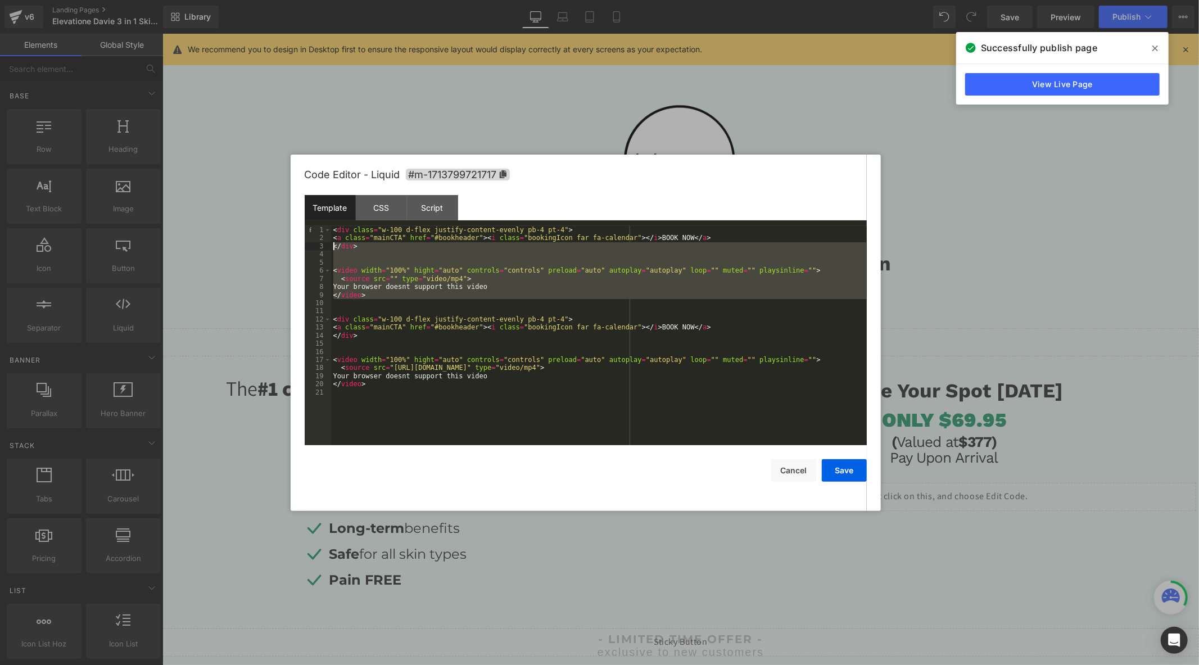
drag, startPoint x: 380, startPoint y: 307, endPoint x: 294, endPoint y: 212, distance: 128.9
click at [294, 212] on div "Code Editor - Liquid #m-1713799721717 Template CSS Script Data 1 2 3 4 5 6 7 8 …" at bounding box center [586, 333] width 590 height 356
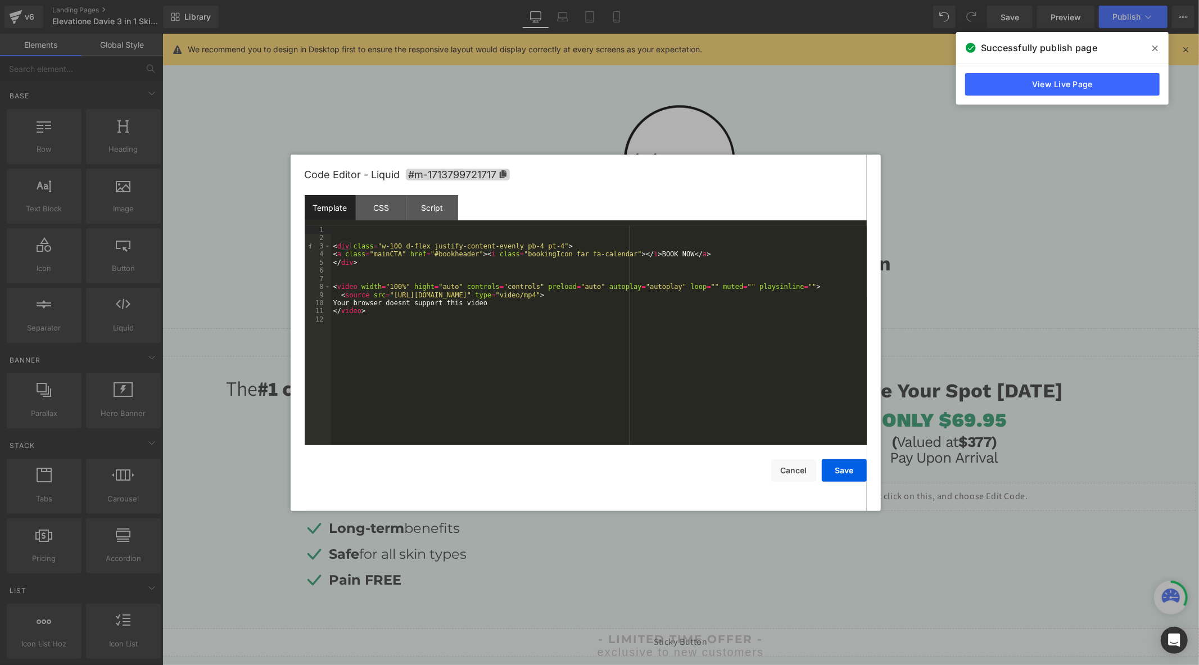
click at [332, 248] on div "< div class = "w-100 d-flex justify-content-evenly pb-4 pt-4" > < a class = "ma…" at bounding box center [599, 343] width 536 height 235
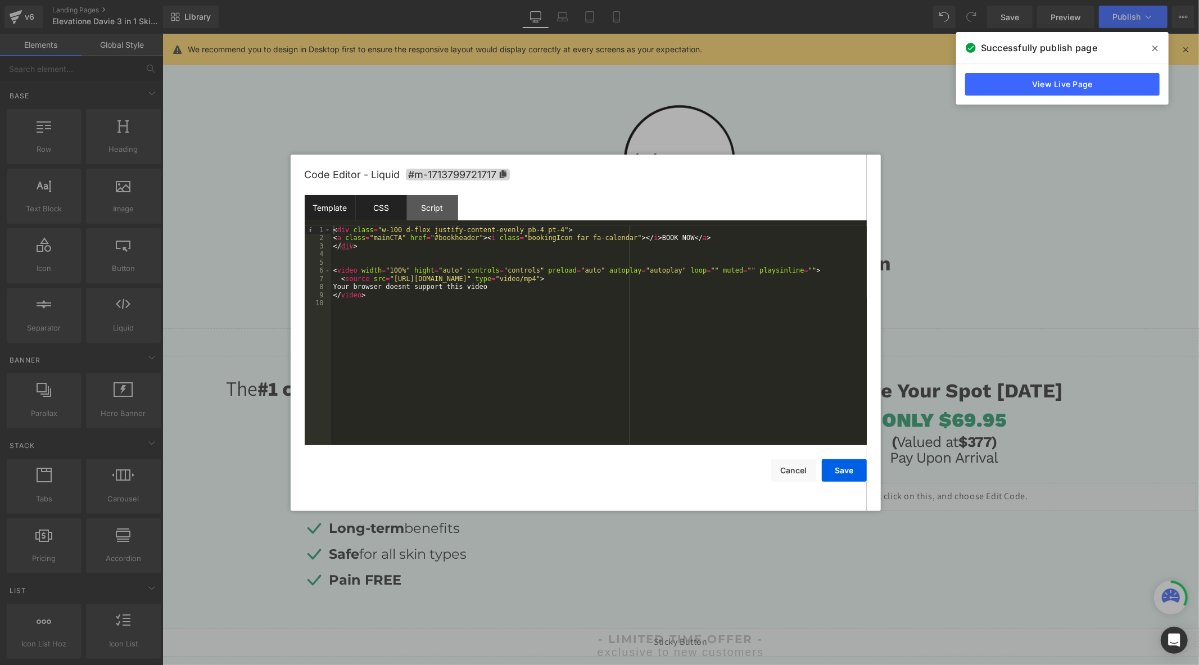
drag, startPoint x: 378, startPoint y: 214, endPoint x: 391, endPoint y: 215, distance: 13.0
click at [385, 210] on div "CSS" at bounding box center [381, 207] width 51 height 25
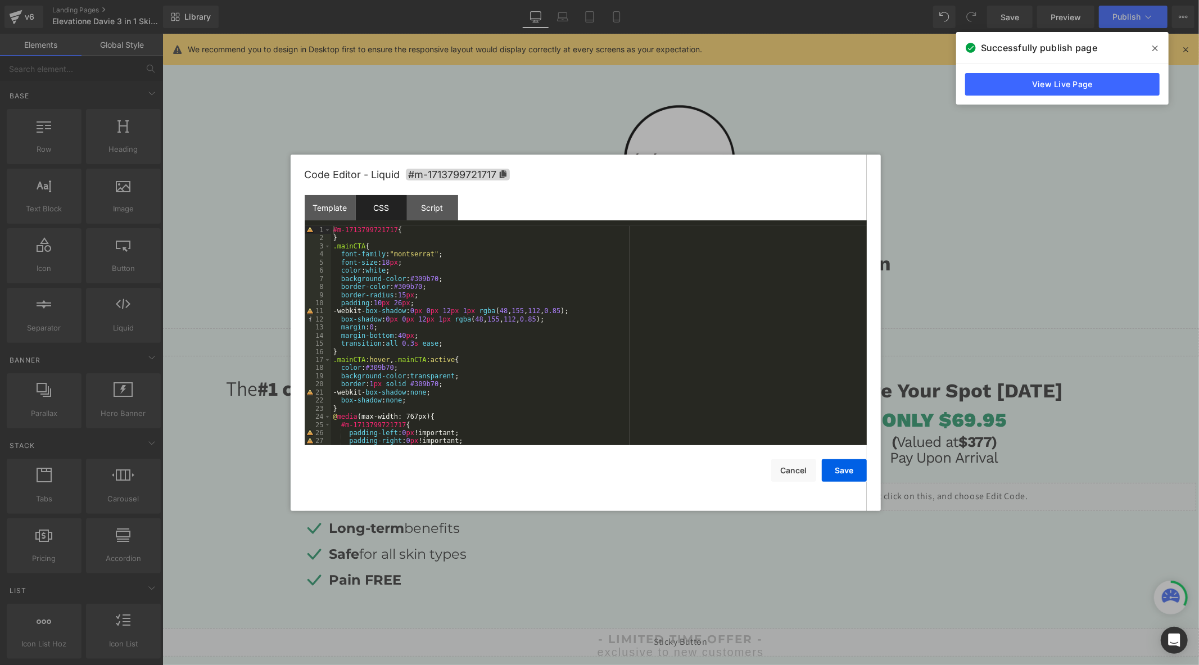
click at [476, 267] on div "#m-1713799721717 { } .mainCTA { font-family : " montserrat " ; font-size : 18 p…" at bounding box center [596, 343] width 531 height 235
click at [839, 464] on button "Save" at bounding box center [844, 470] width 45 height 22
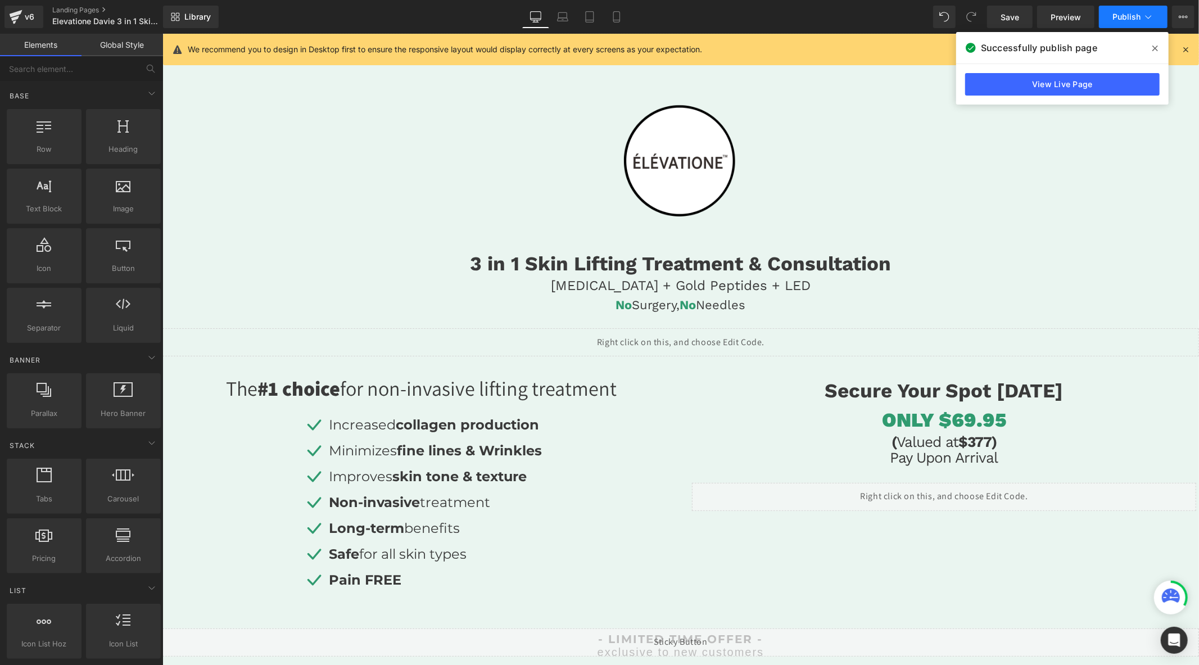
click at [1110, 14] on button "Publish" at bounding box center [1133, 17] width 69 height 22
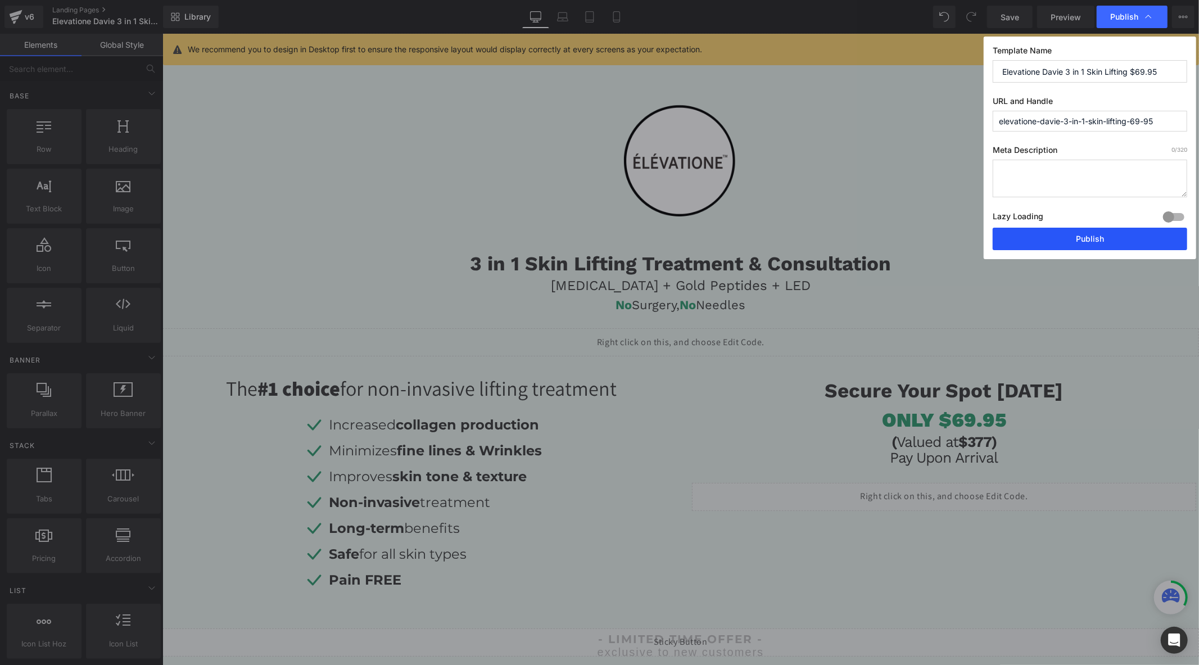
click at [1047, 237] on button "Publish" at bounding box center [1089, 239] width 194 height 22
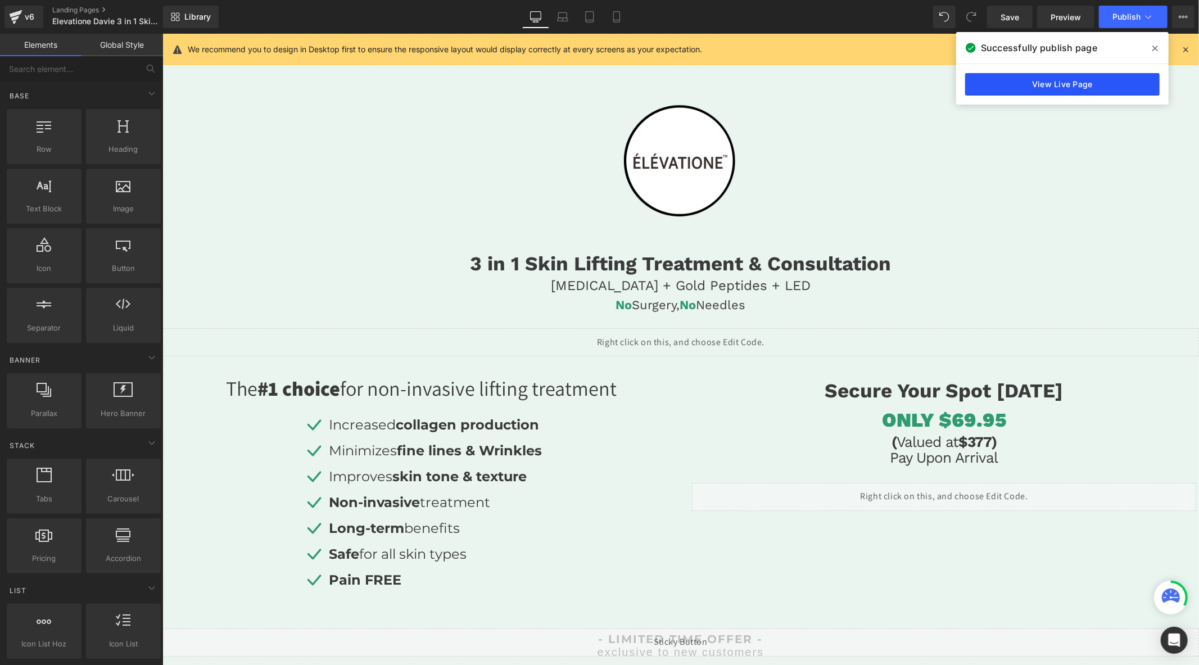
click at [1005, 83] on link "View Live Page" at bounding box center [1062, 84] width 194 height 22
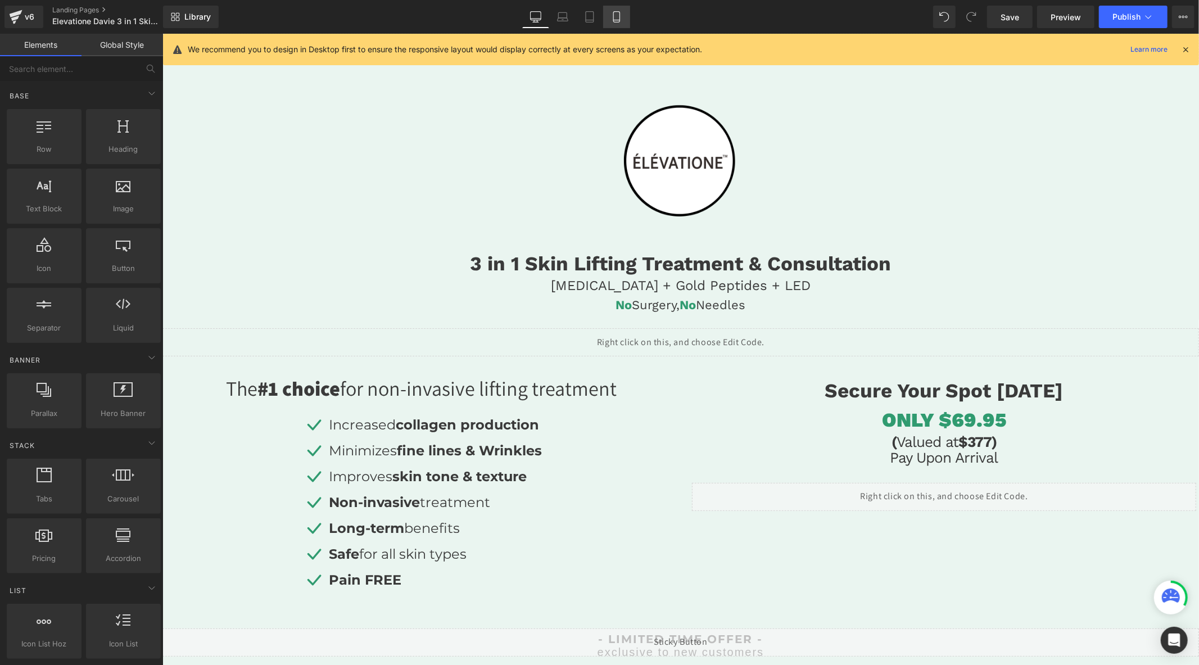
click at [611, 12] on icon at bounding box center [616, 16] width 11 height 11
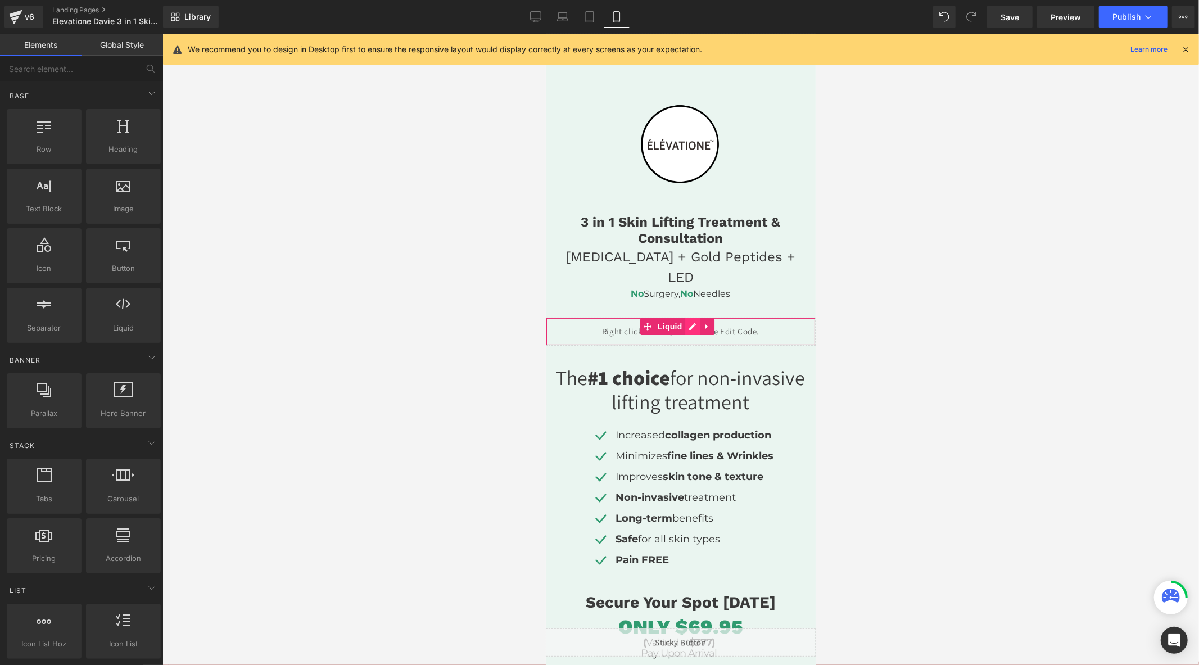
click at [692, 321] on div "Liquid" at bounding box center [680, 331] width 270 height 28
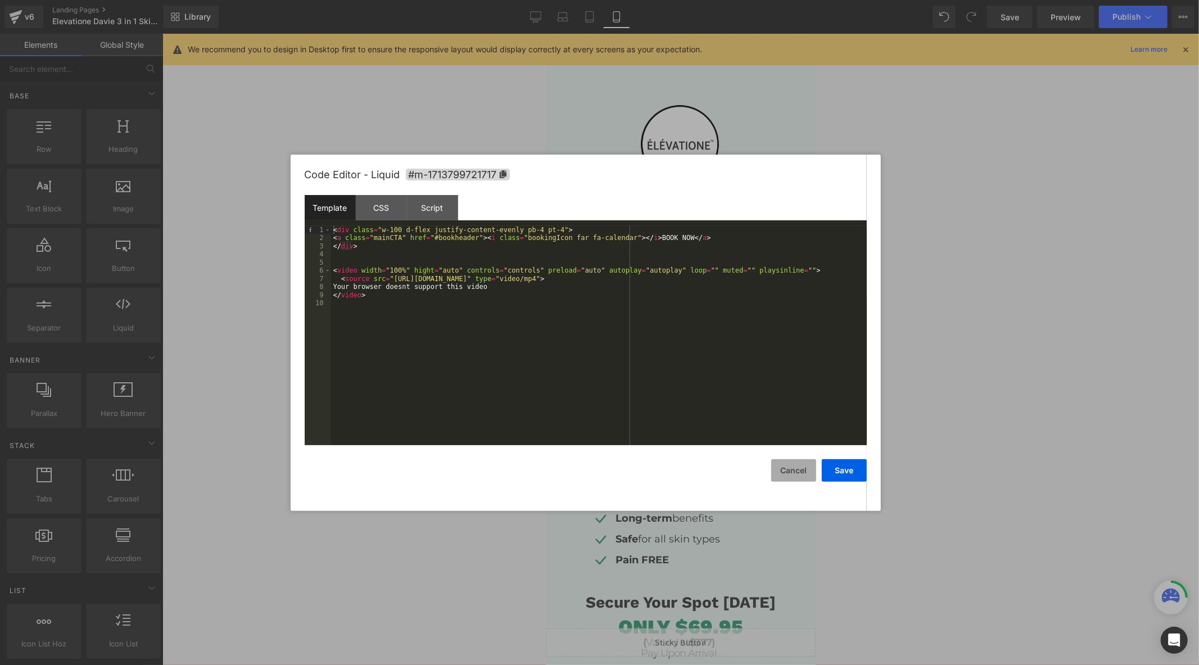
drag, startPoint x: 790, startPoint y: 471, endPoint x: 787, endPoint y: 455, distance: 16.1
click at [790, 469] on button "Cancel" at bounding box center [793, 470] width 45 height 22
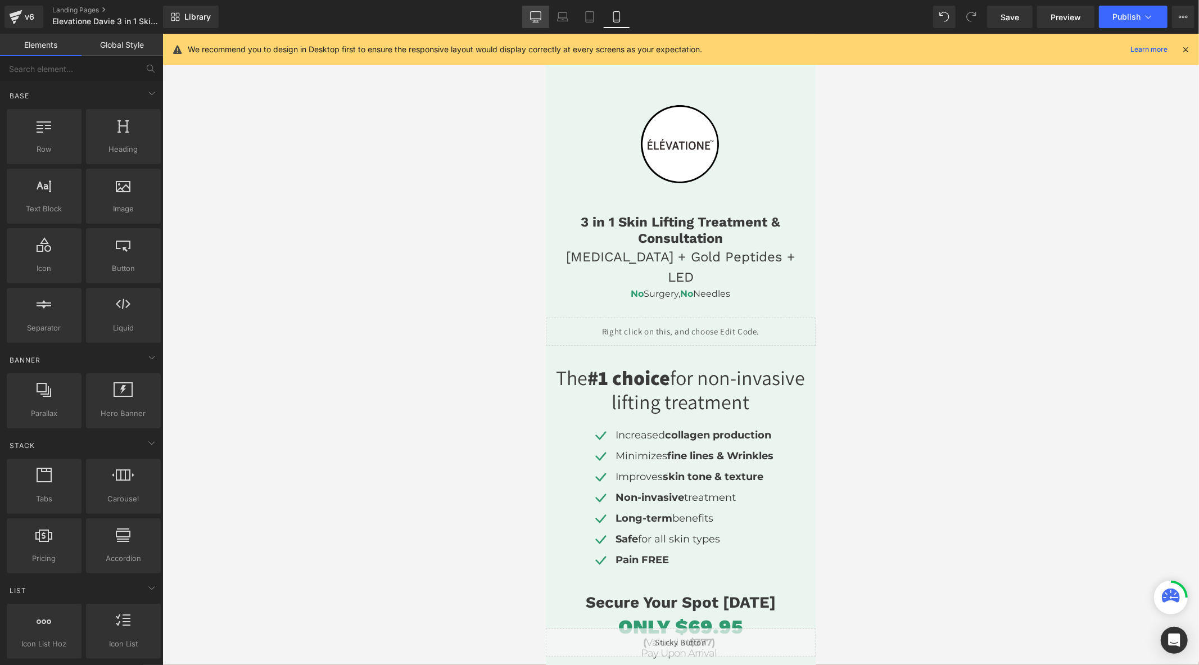
click at [548, 12] on link "Desktop" at bounding box center [535, 17] width 27 height 22
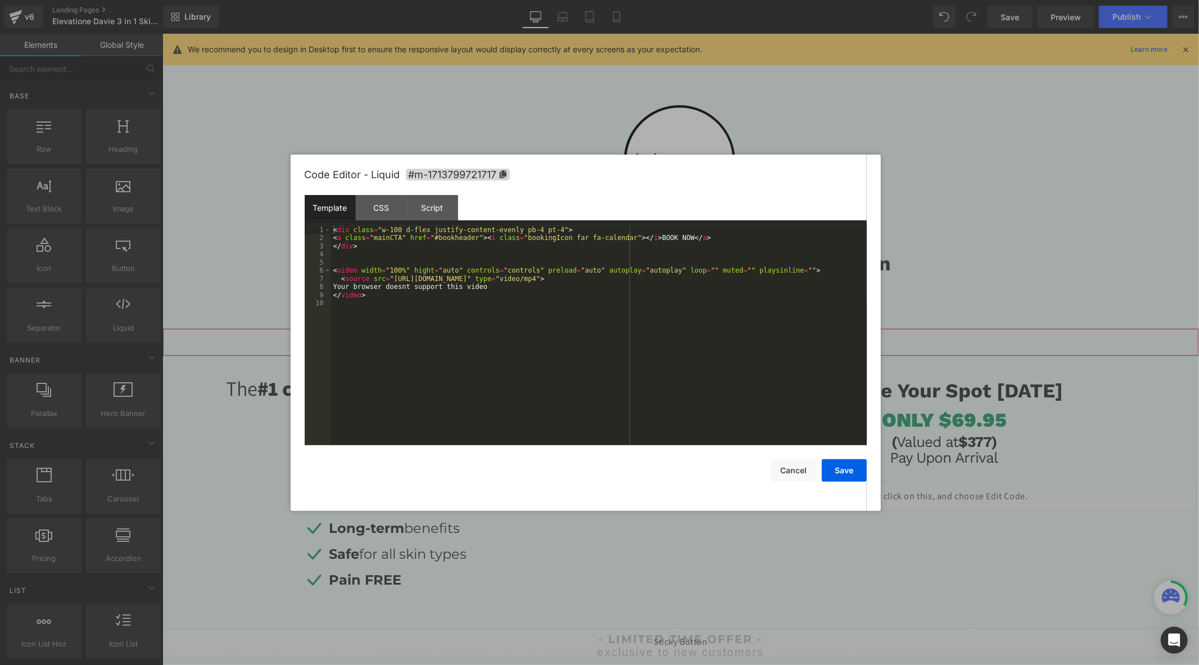
click at [774, 335] on div "Liquid" at bounding box center [680, 342] width 1036 height 28
drag, startPoint x: 659, startPoint y: 281, endPoint x: 388, endPoint y: 282, distance: 270.8
click at [388, 282] on div "< div class = "w-100 d-flex justify-content-evenly pb-4 pt-4" > < a class = "ma…" at bounding box center [599, 343] width 536 height 235
click at [411, 273] on div "< div class = "w-100 d-flex justify-content-evenly pb-4 pt-4" > < a class = "ma…" at bounding box center [599, 343] width 536 height 235
click at [843, 475] on button "Save" at bounding box center [844, 470] width 45 height 22
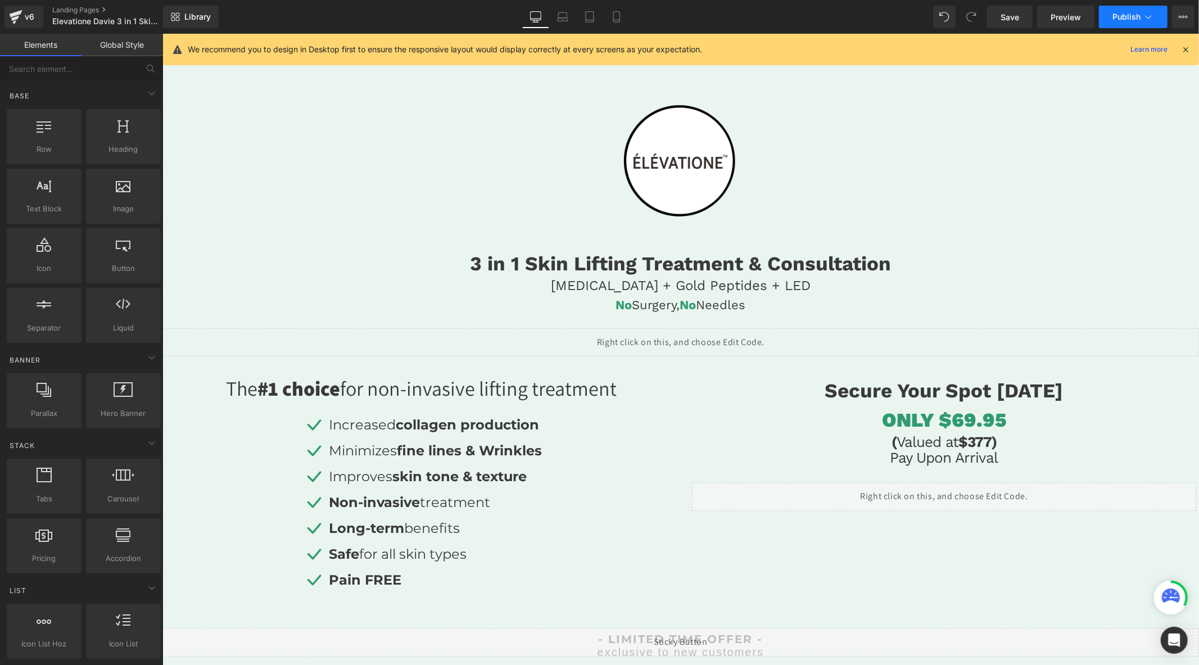
click at [1126, 17] on span "Publish" at bounding box center [1126, 16] width 28 height 9
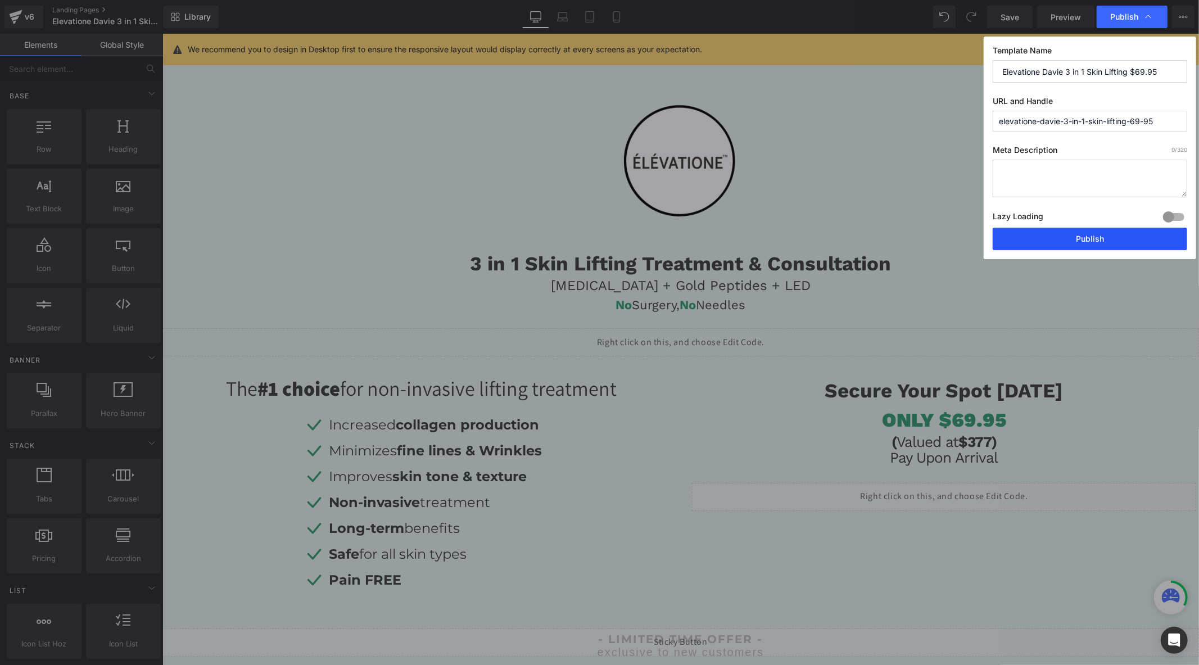
click at [1073, 240] on button "Publish" at bounding box center [1089, 239] width 194 height 22
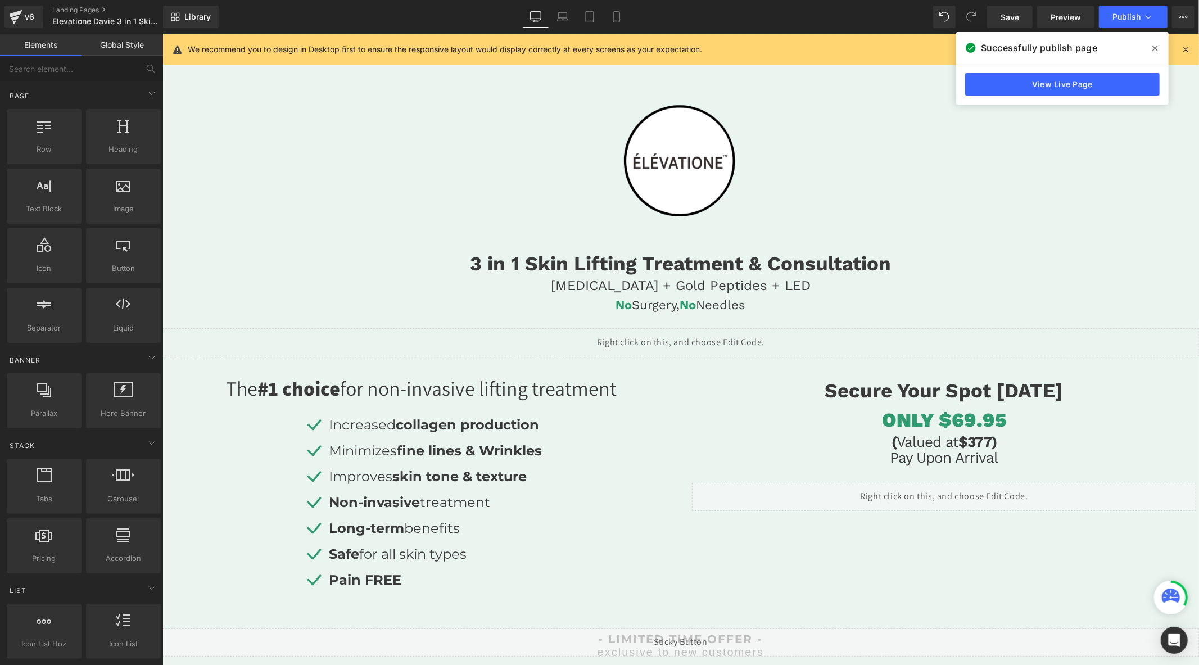
click at [778, 334] on div "Liquid" at bounding box center [680, 342] width 1036 height 28
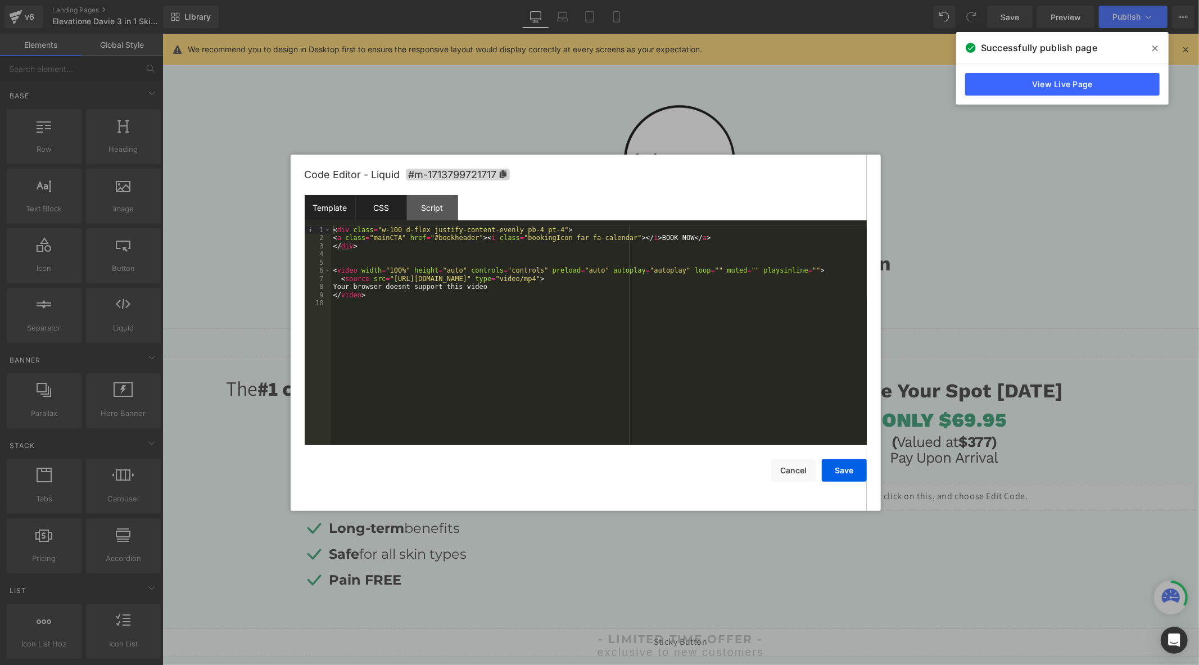
click at [381, 205] on div "CSS" at bounding box center [381, 207] width 51 height 25
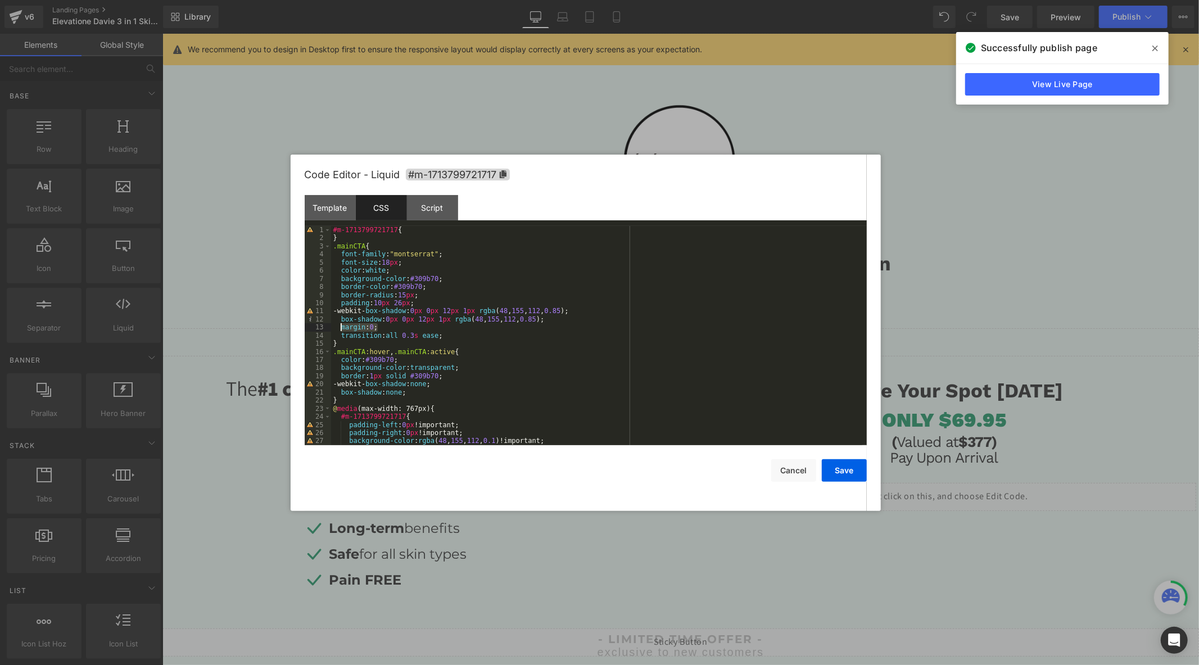
drag, startPoint x: 379, startPoint y: 329, endPoint x: 340, endPoint y: 328, distance: 39.4
click at [340, 328] on div "#m-1713799721717 { } .mainCTA { font-family : " montserrat " ; font-size : 18 p…" at bounding box center [596, 343] width 531 height 235
drag, startPoint x: 385, startPoint y: 329, endPoint x: 339, endPoint y: 328, distance: 46.1
click at [339, 328] on div "#m-1713799721717 { } .mainCTA { font-family : " montserrat " ; font-size : 18 p…" at bounding box center [596, 343] width 531 height 235
click at [348, 329] on div "#m-1713799721717 { } .mainCTA { font-family : " montserrat " ; font-size : 18 p…" at bounding box center [596, 343] width 531 height 235
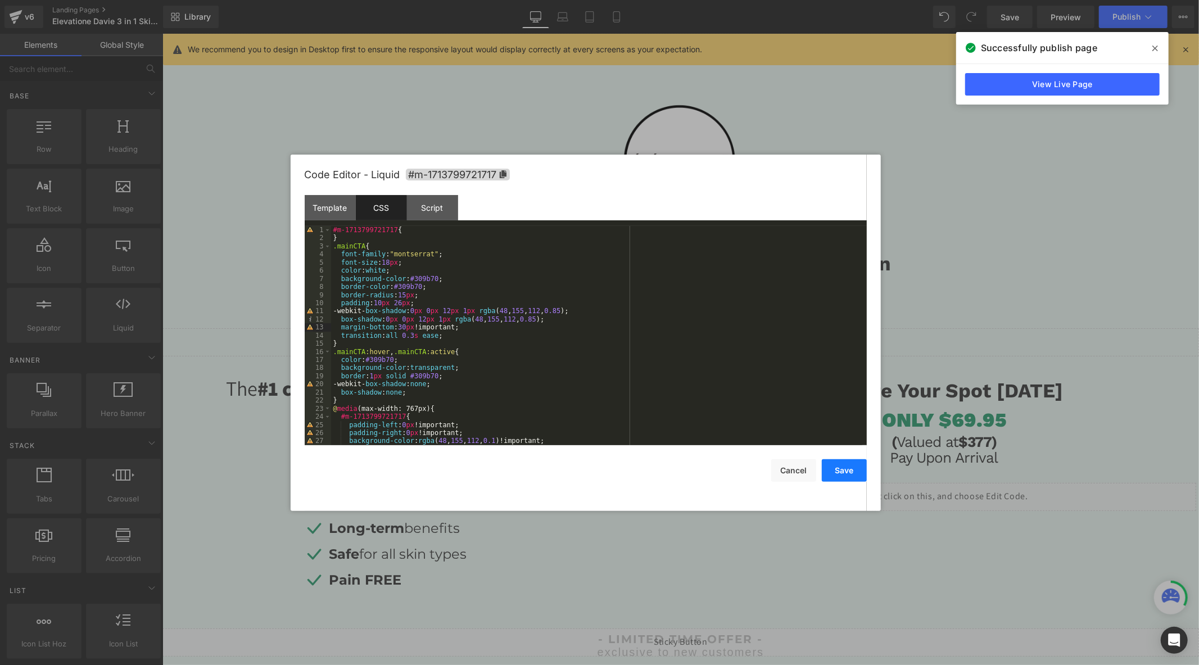
click at [849, 469] on button "Save" at bounding box center [844, 470] width 45 height 22
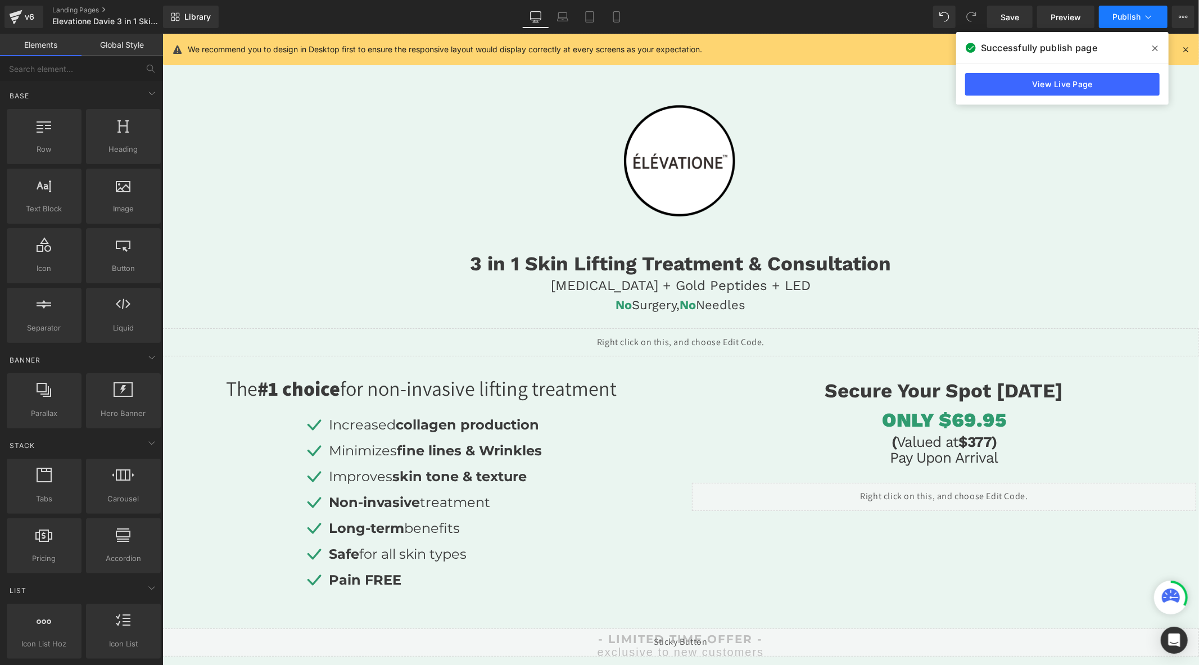
click at [1117, 16] on span "Publish" at bounding box center [1126, 16] width 28 height 9
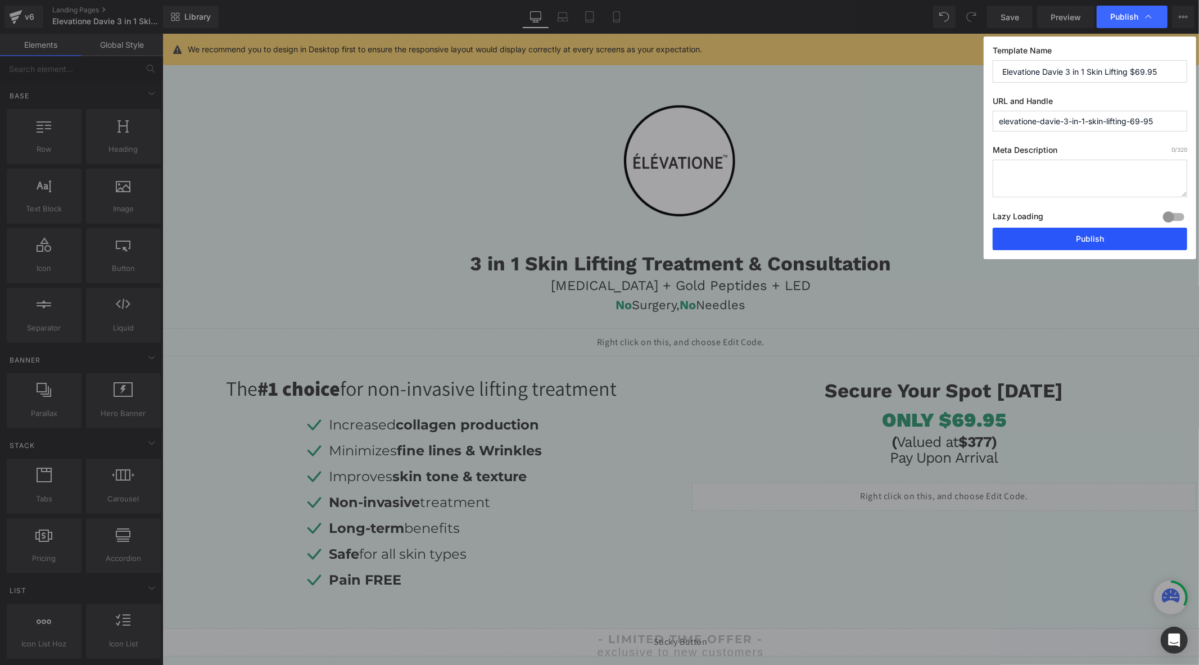
click at [1076, 237] on button "Publish" at bounding box center [1089, 239] width 194 height 22
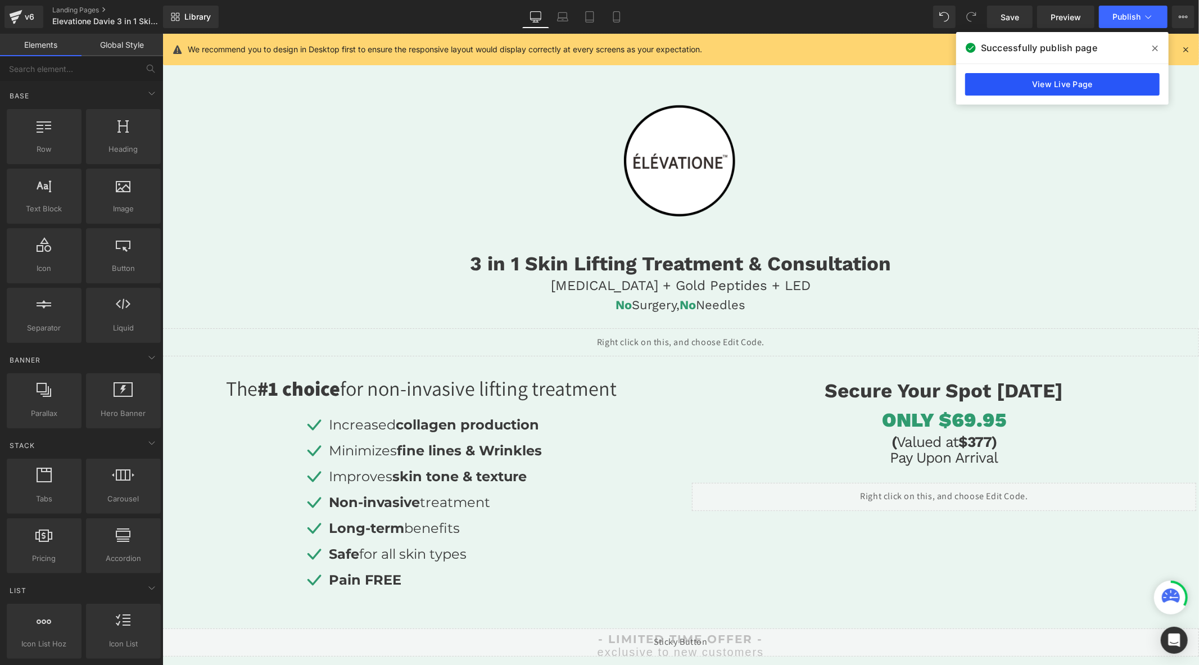
click at [1024, 92] on link "View Live Page" at bounding box center [1062, 84] width 194 height 22
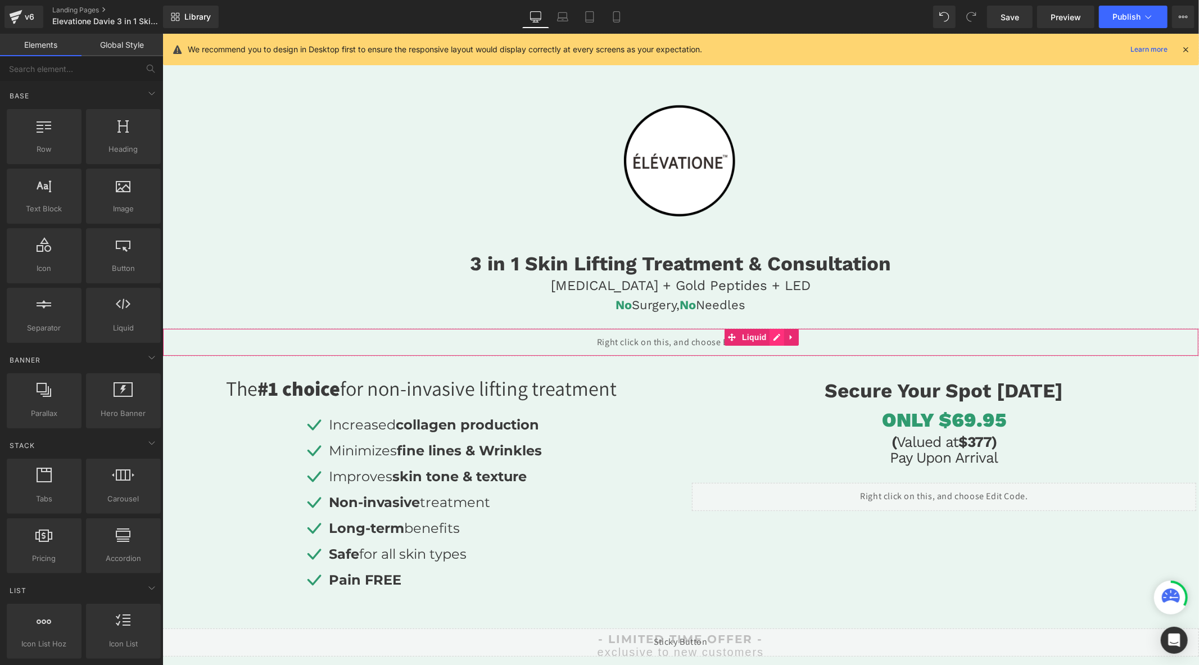
click at [772, 335] on div "Liquid" at bounding box center [680, 342] width 1036 height 28
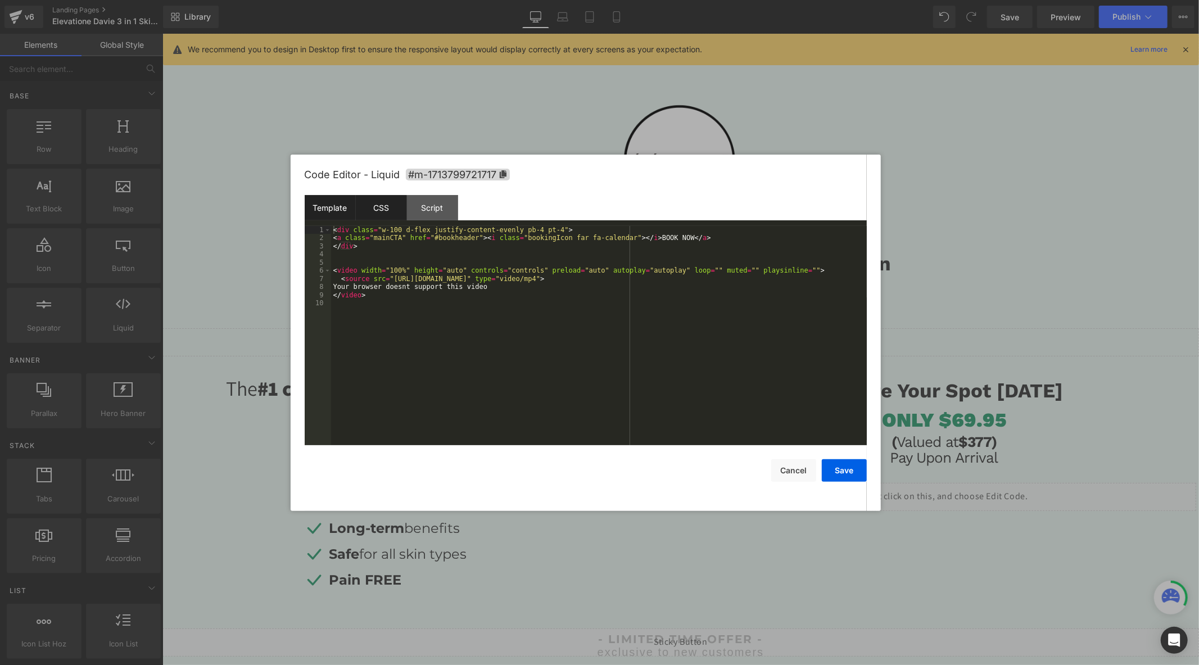
click at [366, 203] on div "CSS" at bounding box center [381, 207] width 51 height 25
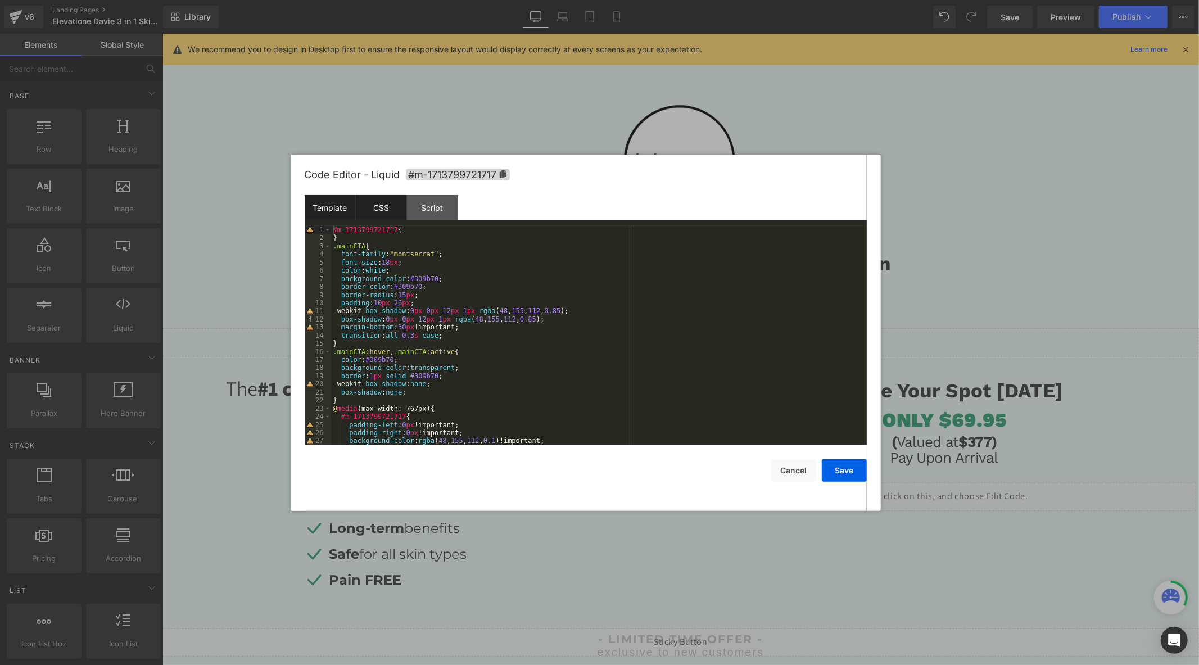
click at [338, 201] on div "Template" at bounding box center [330, 207] width 51 height 25
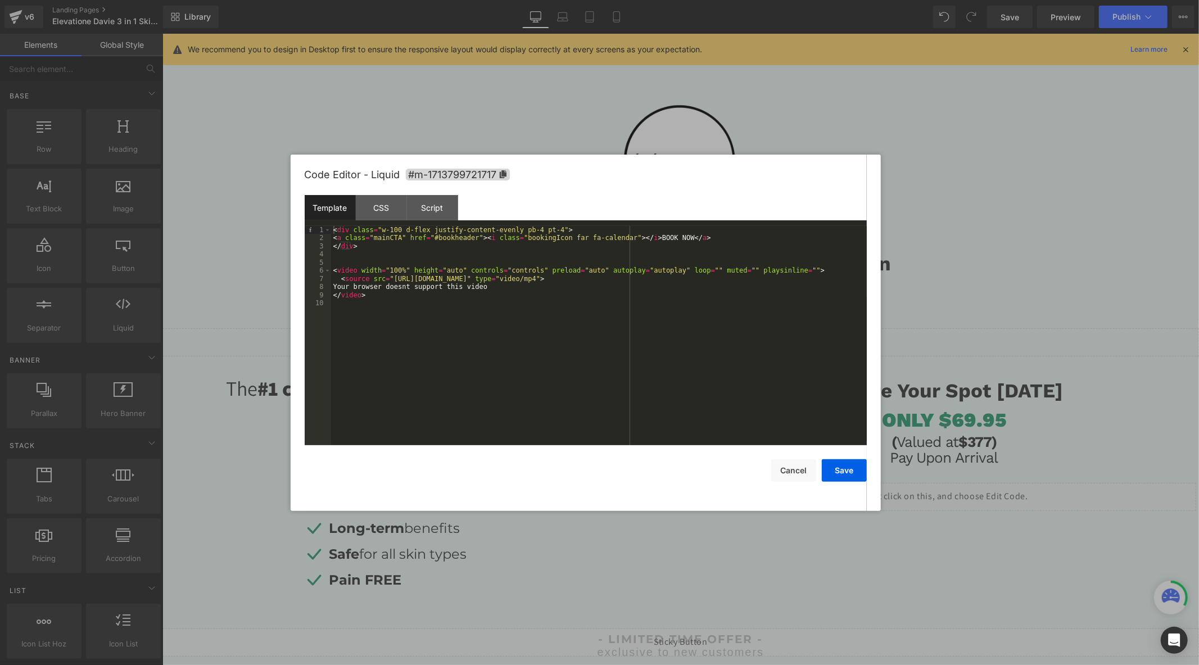
click at [437, 283] on div "< div class = "w-100 d-flex justify-content-evenly pb-4 pt-4" > < a class = "ma…" at bounding box center [599, 343] width 536 height 235
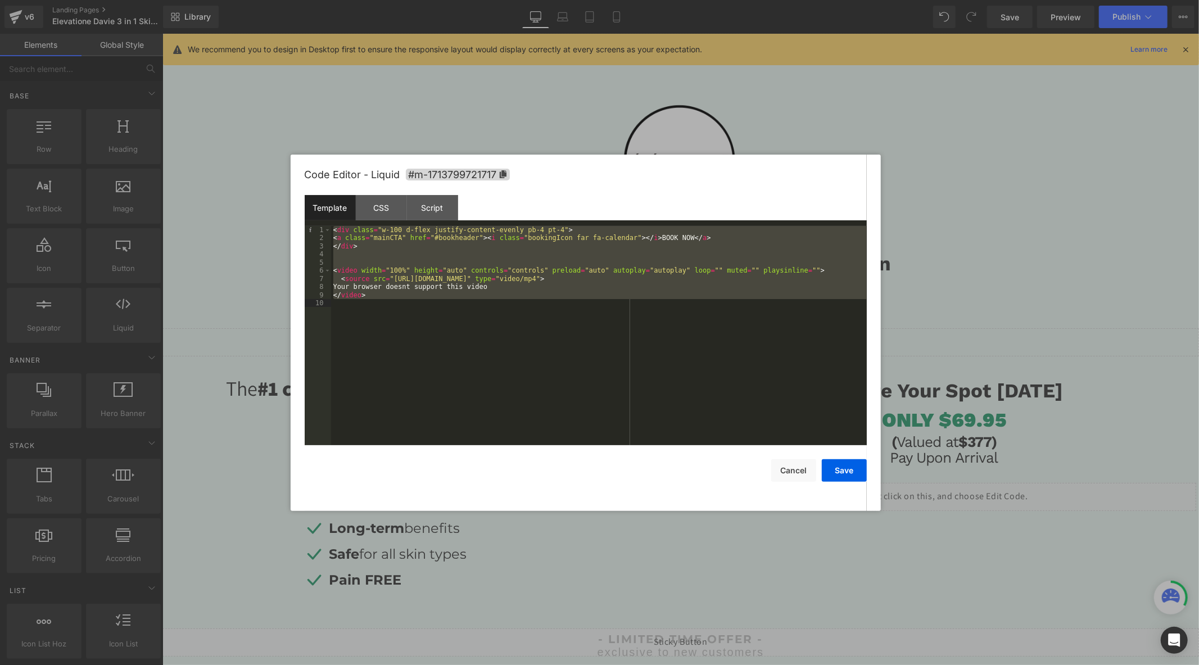
drag, startPoint x: 552, startPoint y: 233, endPoint x: 526, endPoint y: 229, distance: 26.6
click at [551, 233] on div "< div class = "w-100 d-flex justify-content-evenly pb-4 pt-4" > < a class = "ma…" at bounding box center [599, 335] width 536 height 219
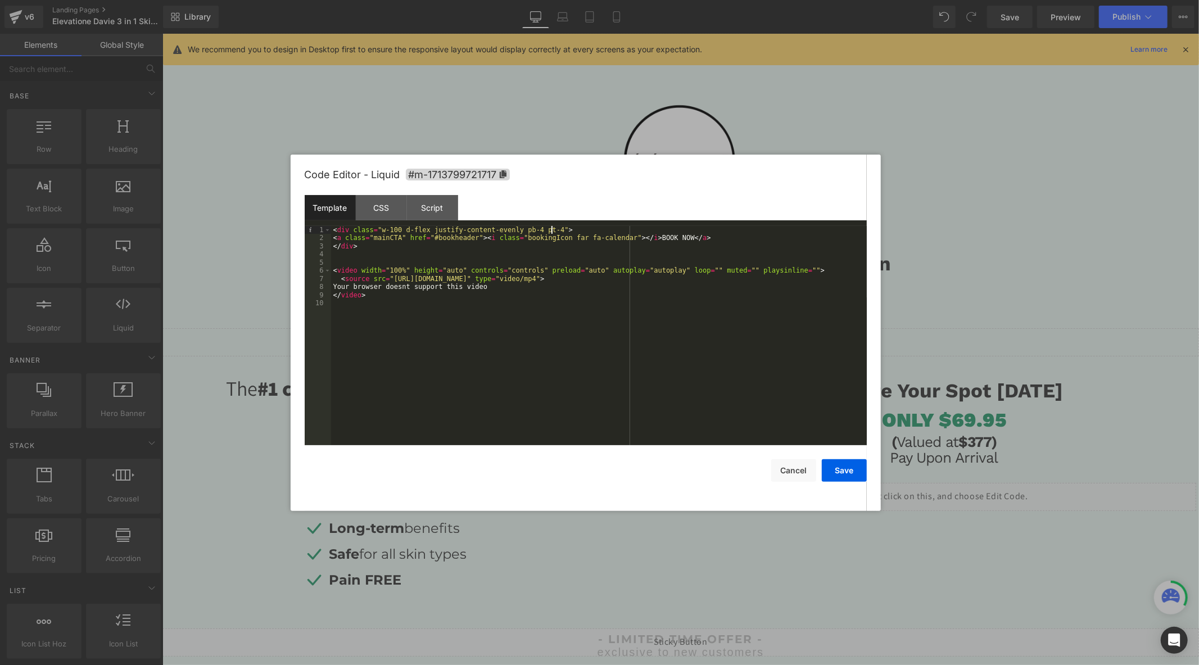
click at [521, 229] on div "< div class = "w-100 d-flex justify-content-evenly pb-4 pt-4" > < a class = "ma…" at bounding box center [599, 343] width 536 height 235
click at [523, 231] on div "< div class = "w-100 d-flex justify-content-evenly pb-4 pt-4" > < a class = "ma…" at bounding box center [599, 343] width 536 height 235
click at [525, 231] on div "< div class = "w-100 d-flex justify-content-evenly pb-4 pt-4" > < a class = "ma…" at bounding box center [599, 335] width 536 height 219
click at [851, 470] on button "Save" at bounding box center [844, 470] width 45 height 22
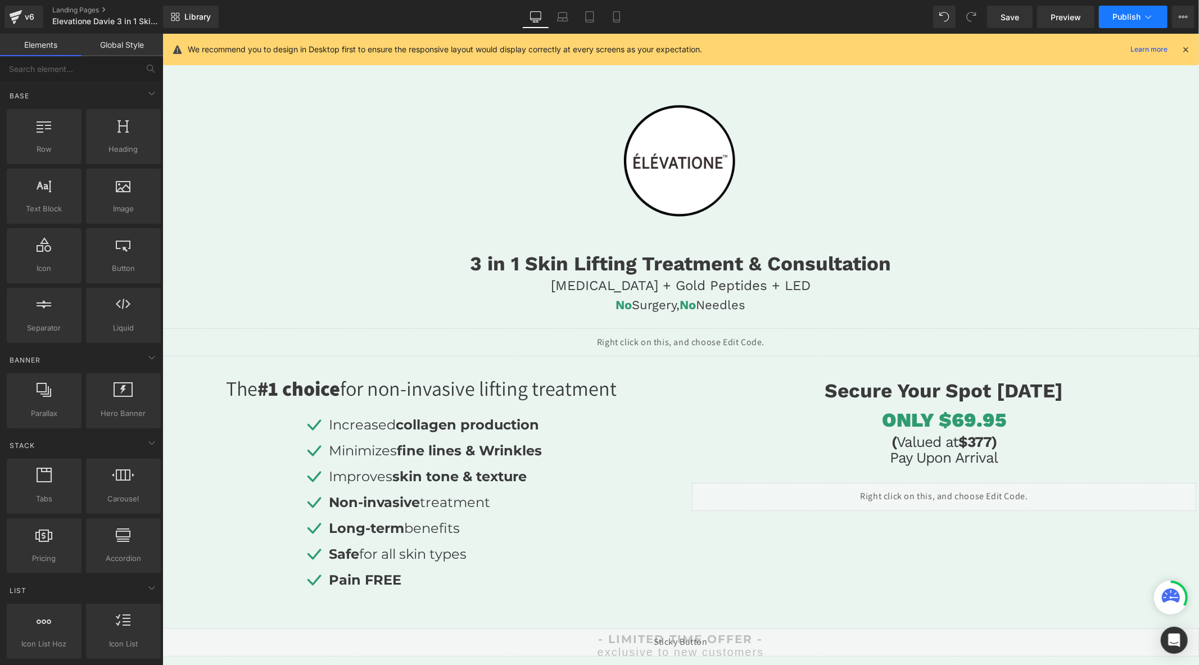
click at [1113, 21] on span "Publish" at bounding box center [1126, 16] width 28 height 9
click at [1115, 20] on span "Publish" at bounding box center [1126, 16] width 28 height 9
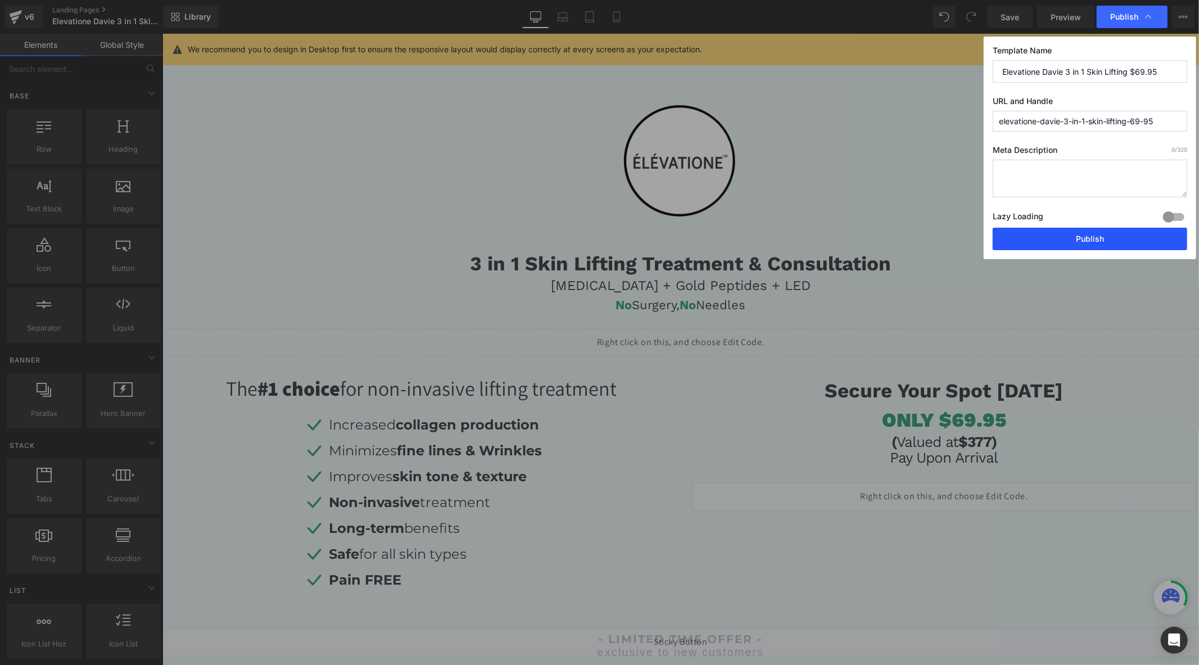
drag, startPoint x: 1076, startPoint y: 238, endPoint x: 870, endPoint y: 0, distance: 314.7
click at [1076, 238] on button "Publish" at bounding box center [1089, 239] width 194 height 22
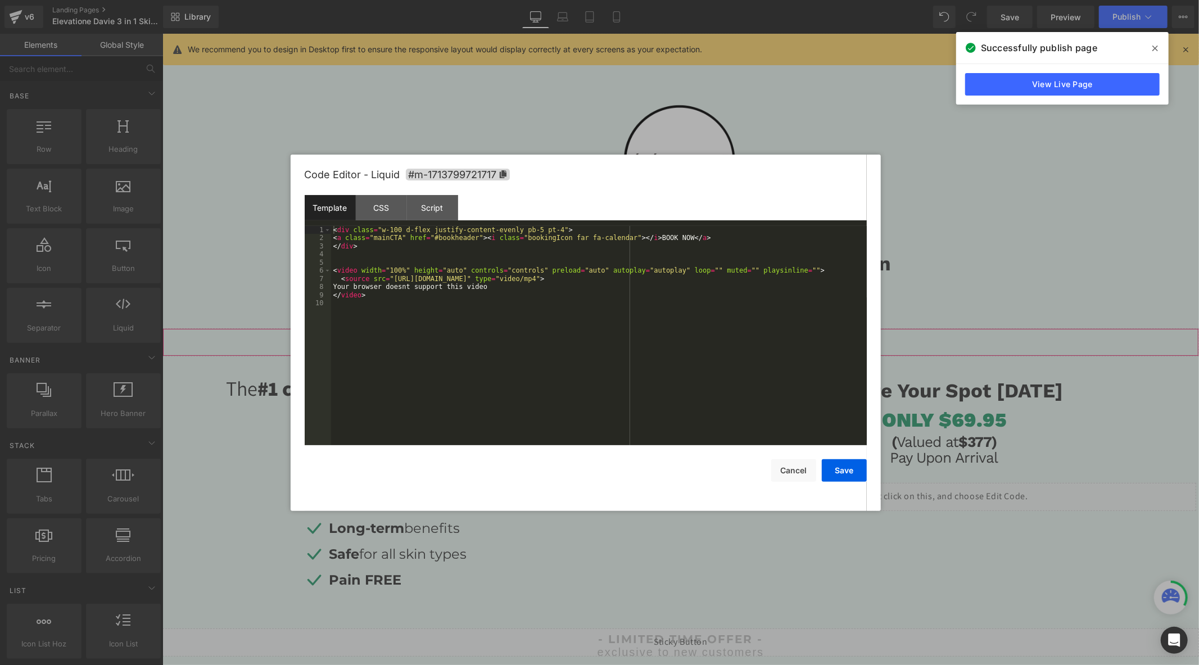
click at [779, 335] on div "Liquid" at bounding box center [680, 342] width 1036 height 28
click at [378, 216] on div "CSS" at bounding box center [381, 207] width 51 height 25
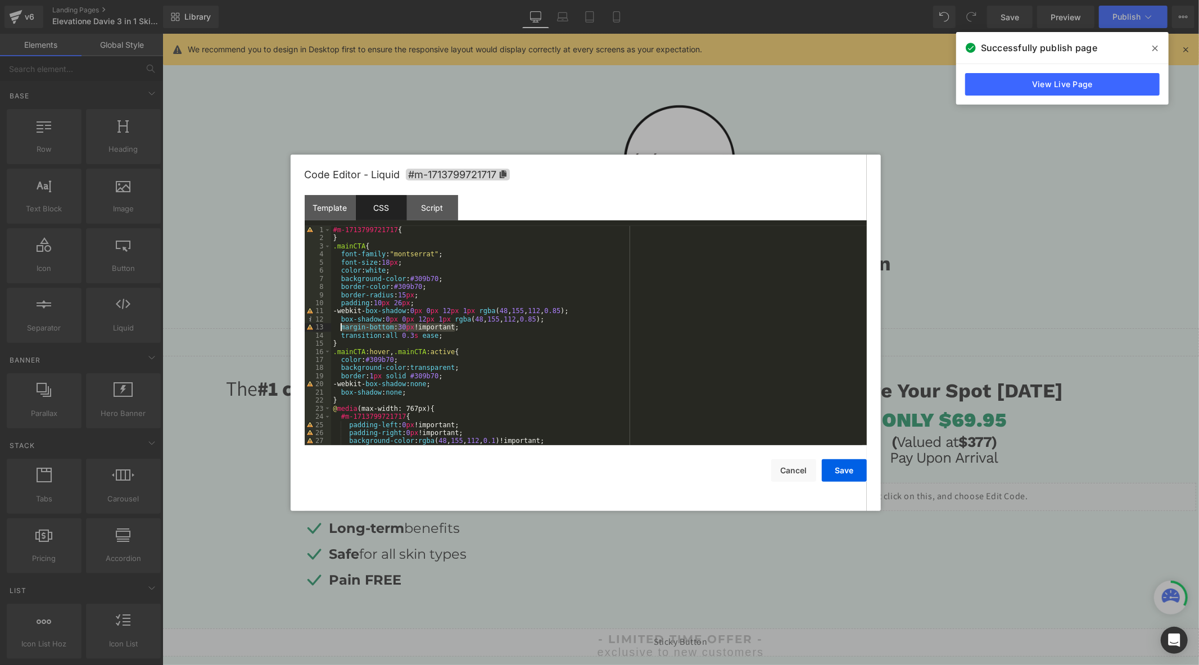
drag, startPoint x: 433, startPoint y: 329, endPoint x: 340, endPoint y: 329, distance: 93.3
click at [340, 329] on div "#m-1713799721717 { } .mainCTA { font-family : " montserrat " ; font-size : 18 p…" at bounding box center [596, 343] width 531 height 235
click at [383, 243] on div "#m-1713799721717 { } .mainCTA { font-family : " montserrat " ; font-size : 18 p…" at bounding box center [596, 343] width 531 height 235
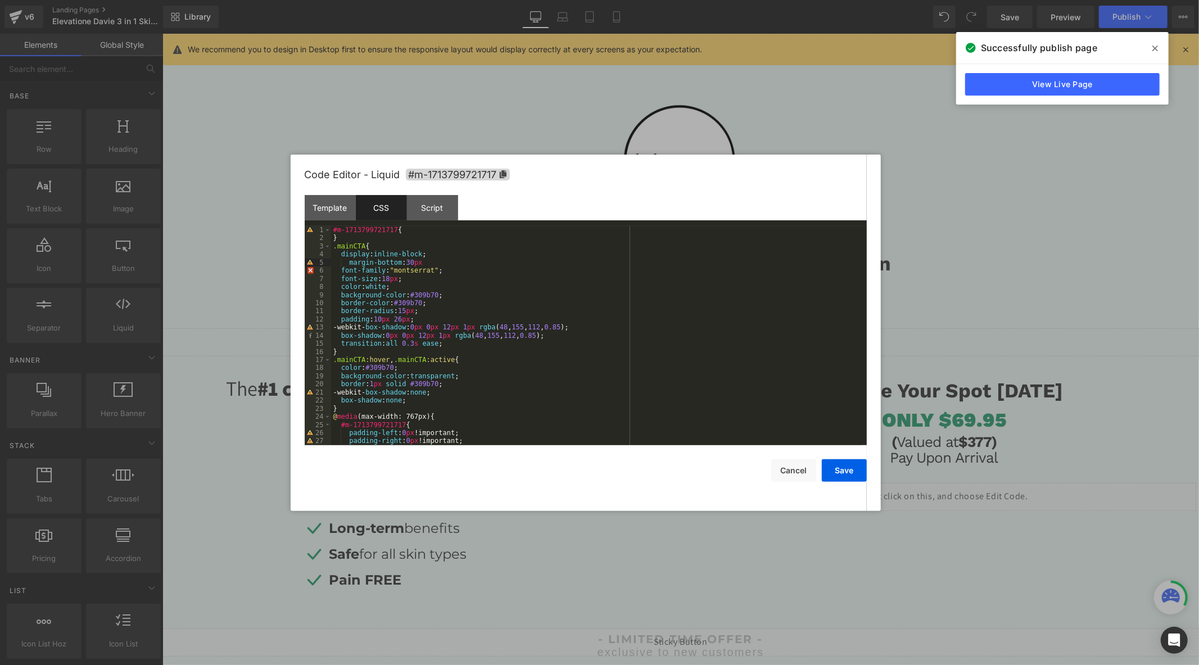
click at [347, 265] on div "#m-1713799721717 { } .mainCTA { display : inline-block ; margin-bottom : 30 px …" at bounding box center [596, 343] width 531 height 235
click at [419, 261] on div "#m-1713799721717 { } .mainCTA { display : inline-block ; margin-bottom : 30 px …" at bounding box center [596, 343] width 531 height 235
click at [418, 261] on div "#m-1713799721717 { } .mainCTA { display : inline-block ; margin-bottom : 30 px …" at bounding box center [596, 343] width 531 height 235
click at [544, 291] on div "#m-1713799721717 { } .mainCTA { display : inline-block ; margin-bottom : 30 px …" at bounding box center [596, 343] width 531 height 235
click at [854, 464] on button "Save" at bounding box center [844, 470] width 45 height 22
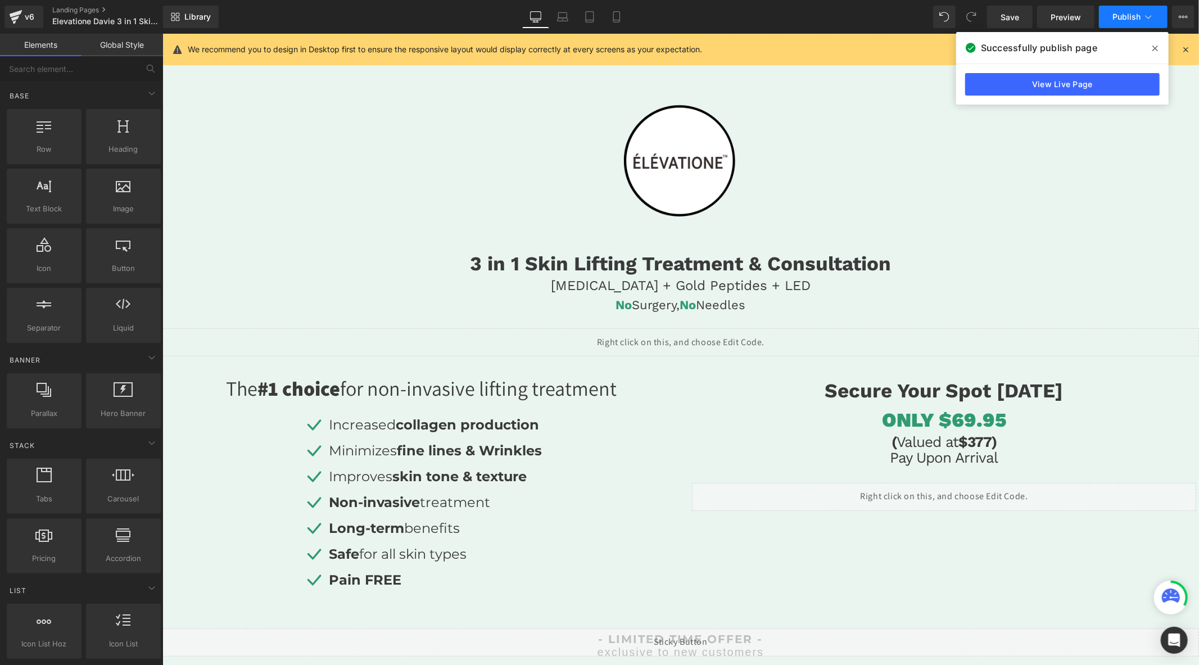
click at [1125, 13] on span "Publish" at bounding box center [1126, 16] width 28 height 9
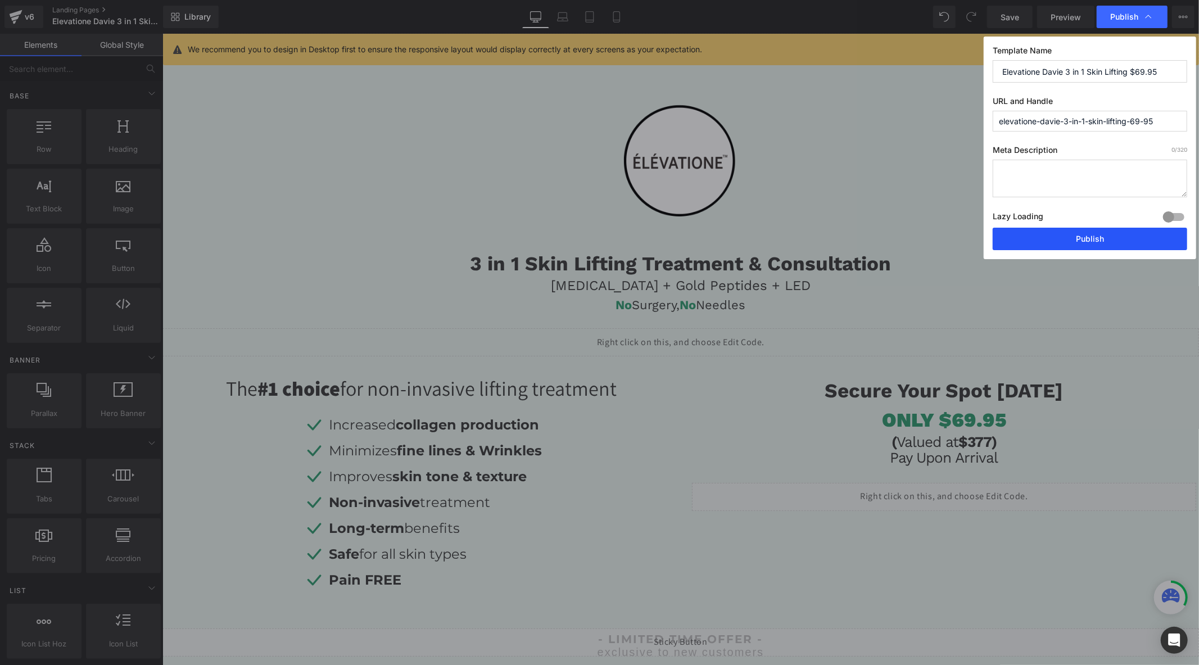
click at [1057, 234] on button "Publish" at bounding box center [1089, 239] width 194 height 22
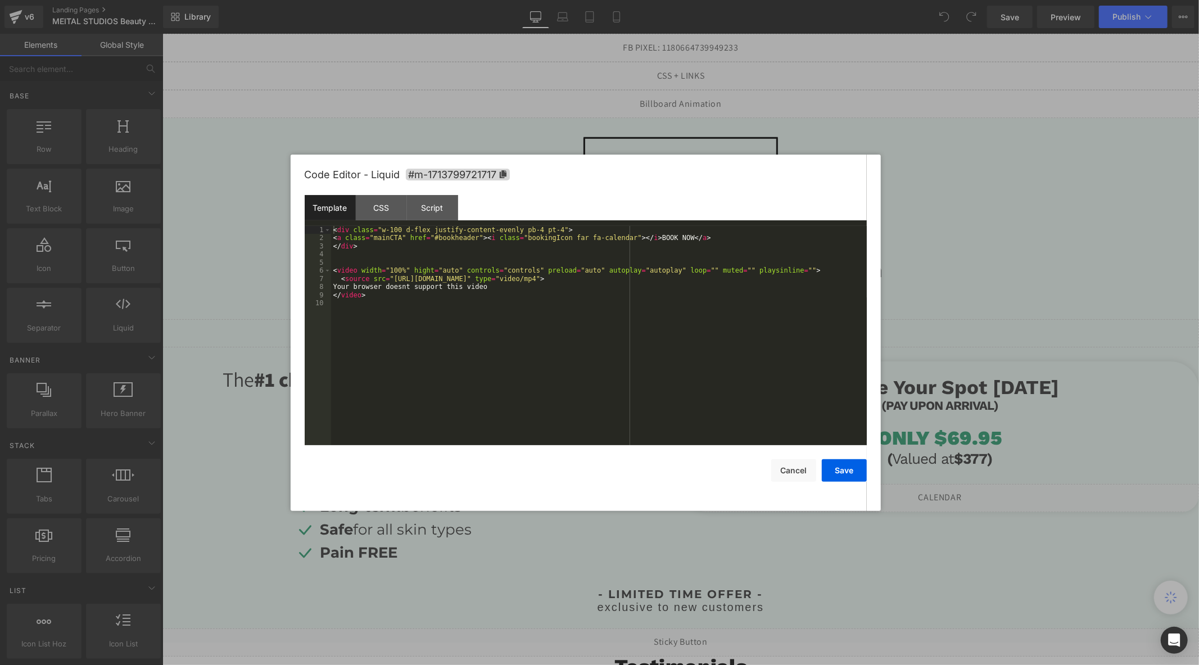
drag, startPoint x: 773, startPoint y: 331, endPoint x: 719, endPoint y: 285, distance: 70.5
click at [773, 331] on div "Liquid" at bounding box center [680, 333] width 1036 height 28
click at [487, 301] on div "< div class = "w-100 d-flex justify-content-evenly pb-4 pt-4" > < a class = "ma…" at bounding box center [599, 343] width 536 height 235
click at [489, 291] on div "< div class = "w-100 d-flex justify-content-evenly pb-4 pt-4" > < a class = "ma…" at bounding box center [599, 343] width 536 height 235
click at [386, 206] on div "CSS" at bounding box center [381, 207] width 51 height 25
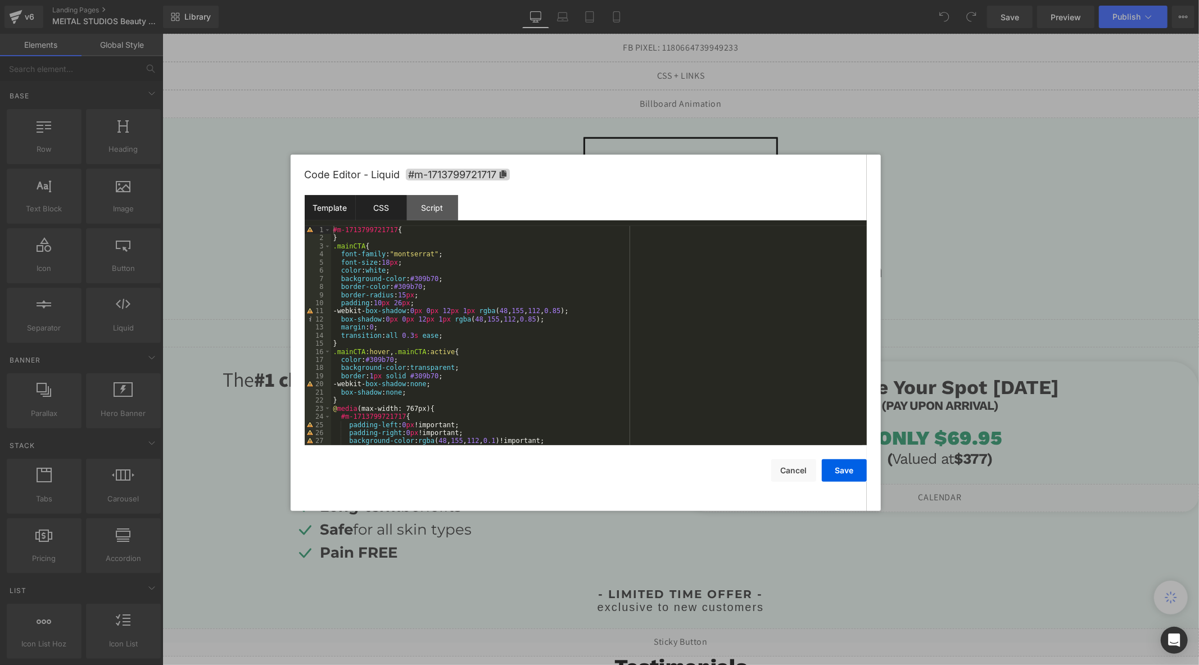
click at [333, 201] on div "Template" at bounding box center [330, 207] width 51 height 25
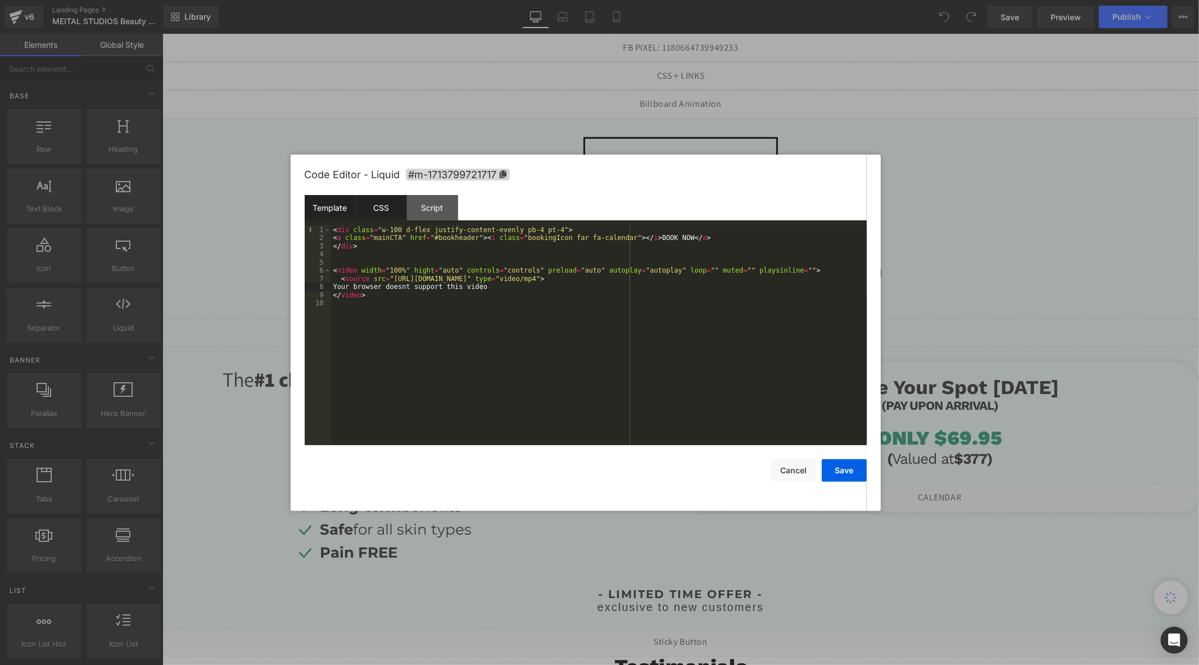
click at [380, 211] on div "CSS" at bounding box center [381, 207] width 51 height 25
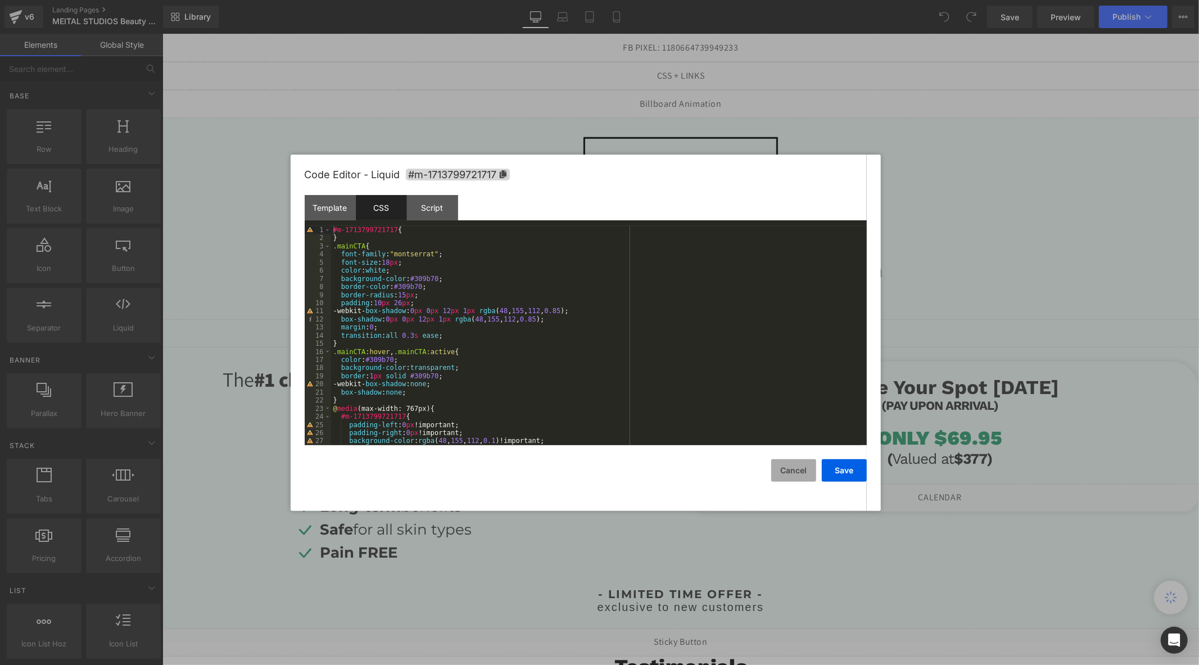
click at [802, 465] on button "Cancel" at bounding box center [793, 470] width 45 height 22
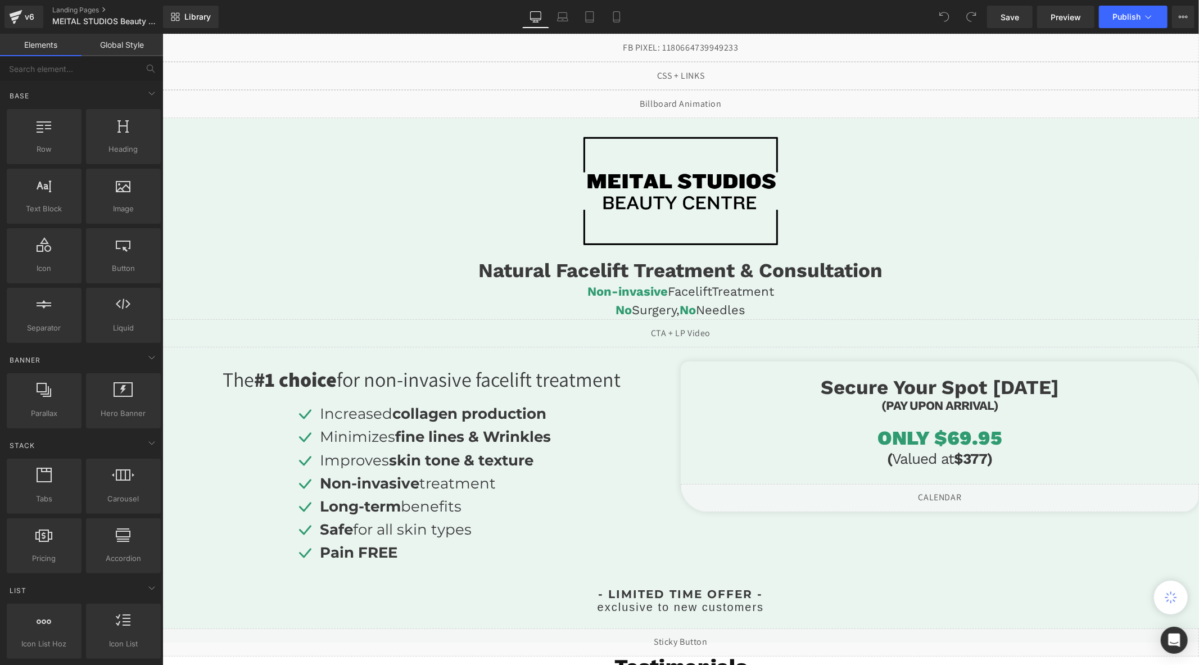
click at [773, 329] on div "Liquid" at bounding box center [680, 333] width 1036 height 28
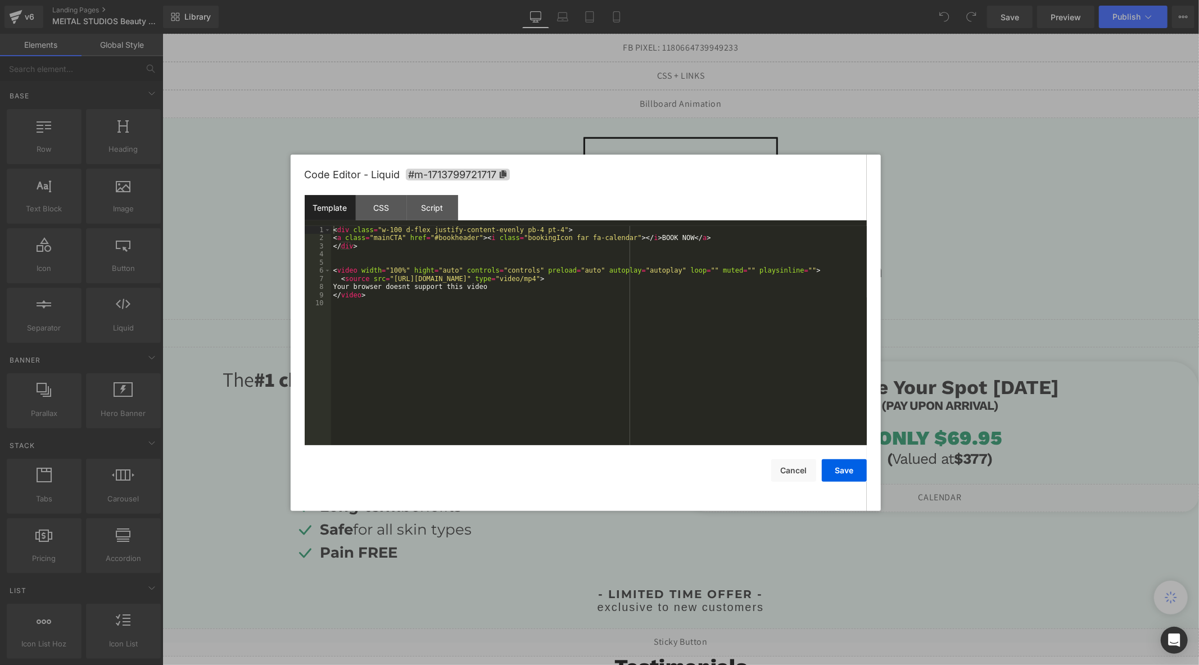
drag, startPoint x: 428, startPoint y: 301, endPoint x: 444, endPoint y: 297, distance: 16.2
click at [430, 301] on div "< div class = "w-100 d-flex justify-content-evenly pb-4 pt-4" > < a class = "ma…" at bounding box center [599, 343] width 536 height 235
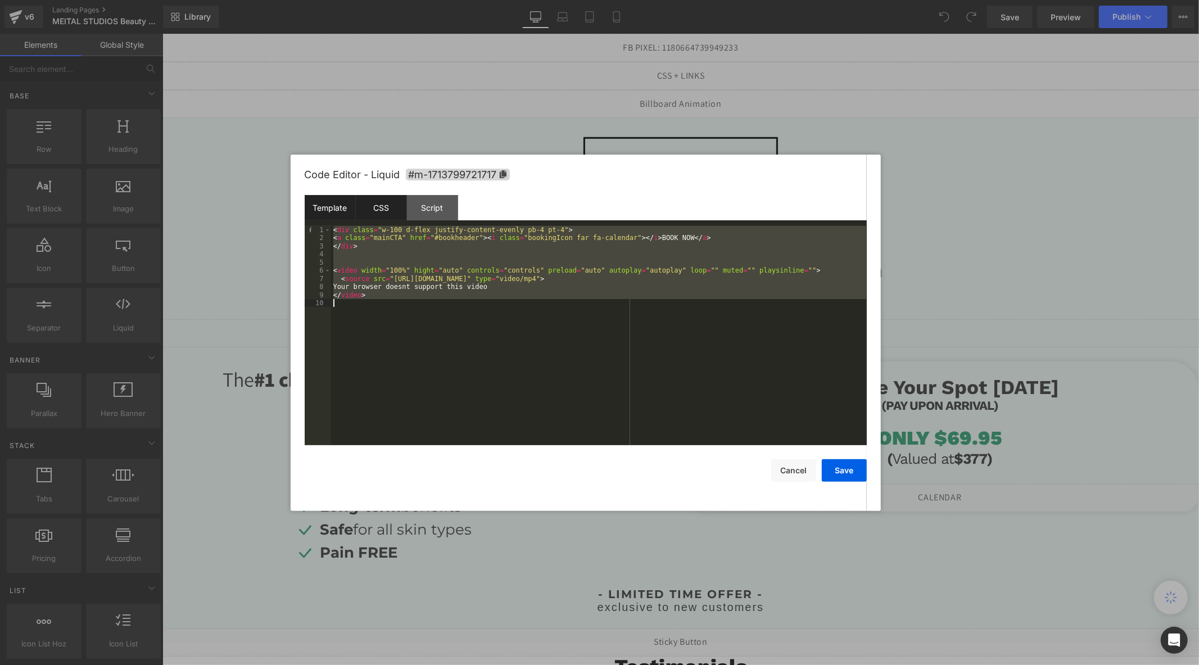
click at [374, 212] on div "CSS" at bounding box center [381, 207] width 51 height 25
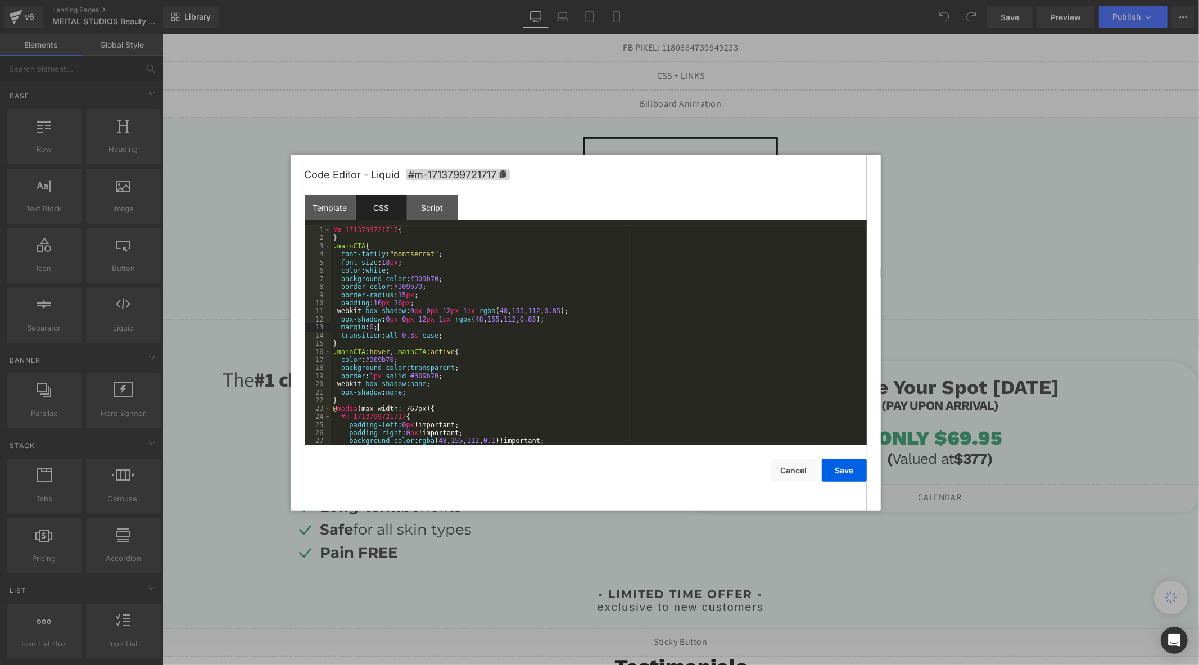
click at [491, 326] on div "#m-1713799721717 { } .mainCTA { font-family : " montserrat " ; font-size : 18 p…" at bounding box center [596, 343] width 531 height 235
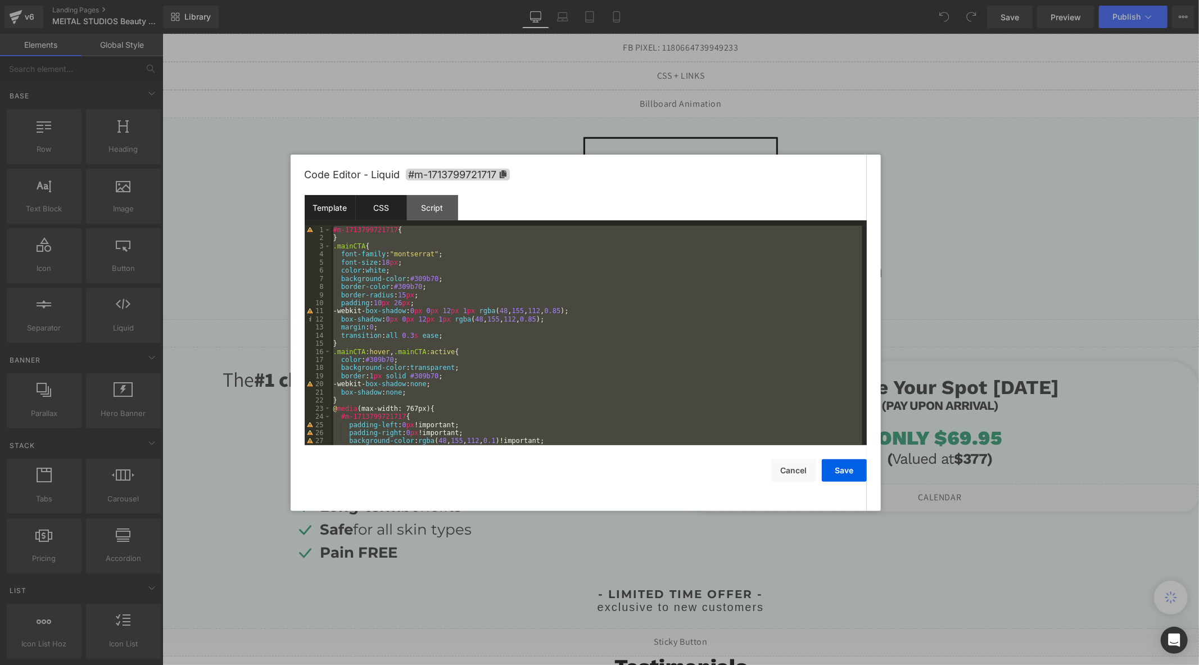
click at [334, 206] on div "Template" at bounding box center [330, 207] width 51 height 25
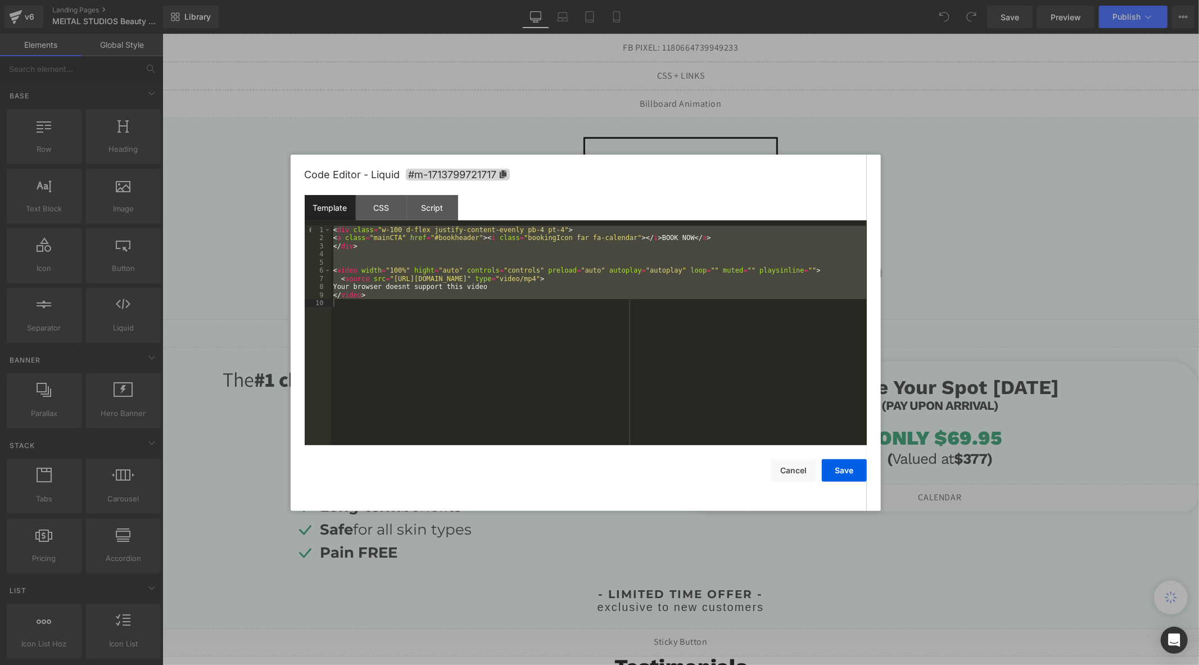
click at [430, 288] on div "< div class = "w-100 d-flex justify-content-evenly pb-4 pt-4" > < a class = "ma…" at bounding box center [599, 335] width 536 height 219
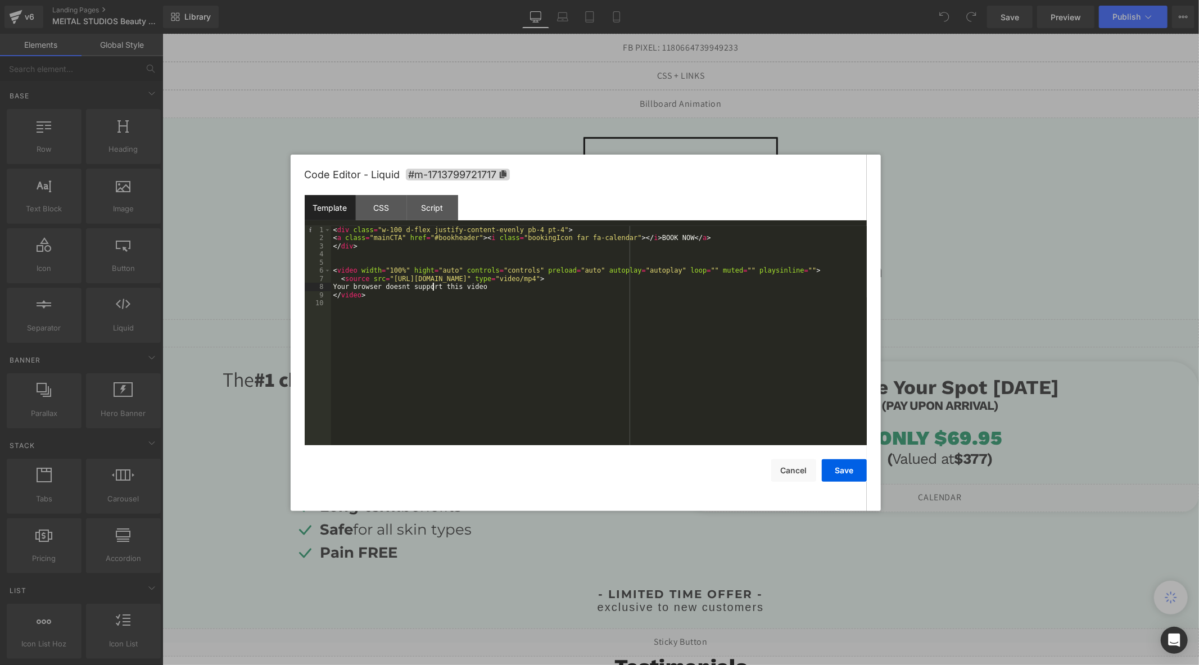
click at [433, 289] on div "< div class = "w-100 d-flex justify-content-evenly pb-4 pt-4" > < a class = "ma…" at bounding box center [599, 343] width 536 height 235
click at [427, 305] on div "< div class = "w-100 d-flex justify-content-evenly pb-4 pt-4" > < a class = "ma…" at bounding box center [599, 343] width 536 height 235
click at [429, 299] on div "< div class = "w-100 d-flex justify-content-evenly pb-4 pt-4" > < a class = "ma…" at bounding box center [599, 343] width 536 height 235
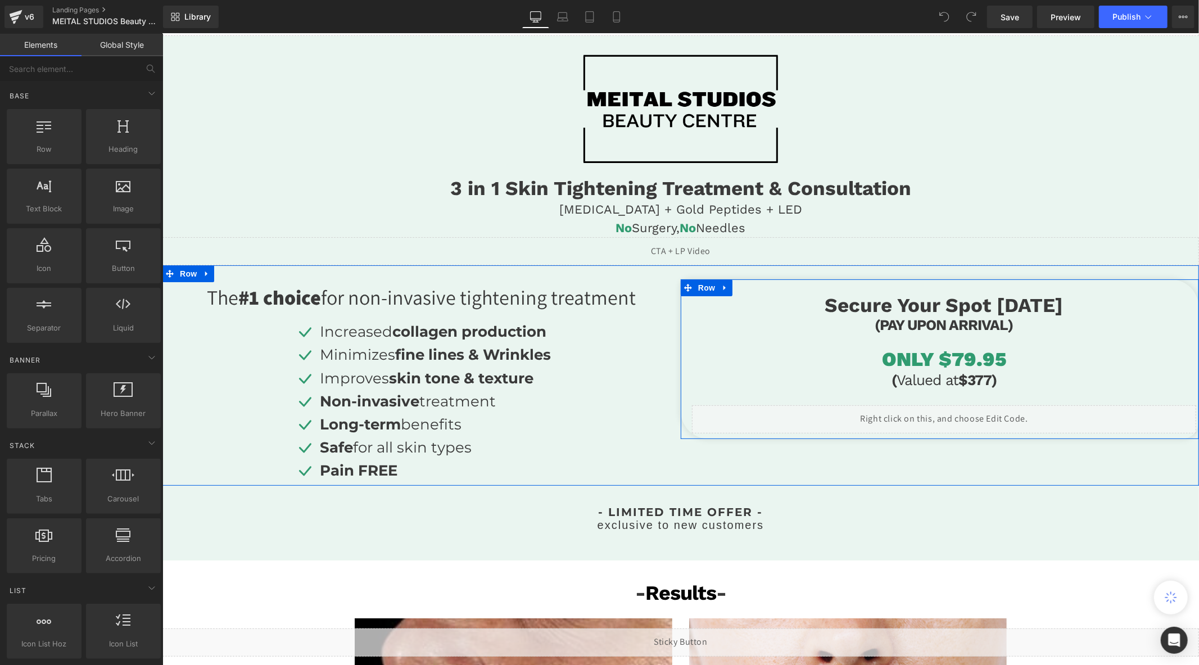
scroll to position [125, 0]
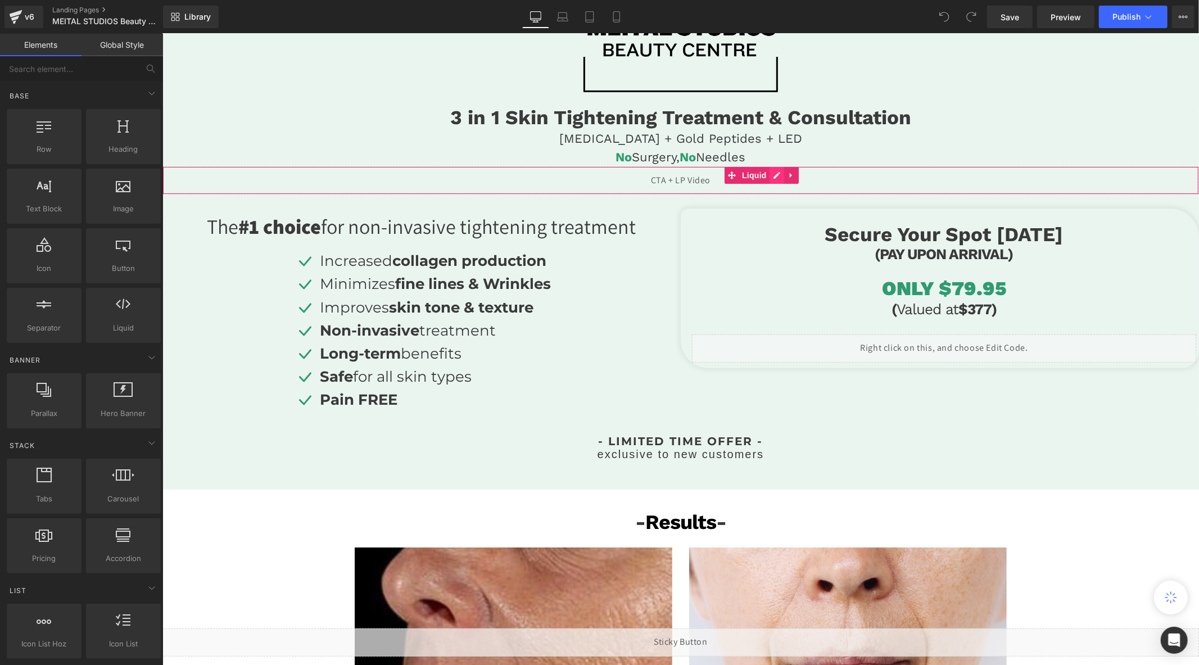
click at [778, 174] on div "Liquid" at bounding box center [680, 180] width 1036 height 28
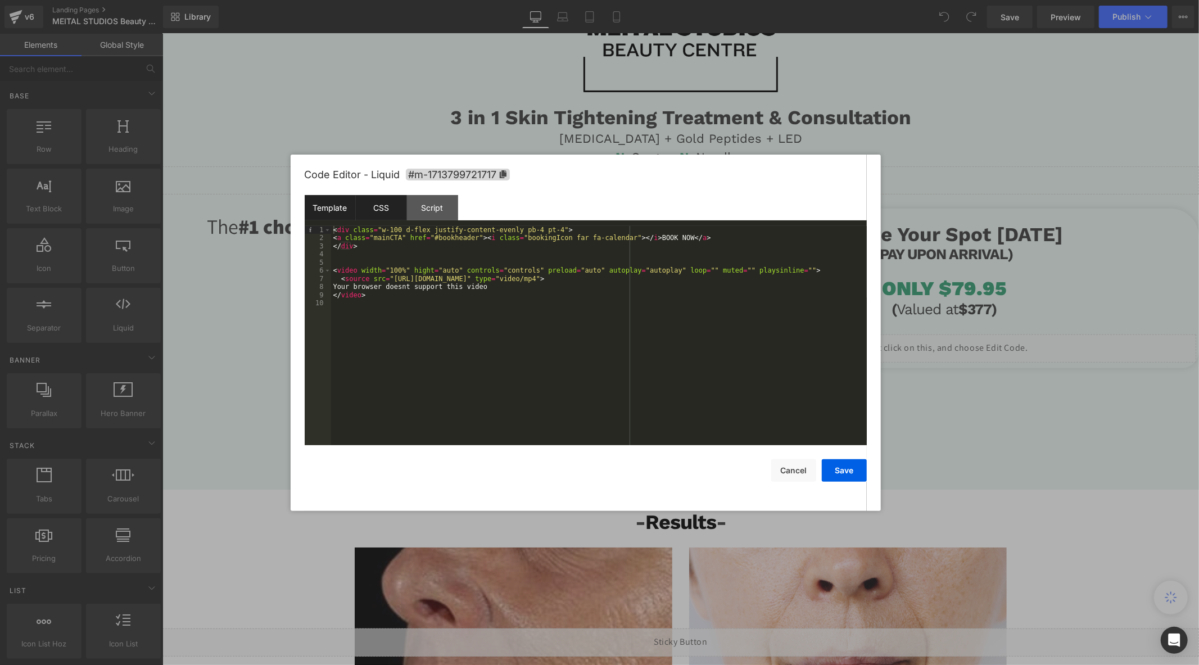
click at [389, 199] on div "CSS" at bounding box center [381, 207] width 51 height 25
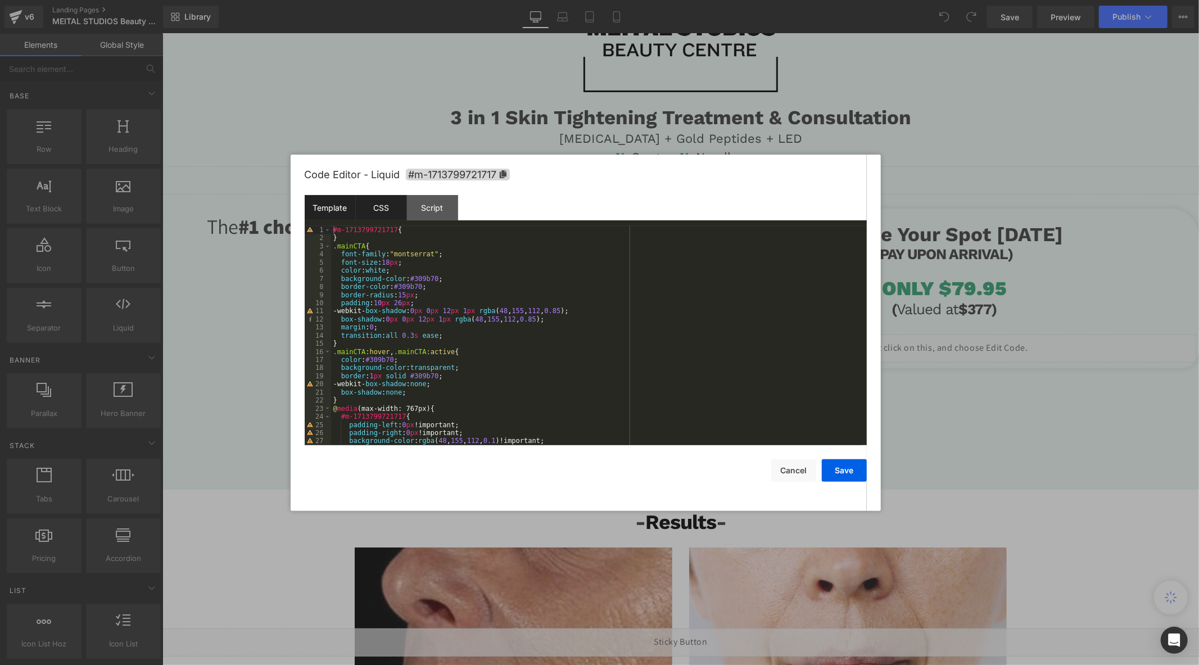
drag, startPoint x: 308, startPoint y: 212, endPoint x: 316, endPoint y: 208, distance: 9.1
click at [309, 212] on div "Template" at bounding box center [330, 207] width 51 height 25
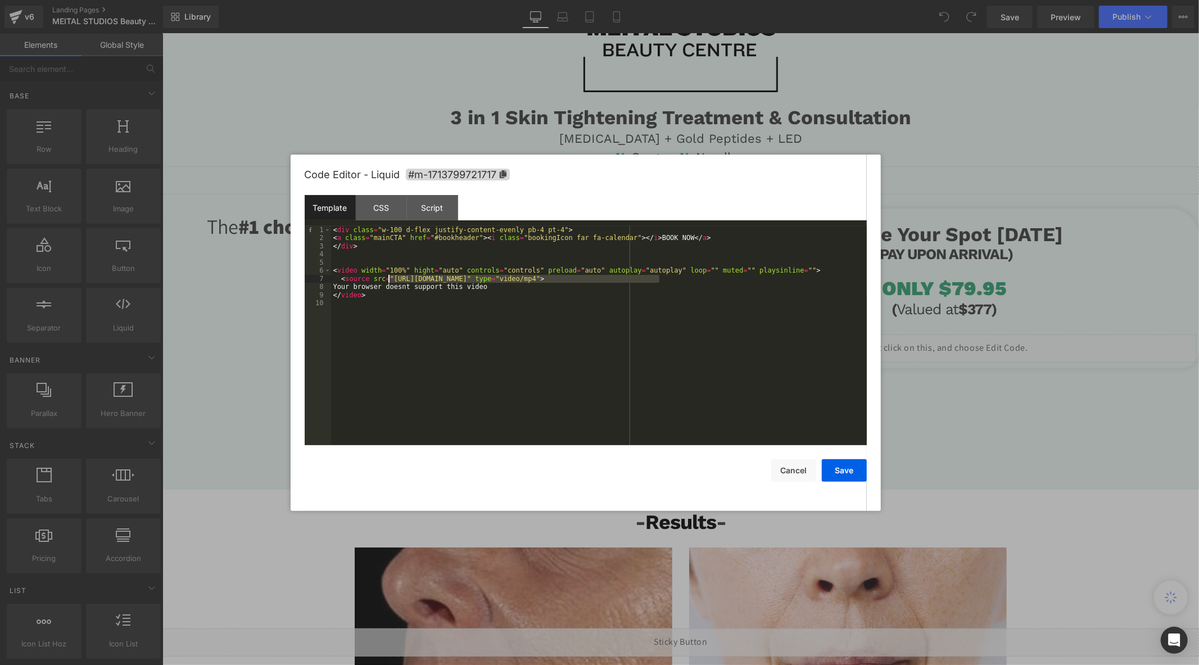
drag, startPoint x: 659, startPoint y: 281, endPoint x: 388, endPoint y: 277, distance: 270.3
click at [388, 277] on div "< div class = "w-100 d-flex justify-content-evenly pb-4 pt-4" > < a class = "ma…" at bounding box center [599, 343] width 536 height 235
